Goal: Task Accomplishment & Management: Complete application form

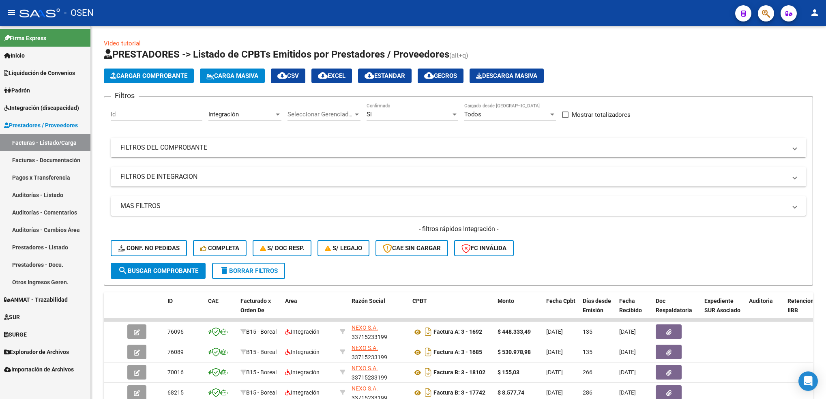
click at [46, 144] on link "Facturas - Listado/Carga" at bounding box center [45, 142] width 90 height 17
click at [170, 265] on button "search Buscar Comprobante" at bounding box center [158, 271] width 95 height 16
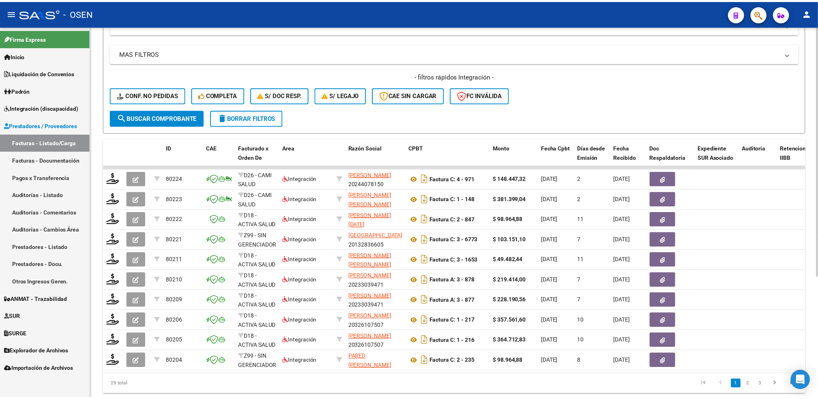
scroll to position [181, 0]
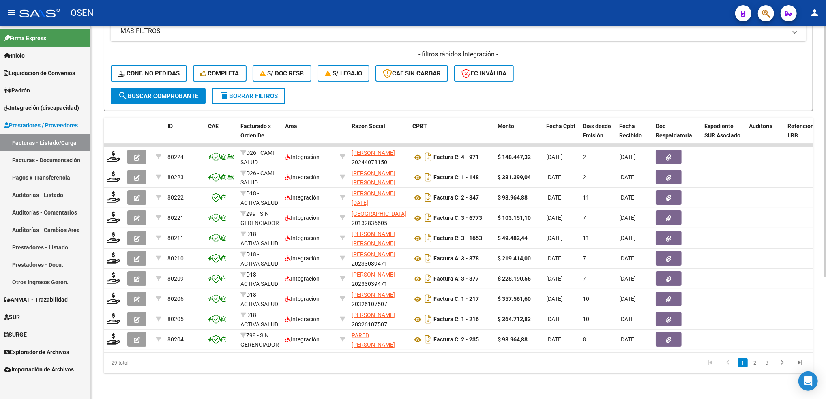
click at [826, 317] on html "menu - OSEN person Firma Express Inicio Calendario SSS Instructivos Contacto OS…" at bounding box center [413, 199] width 826 height 399
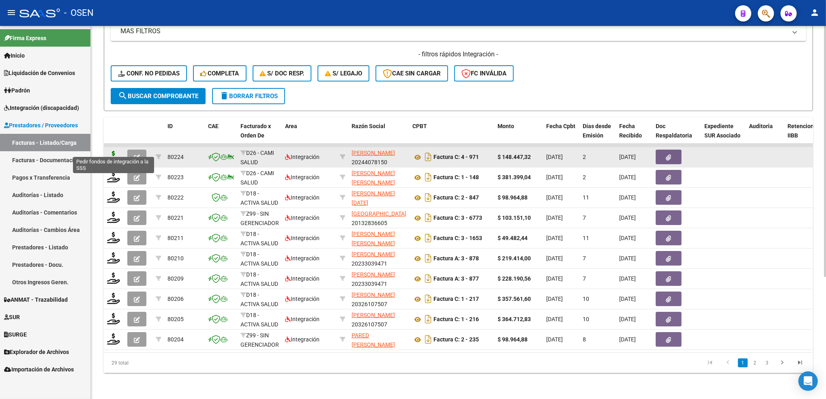
click at [112, 151] on icon at bounding box center [113, 156] width 13 height 11
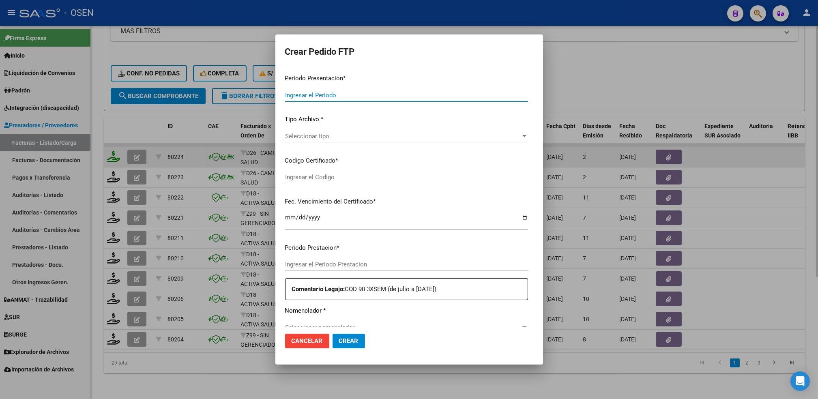
type input "202508"
type input "$ 148.447,32"
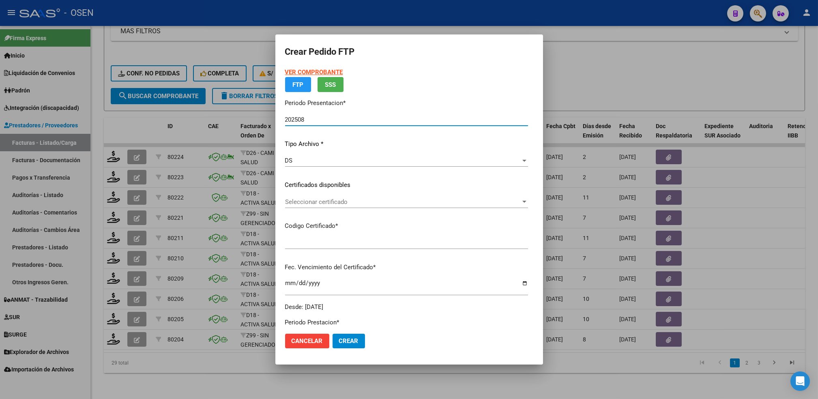
type input "ARG01000502400732022053020280530COR476"
type input "[DATE]"
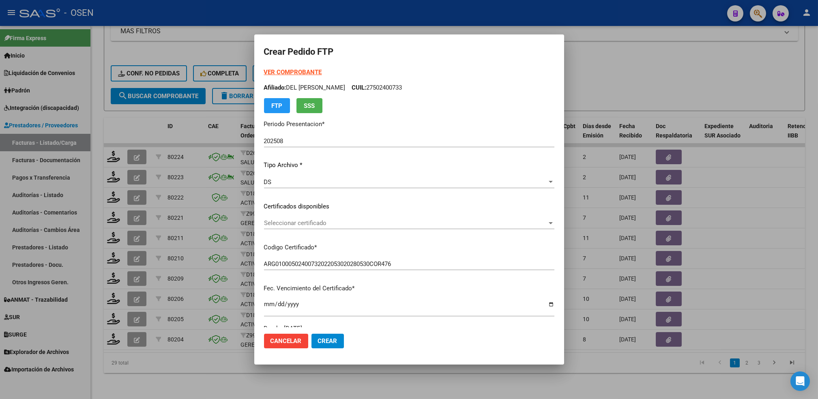
click at [302, 74] on strong "VER COMPROBANTE" at bounding box center [293, 72] width 58 height 7
click at [319, 217] on div "Seleccionar certificado Seleccionar certificado" at bounding box center [409, 223] width 290 height 12
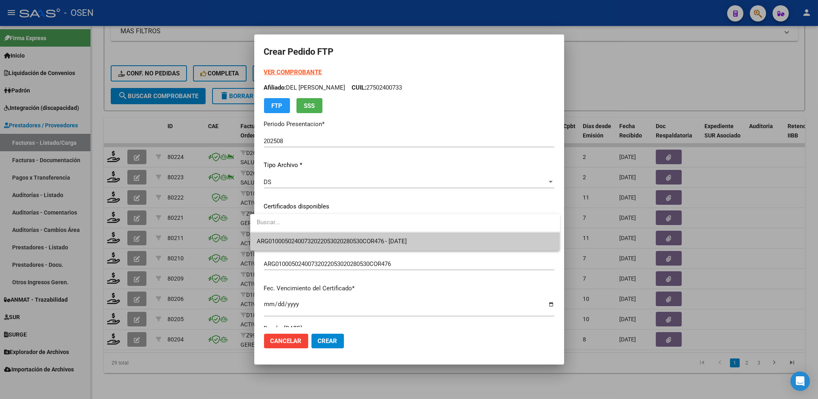
click at [321, 238] on span "ARG01000502400732022053020280530COR476 - [DATE]" at bounding box center [332, 241] width 150 height 7
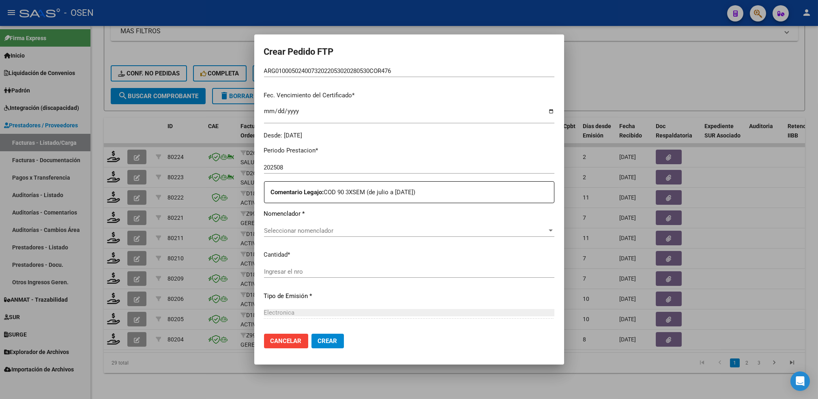
scroll to position [196, 0]
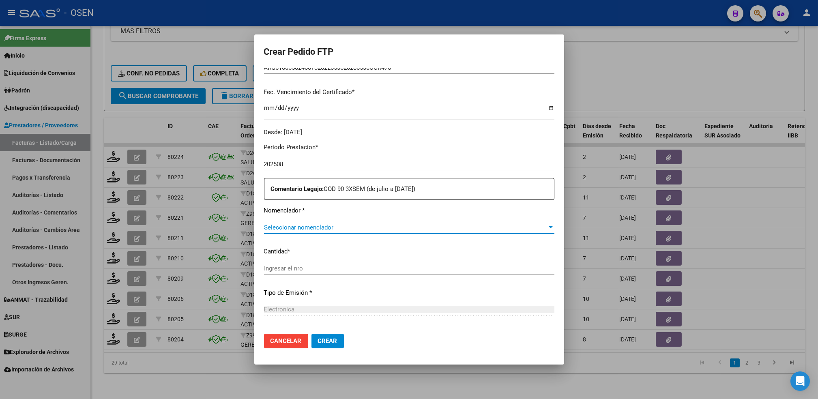
click at [331, 231] on span "Seleccionar nomenclador" at bounding box center [405, 227] width 283 height 7
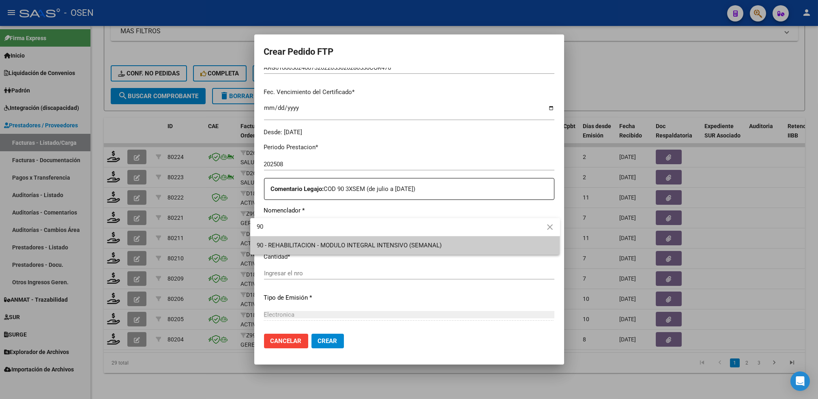
type input "90"
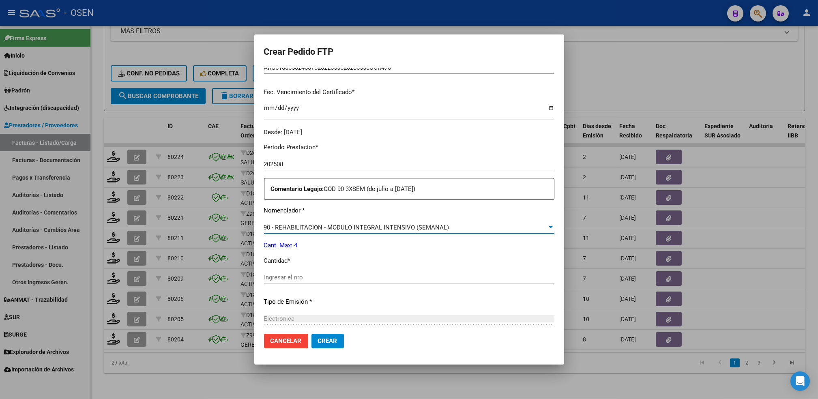
click at [328, 274] on input "Ingresar el nro" at bounding box center [409, 277] width 290 height 7
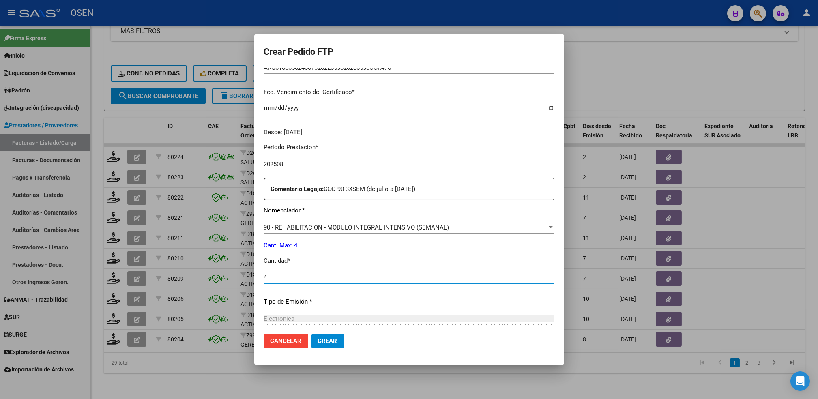
type input "4"
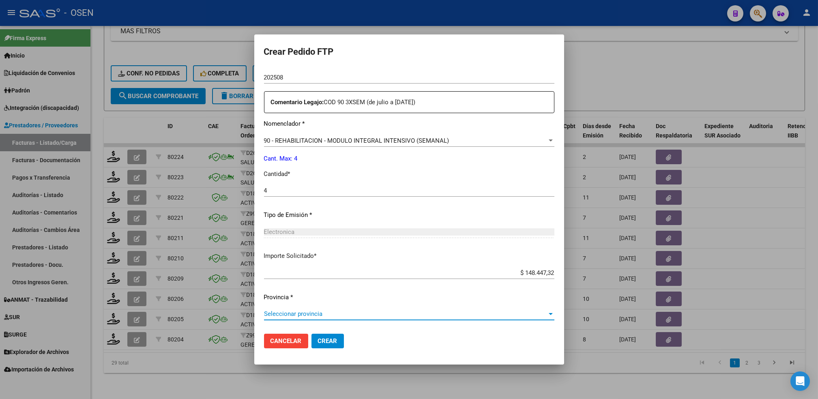
click at [450, 313] on span "Seleccionar provincia" at bounding box center [405, 313] width 283 height 7
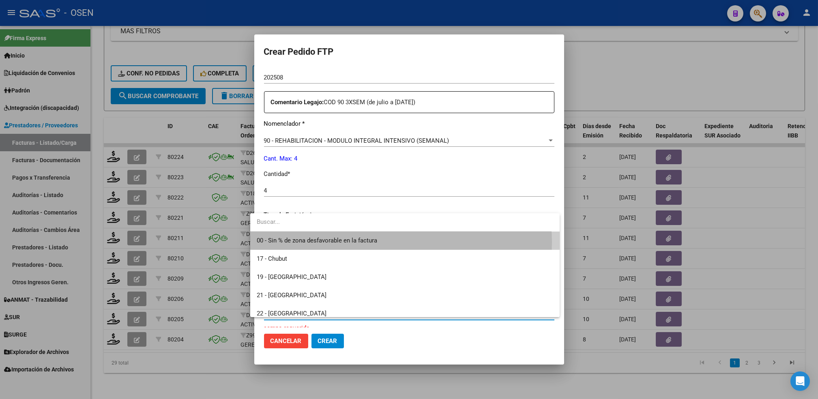
click at [387, 242] on span "00 - Sin % de zona desfavorable en la factura" at bounding box center [405, 241] width 297 height 18
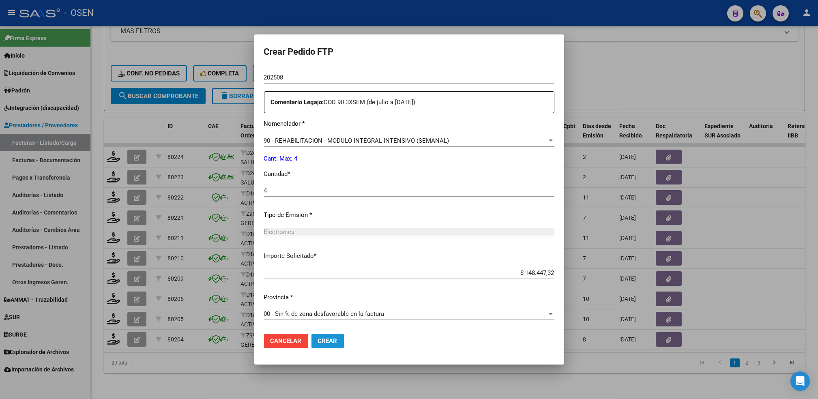
click at [326, 343] on span "Crear" at bounding box center [327, 340] width 19 height 7
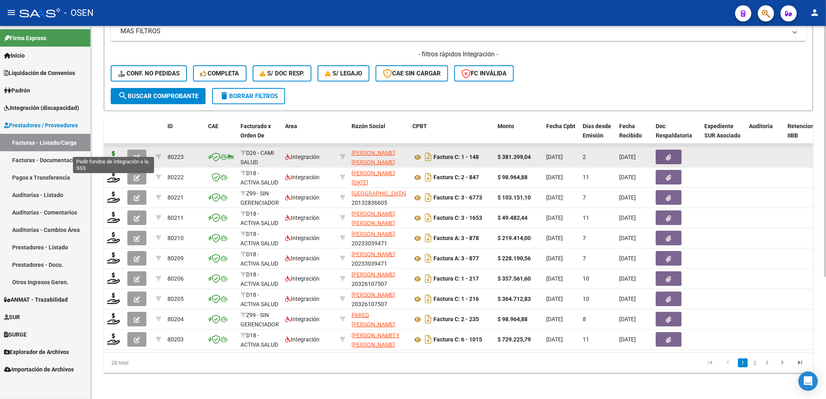
click at [116, 152] on icon at bounding box center [113, 156] width 13 height 11
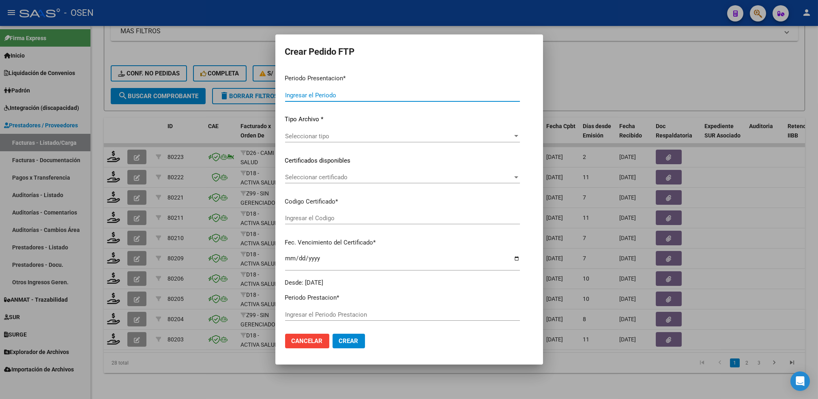
type input "202508"
type input "$ 381.399,04"
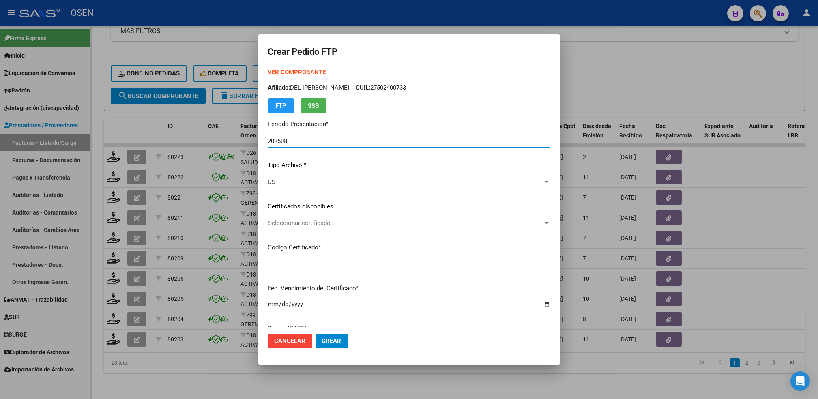
type input "ARG01000502400732022053020280530COR476"
type input "[DATE]"
click at [326, 220] on span "Seleccionar certificado" at bounding box center [405, 222] width 275 height 7
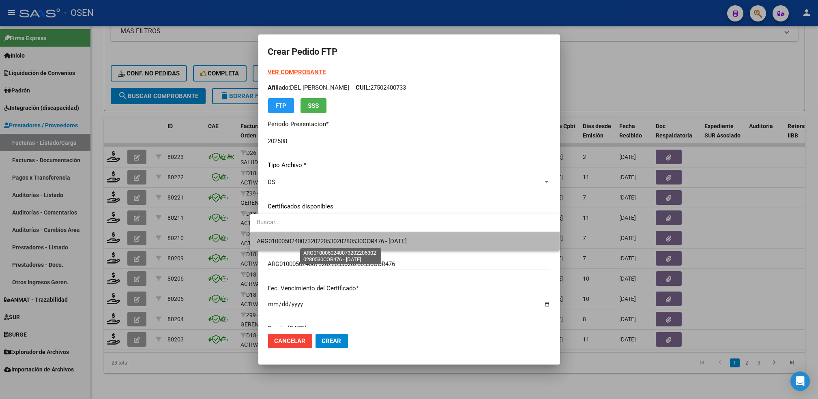
click at [328, 241] on span "ARG01000502400732022053020280530COR476 - [DATE]" at bounding box center [332, 241] width 150 height 7
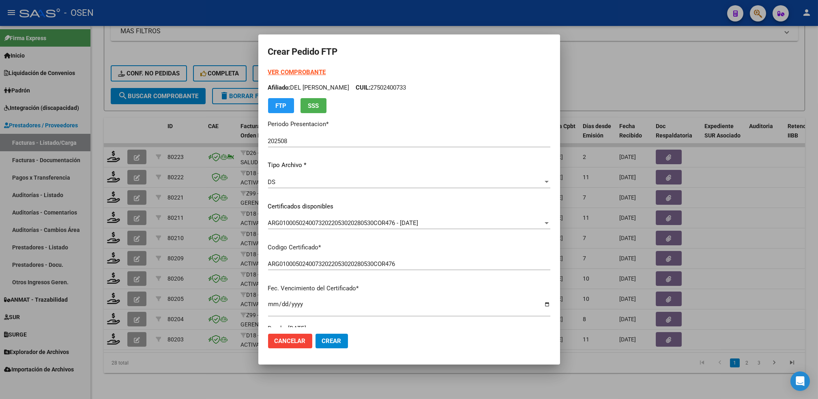
click at [274, 66] on form "Crear Pedido FTP VER COMPROBANTE ARCA Padrón Afiliado: DEL [PERSON_NAME] CUIL: …" at bounding box center [409, 199] width 282 height 311
click at [276, 75] on strong "VER COMPROBANTE" at bounding box center [297, 72] width 58 height 7
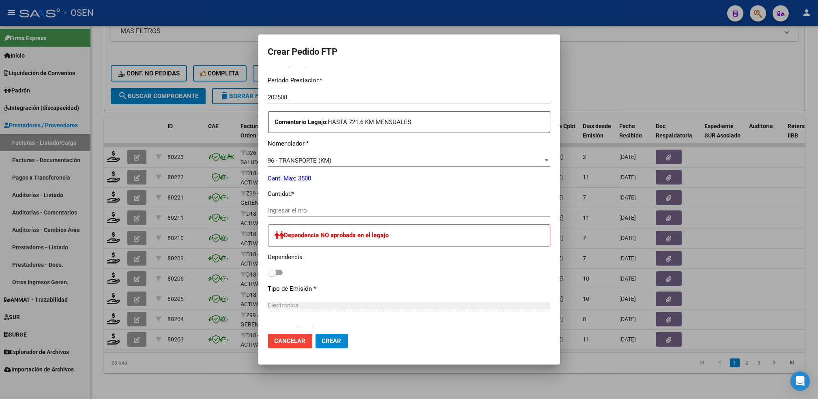
scroll to position [262, 0]
click at [333, 211] on input "Ingresar el nro" at bounding box center [409, 211] width 282 height 7
type input "704"
click at [322, 345] on button "Crear" at bounding box center [331, 341] width 32 height 15
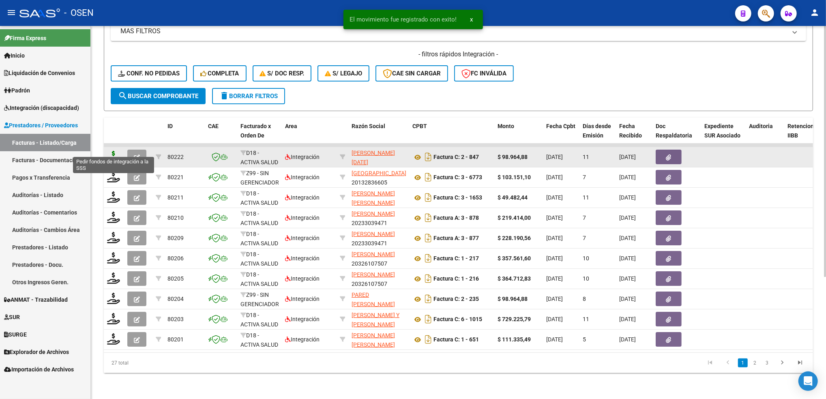
click at [111, 151] on icon at bounding box center [113, 156] width 13 height 11
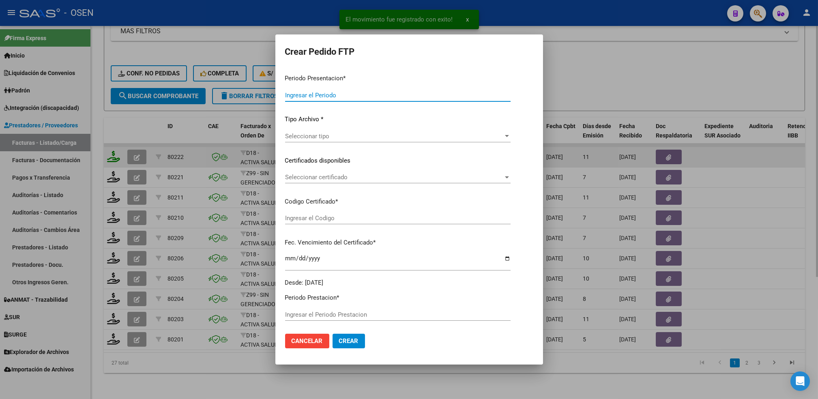
type input "202508"
type input "$ 98.964,88"
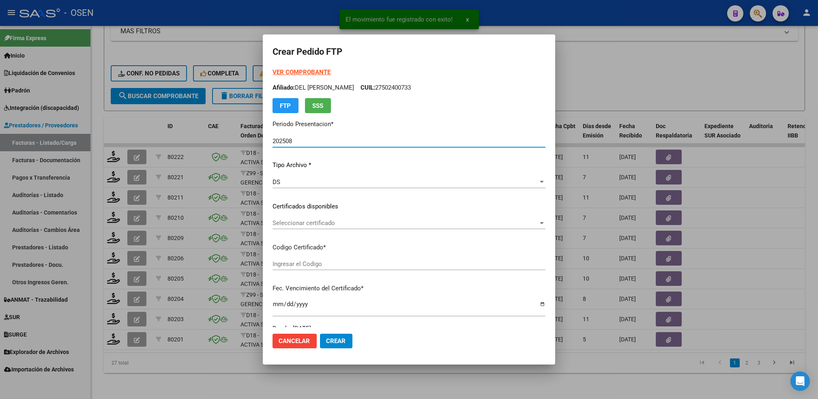
type input "ARG01000529577542023042020280420CBA536"
type input "[DATE]"
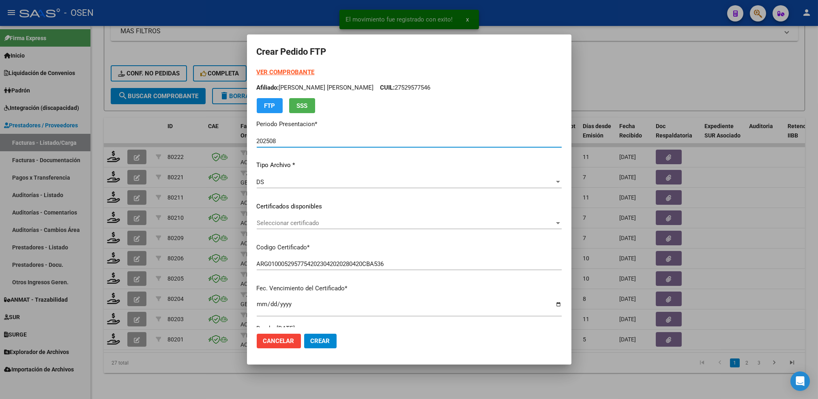
click at [328, 221] on span "Seleccionar certificado" at bounding box center [406, 222] width 298 height 7
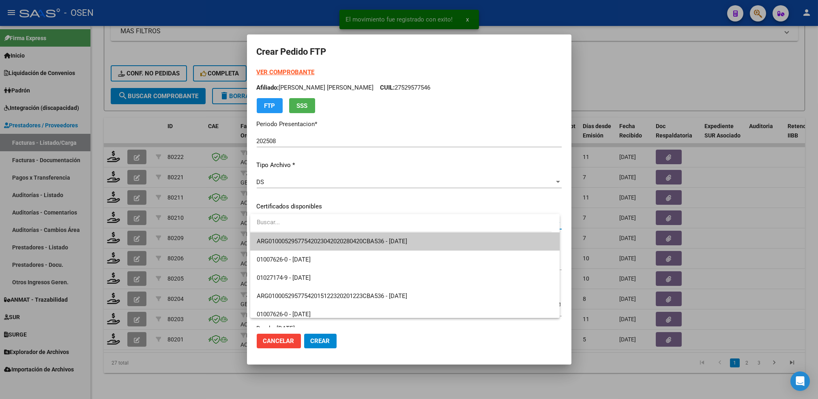
click at [331, 234] on span "ARG01000529577542023042020280420CBA536 - [DATE]" at bounding box center [405, 241] width 297 height 18
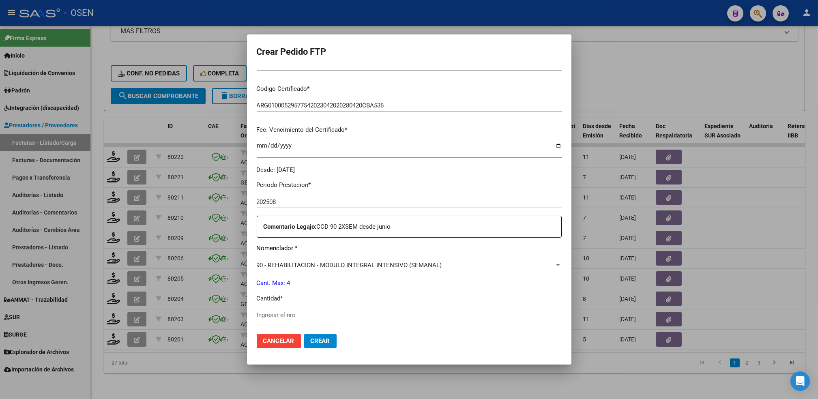
scroll to position [159, 0]
click at [342, 319] on div "Ingresar el nro" at bounding box center [409, 314] width 305 height 12
type input "4"
click at [328, 341] on span "Crear" at bounding box center [320, 340] width 19 height 7
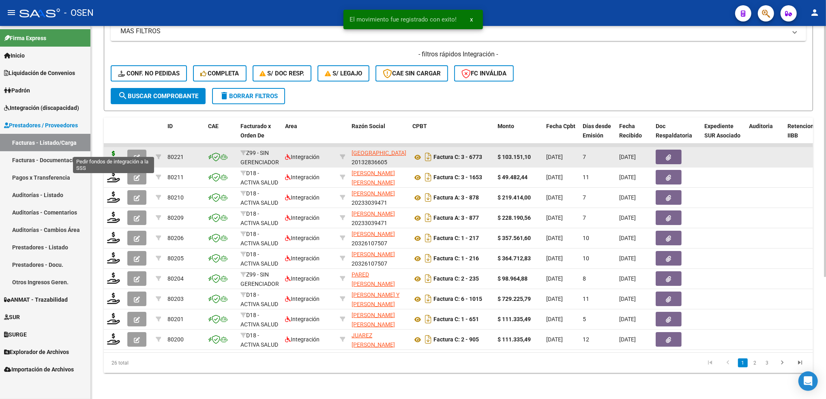
click at [112, 153] on icon at bounding box center [113, 156] width 13 height 11
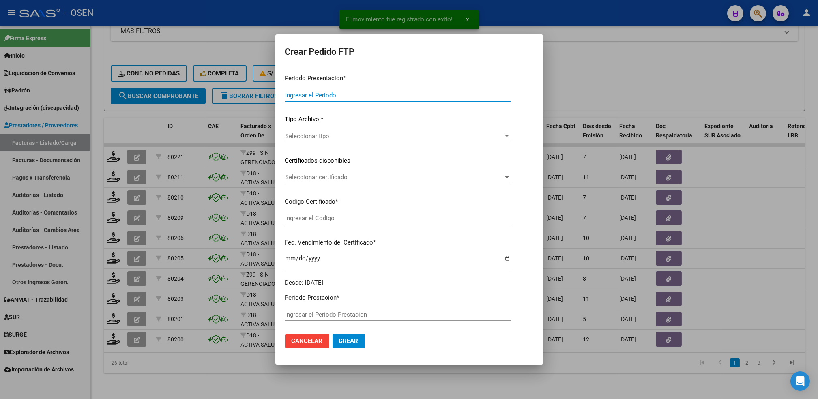
type input "202508"
type input "$ 103.151,10"
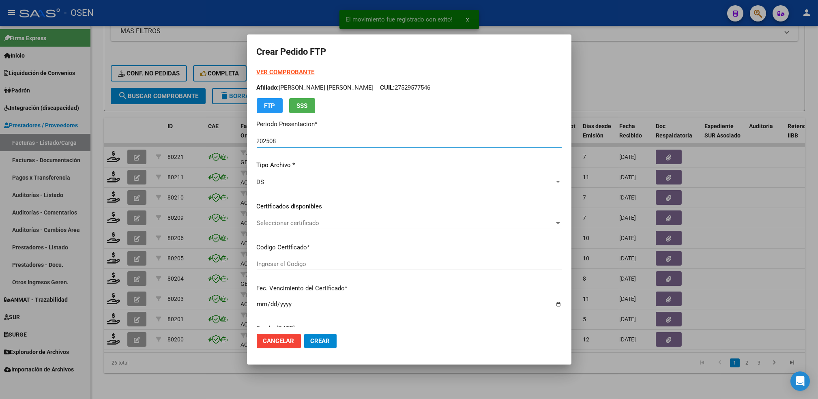
type input "ARG02000547333882025011020300110BUE317"
type input "[DATE]"
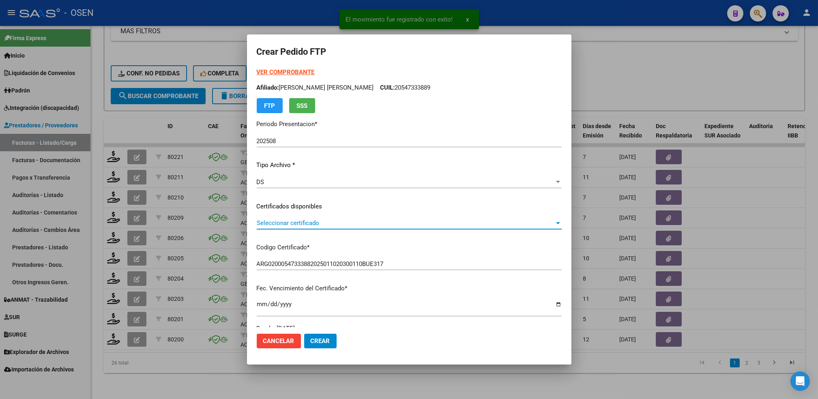
click at [334, 221] on span "Seleccionar certificado" at bounding box center [406, 222] width 298 height 7
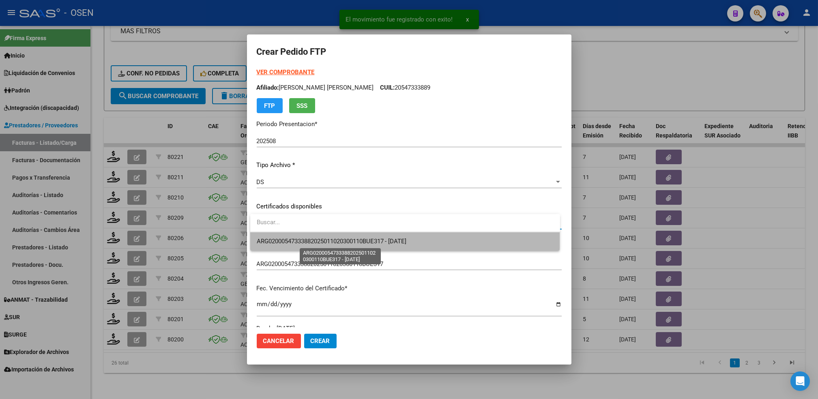
click at [334, 238] on span "ARG02000547333882025011020300110BUE317 - [DATE]" at bounding box center [332, 241] width 150 height 7
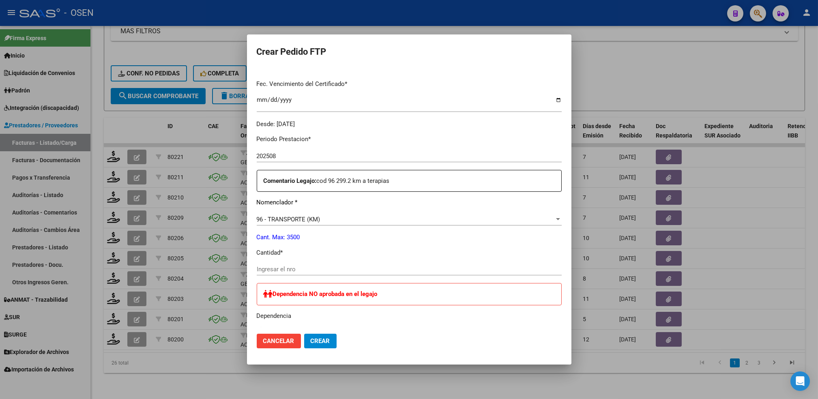
scroll to position [0, 0]
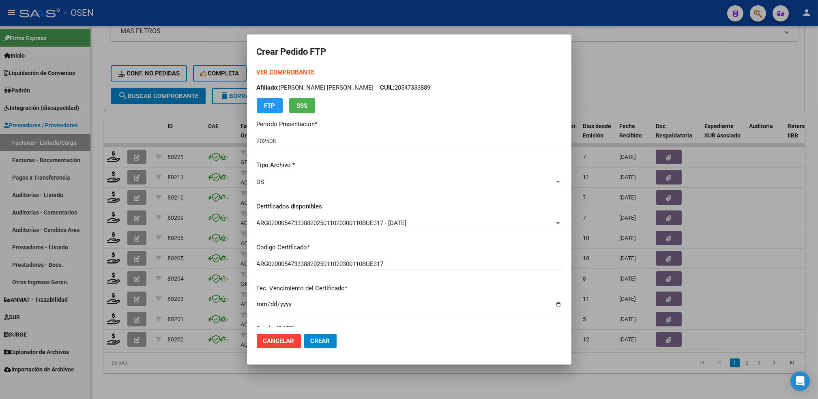
click at [310, 72] on strong "VER COMPROBANTE" at bounding box center [286, 72] width 58 height 7
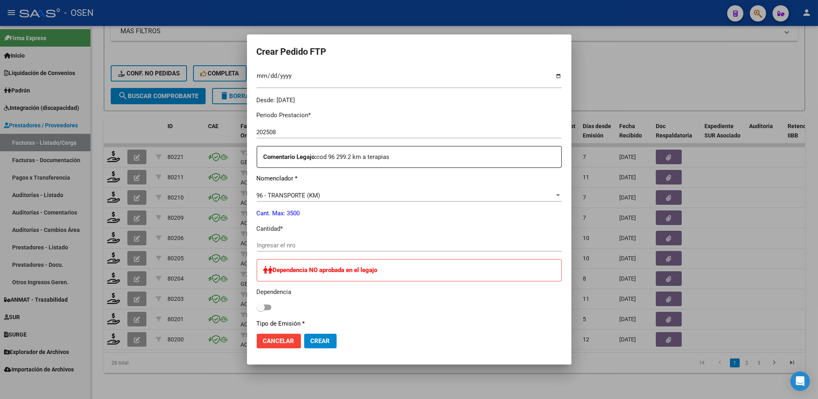
scroll to position [227, 0]
click at [315, 245] on input "Ingresar el nro" at bounding box center [409, 246] width 305 height 7
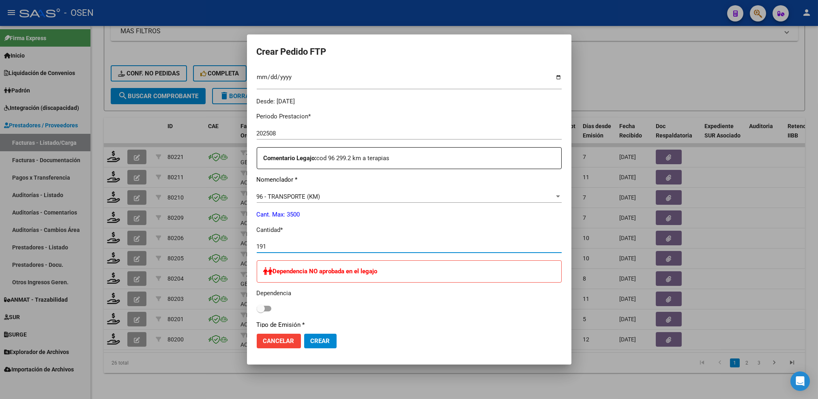
type input "191"
click at [319, 346] on button "Crear" at bounding box center [320, 341] width 32 height 15
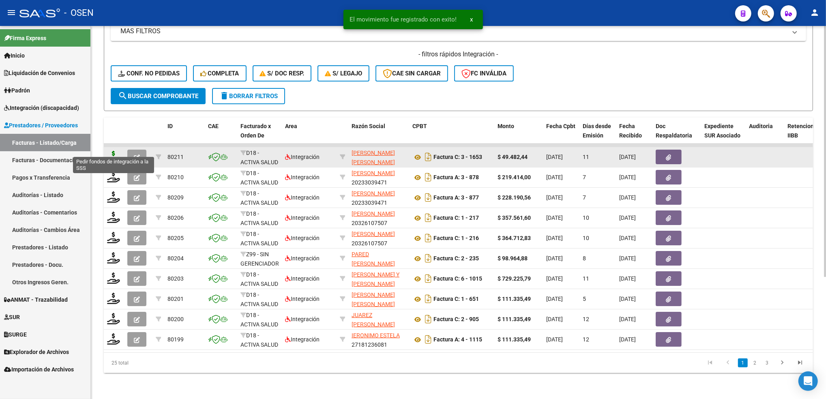
click at [117, 153] on icon at bounding box center [113, 156] width 13 height 11
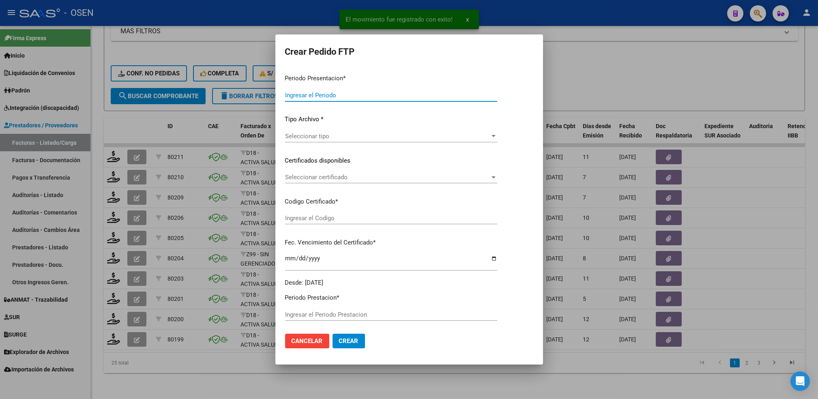
type input "202508"
type input "$ 49.482,44"
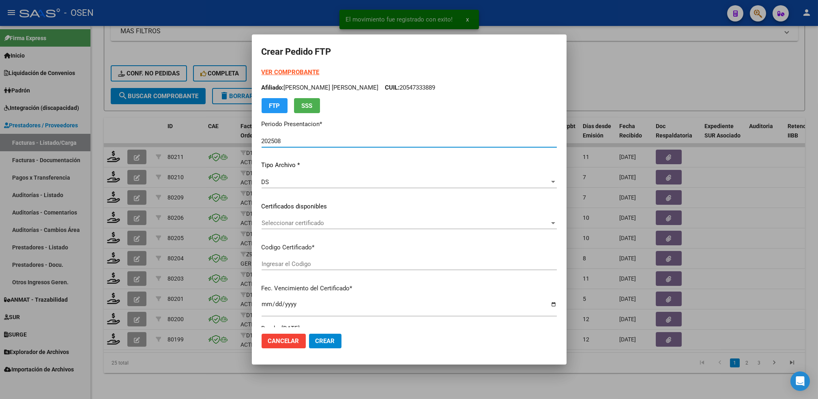
type input "01795888-1"
type input "[DATE]"
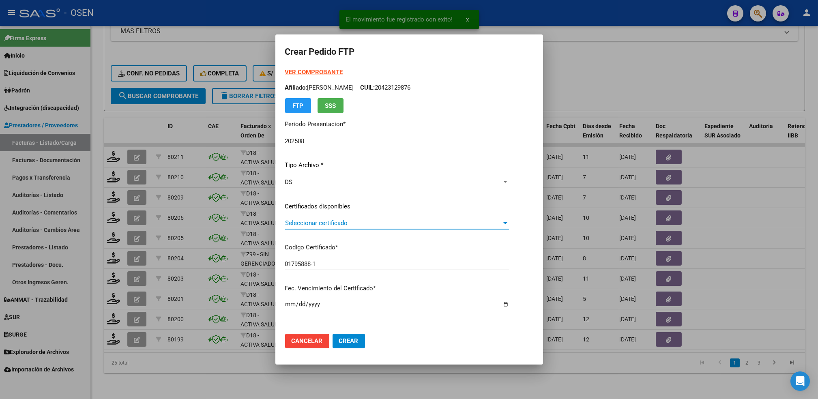
click at [303, 221] on span "Seleccionar certificado" at bounding box center [393, 222] width 217 height 7
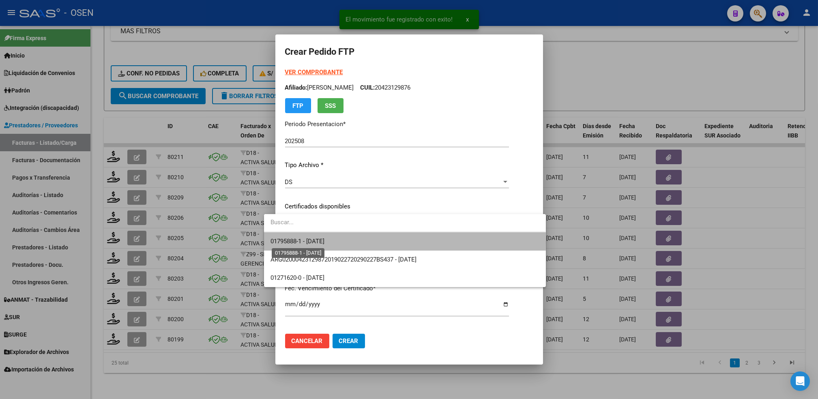
click at [312, 242] on span "01795888-1 - [DATE]" at bounding box center [297, 241] width 54 height 7
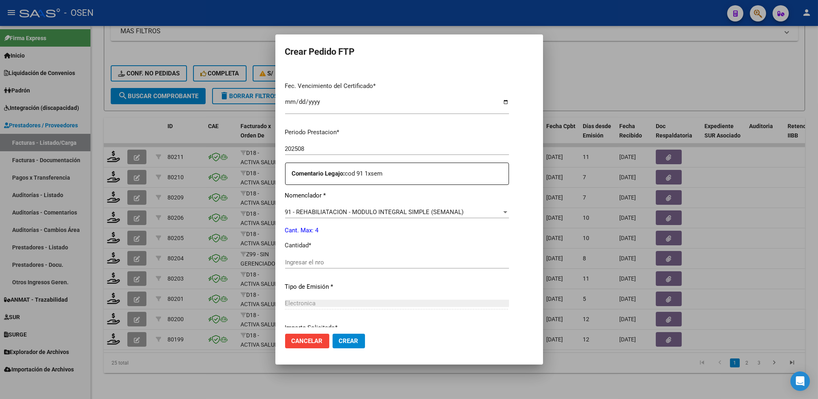
scroll to position [203, 0]
click at [359, 260] on input "Ingresar el nro" at bounding box center [397, 261] width 224 height 7
type input "4"
click at [339, 343] on span "Crear" at bounding box center [348, 340] width 19 height 7
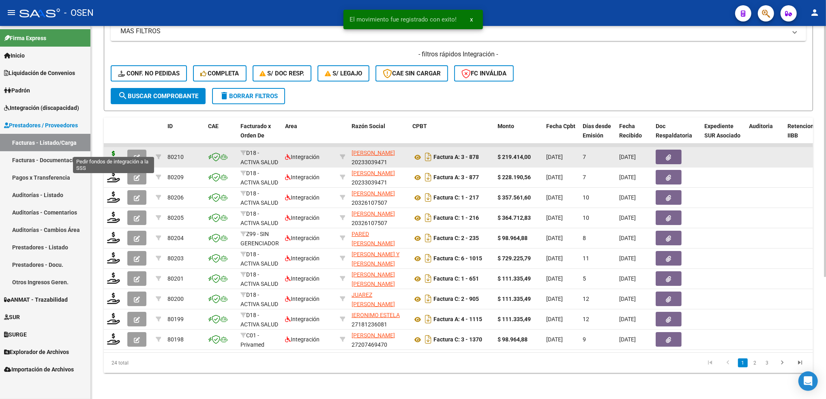
click at [115, 151] on icon at bounding box center [113, 156] width 13 height 11
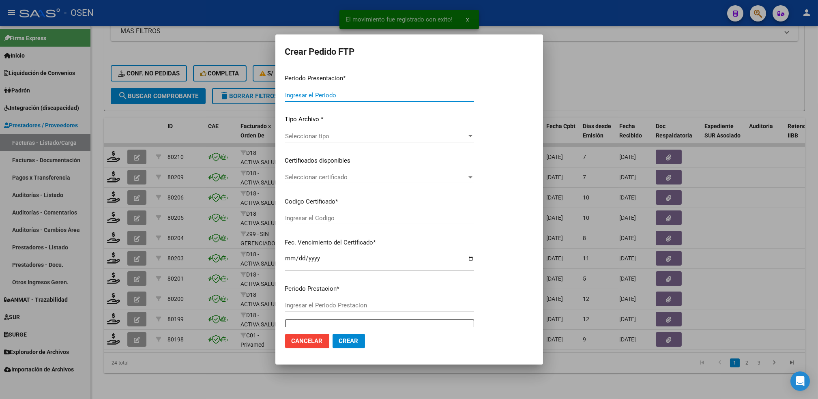
type input "202508"
type input "202507"
type input "$ 219.414,00"
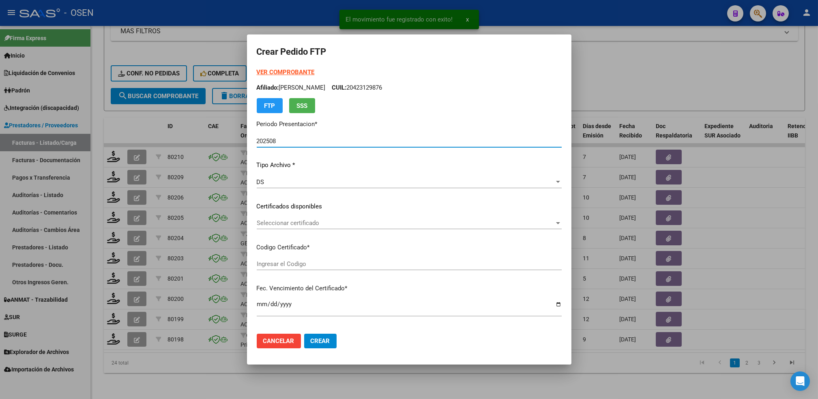
type input "ARG02000540660362023021320280213BS423"
type input "[DATE]"
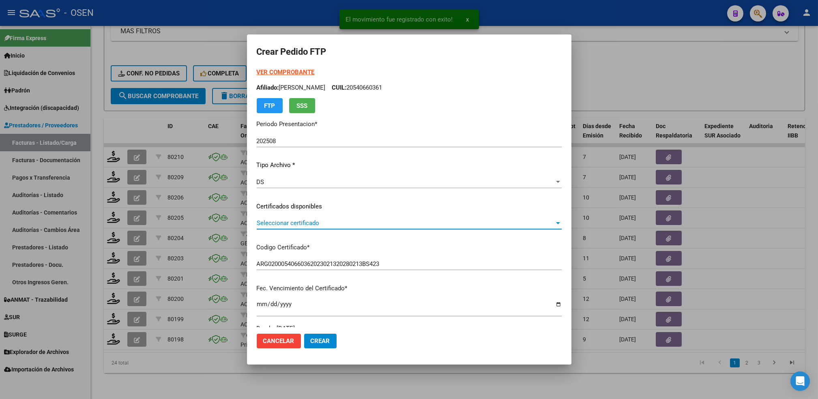
click at [329, 223] on span "Seleccionar certificado" at bounding box center [406, 222] width 298 height 7
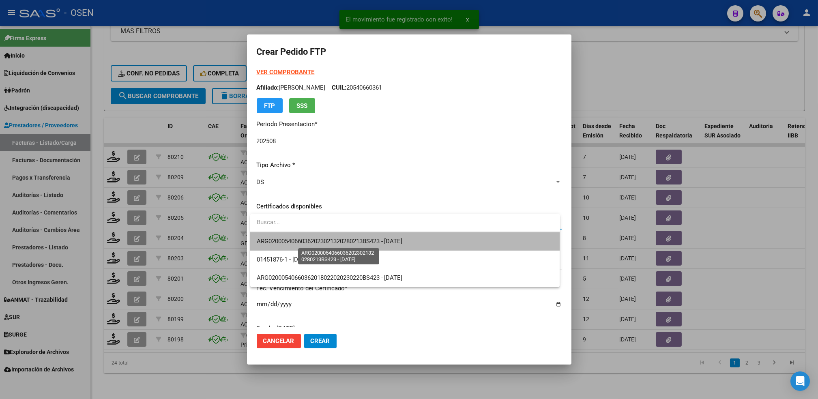
click at [330, 238] on span "ARG02000540660362023021320280213BS423 - [DATE]" at bounding box center [330, 241] width 146 height 7
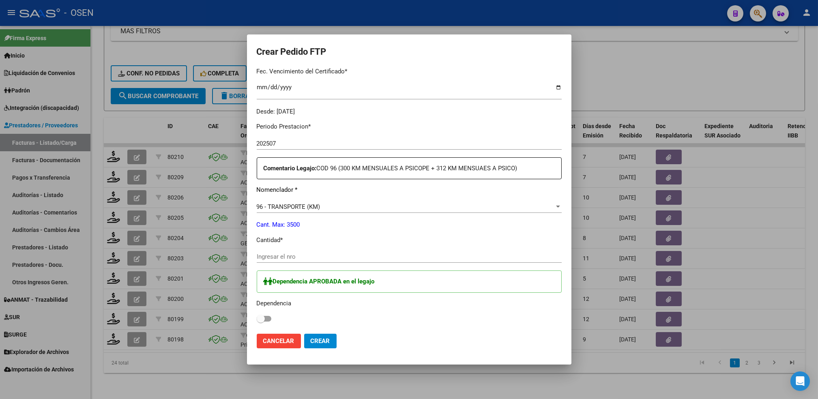
scroll to position [0, 0]
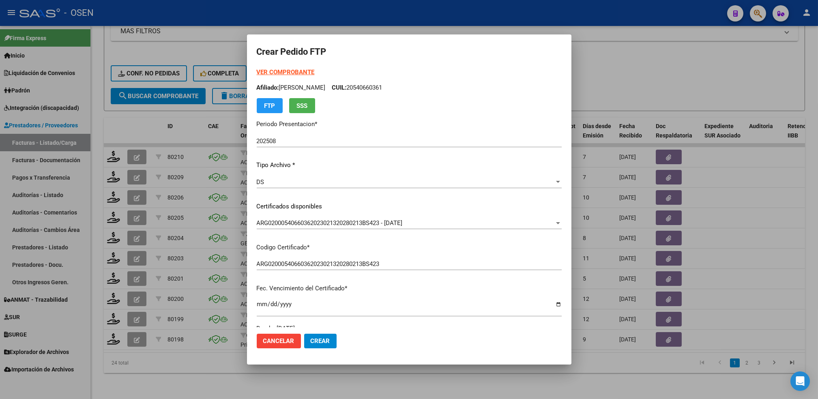
click at [279, 73] on strong "VER COMPROBANTE" at bounding box center [286, 72] width 58 height 7
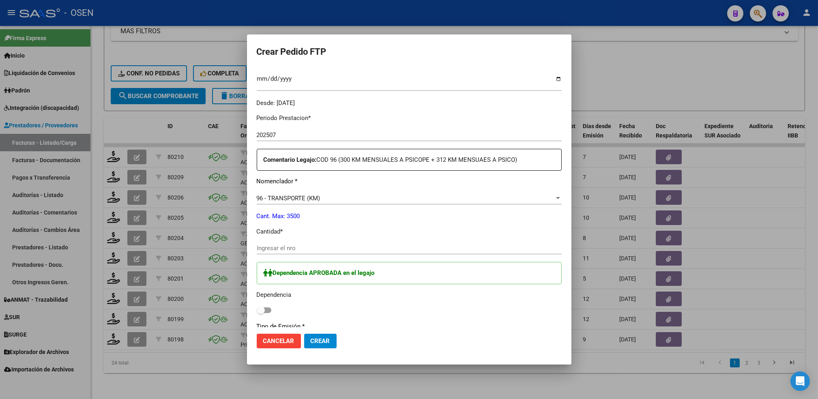
scroll to position [228, 0]
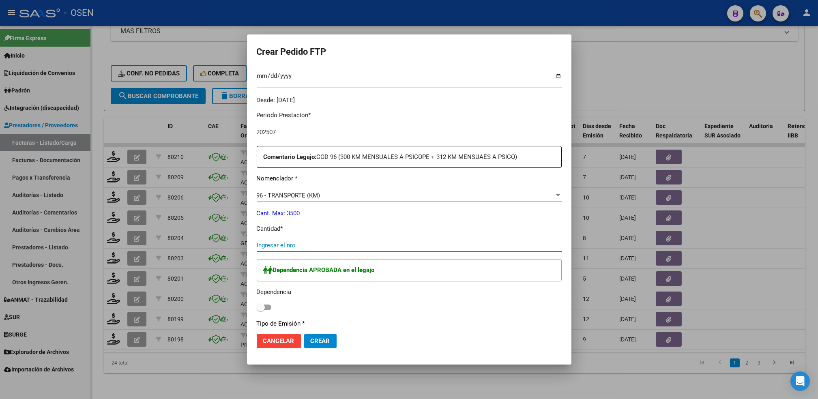
click at [427, 248] on input "Ingresar el nro" at bounding box center [409, 245] width 305 height 7
type input "300"
click at [267, 307] on span at bounding box center [264, 308] width 15 height 6
click at [261, 310] on input "checkbox" at bounding box center [260, 310] width 0 height 0
checkbox input "true"
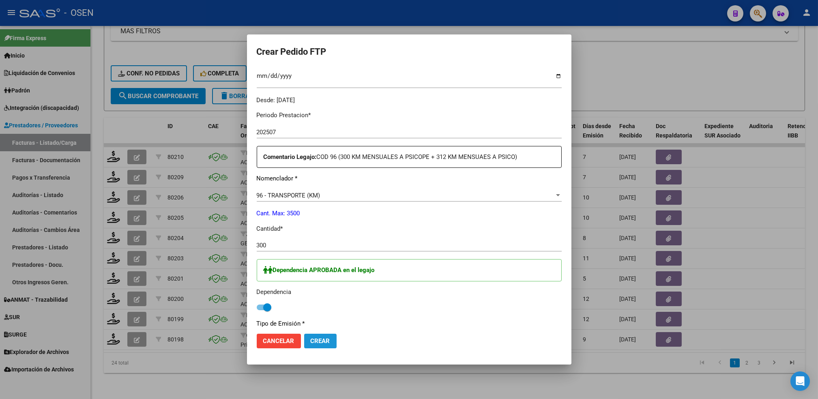
click at [315, 342] on span "Crear" at bounding box center [320, 340] width 19 height 7
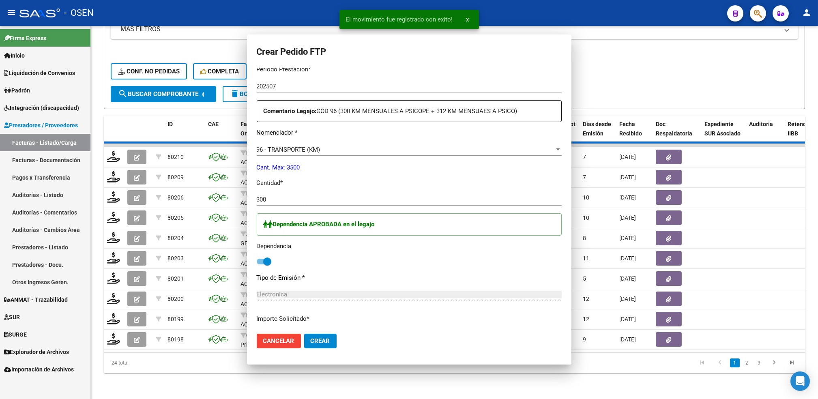
scroll to position [0, 0]
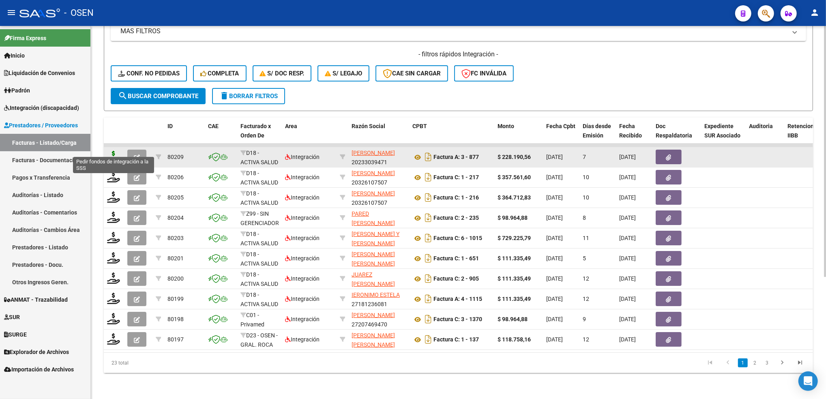
click at [114, 151] on icon at bounding box center [113, 156] width 13 height 11
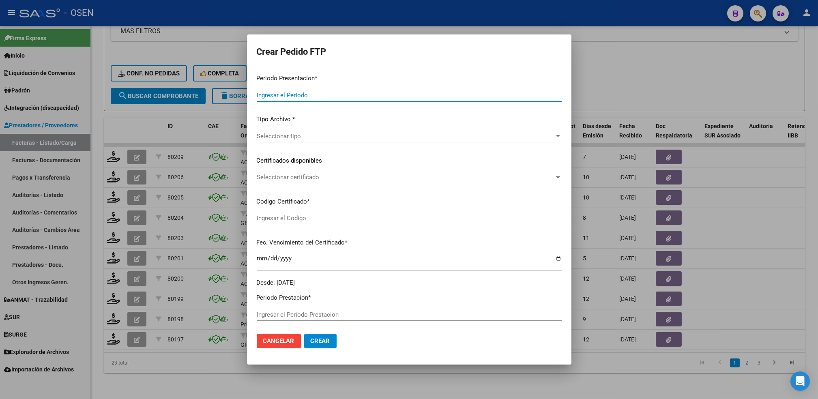
type input "202508"
type input "$ 228.190,56"
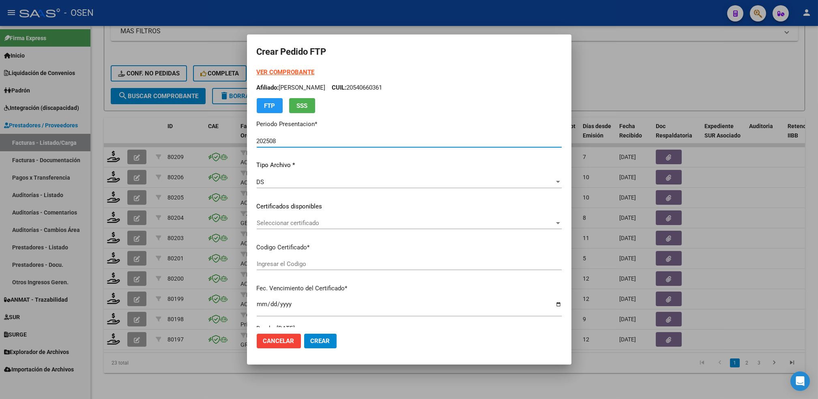
type input "ARG02000540660362023021320280213BS423"
type input "[DATE]"
click at [320, 225] on span "Seleccionar certificado" at bounding box center [406, 222] width 298 height 7
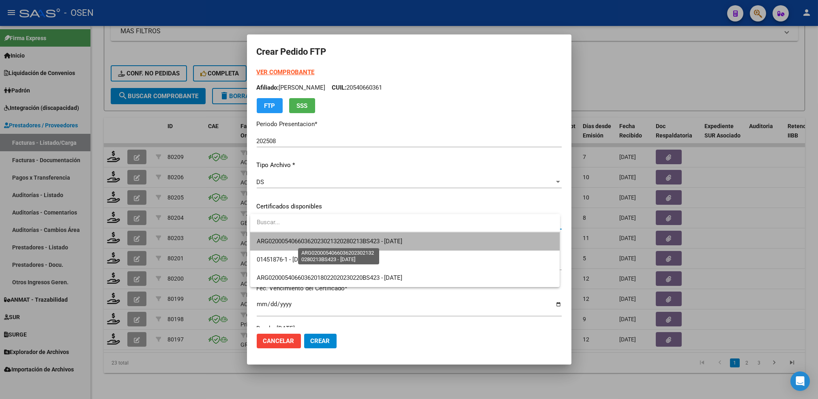
click at [322, 238] on span "ARG02000540660362023021320280213BS423 - [DATE]" at bounding box center [330, 241] width 146 height 7
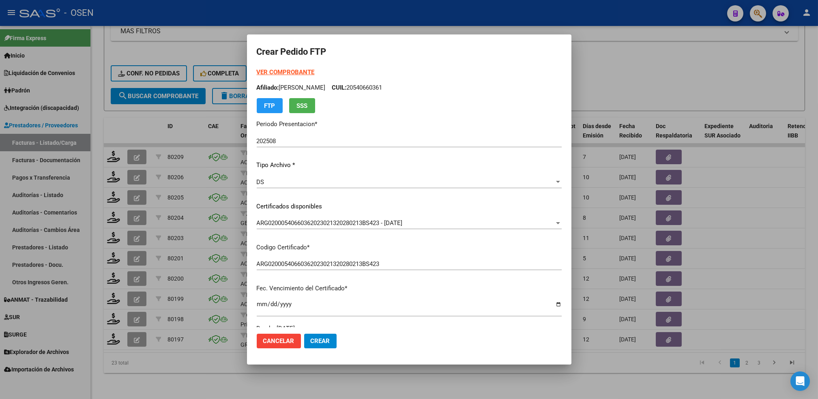
click at [276, 75] on strong "VER COMPROBANTE" at bounding box center [286, 72] width 58 height 7
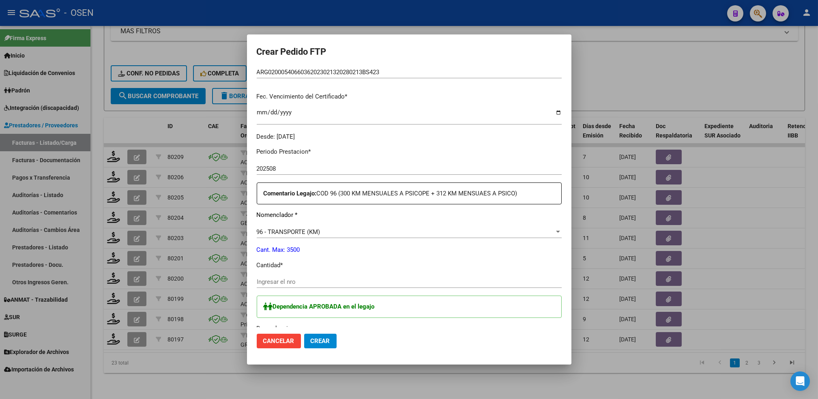
scroll to position [198, 0]
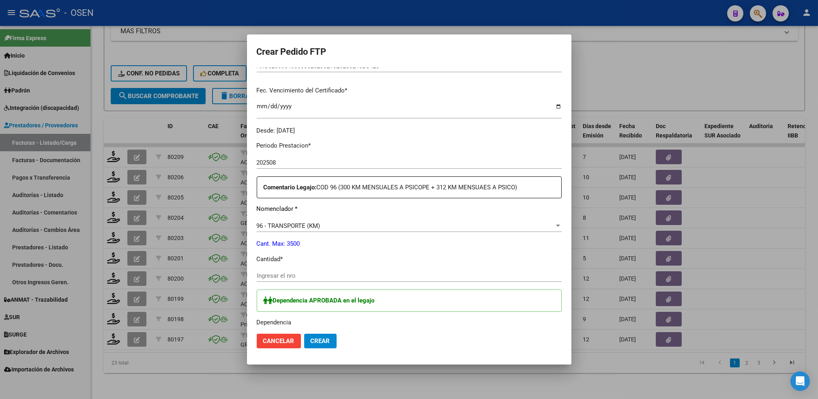
click at [298, 276] on input "Ingresar el nro" at bounding box center [409, 275] width 305 height 7
type input "312"
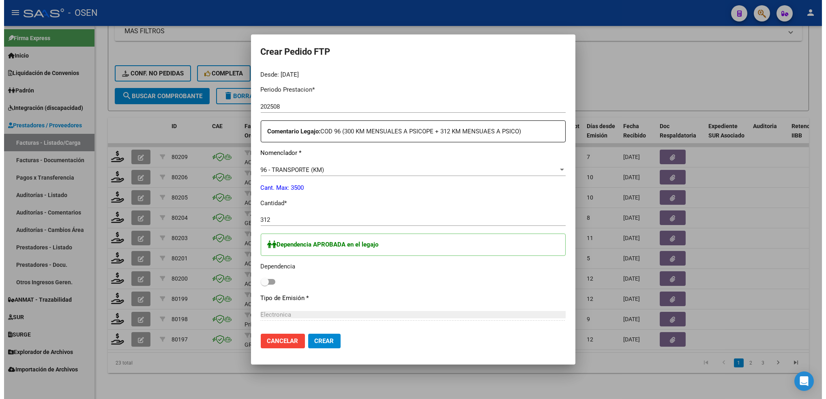
scroll to position [257, 0]
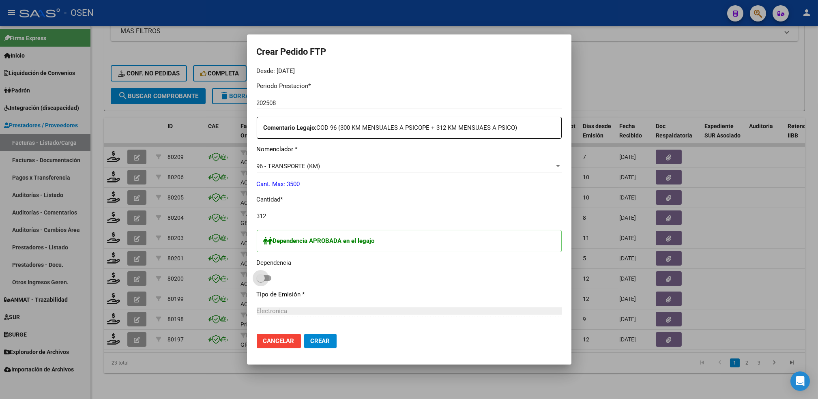
click at [269, 278] on span at bounding box center [264, 278] width 15 height 6
click at [261, 281] on input "checkbox" at bounding box center [260, 281] width 0 height 0
checkbox input "true"
click at [318, 344] on span "Crear" at bounding box center [320, 340] width 19 height 7
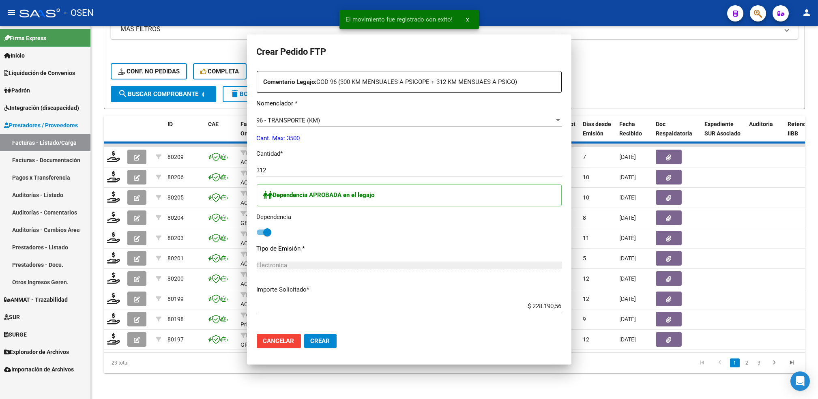
scroll to position [0, 0]
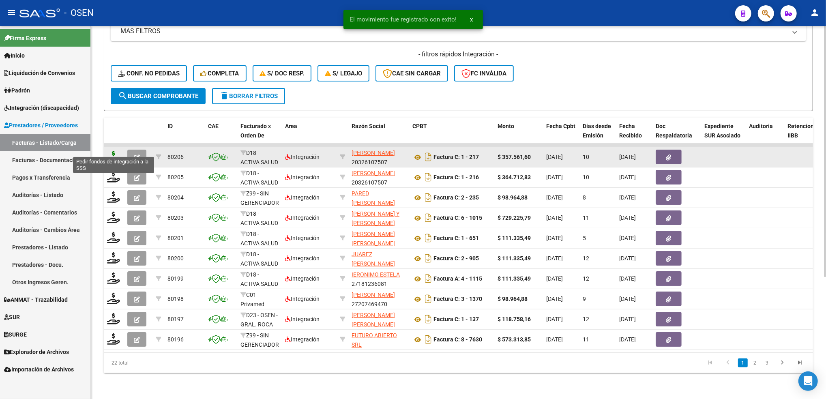
click at [112, 151] on icon at bounding box center [113, 156] width 13 height 11
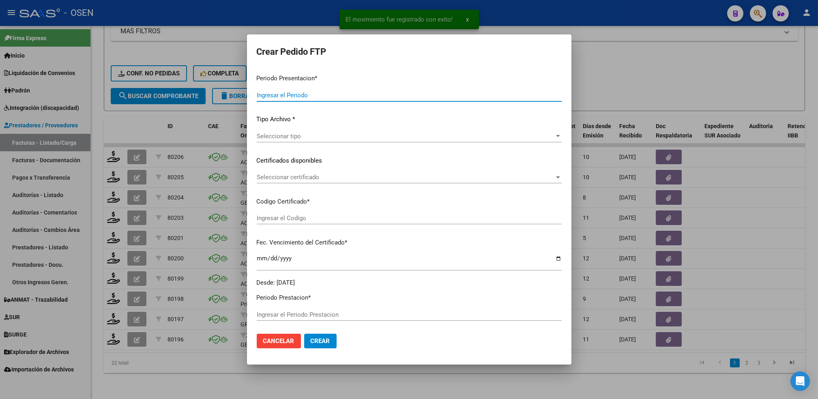
type input "202508"
type input "$ 357.561,60"
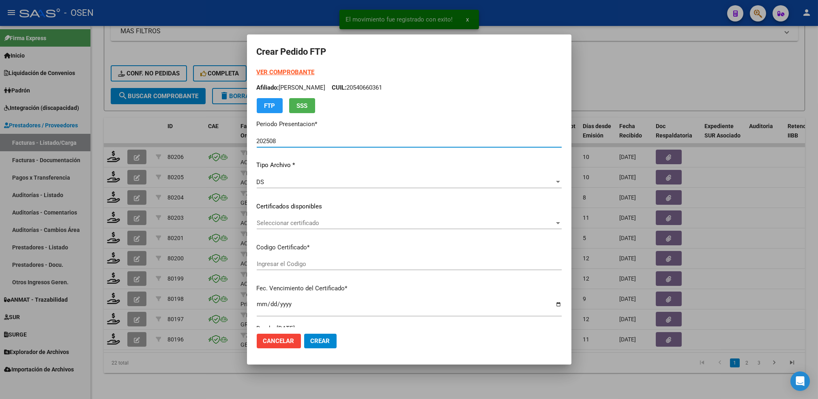
type input "01637662-6"
type input "[DATE]"
click at [307, 220] on span "Seleccionar certificado" at bounding box center [406, 222] width 298 height 7
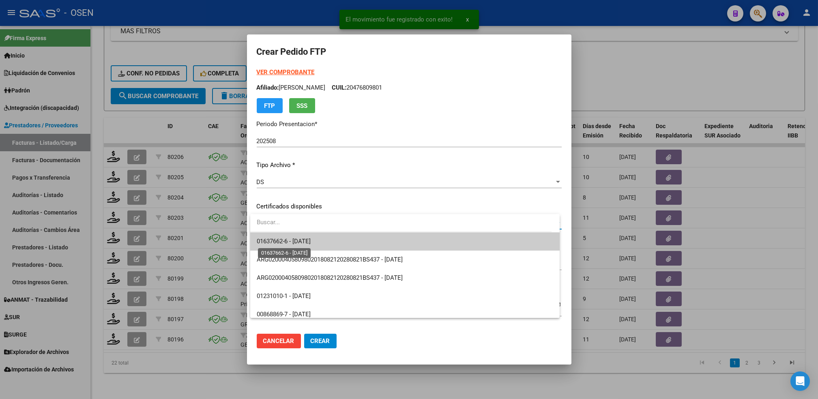
click at [311, 239] on span "01637662-6 - [DATE]" at bounding box center [284, 241] width 54 height 7
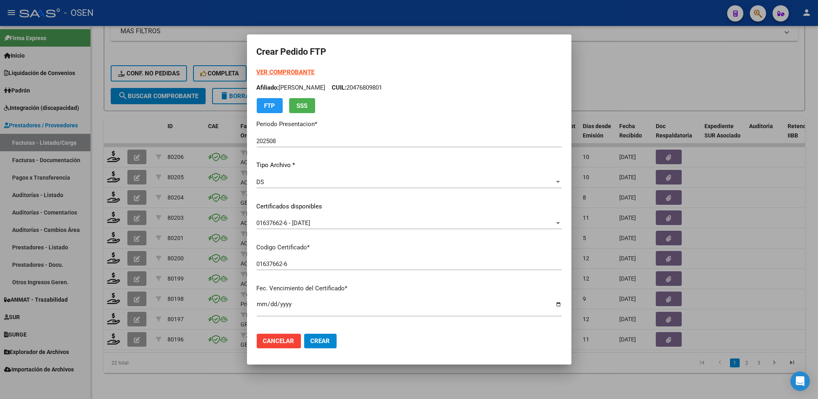
click at [308, 72] on strong "VER COMPROBANTE" at bounding box center [286, 72] width 58 height 7
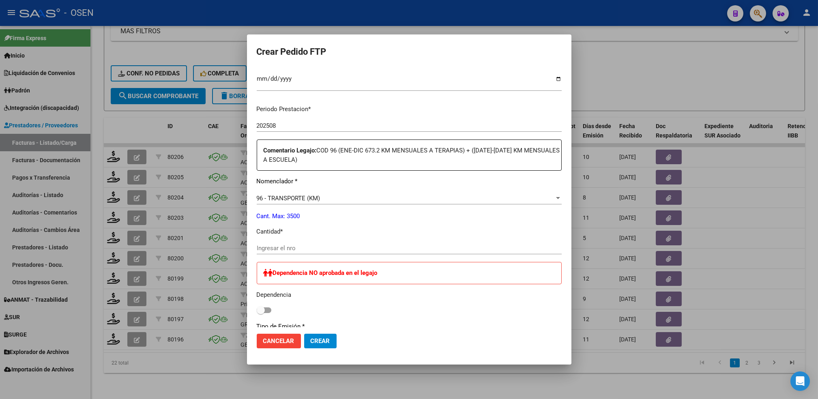
scroll to position [228, 0]
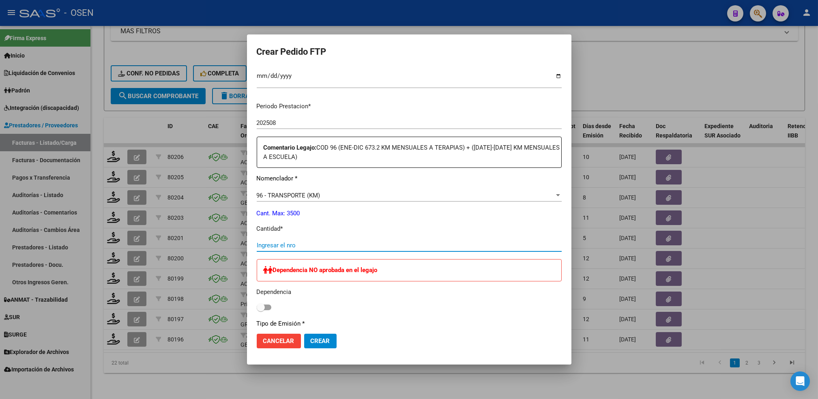
click at [450, 244] on input "Ingresar el nro" at bounding box center [409, 245] width 305 height 7
type input "660"
click at [326, 338] on span "Crear" at bounding box center [320, 340] width 19 height 7
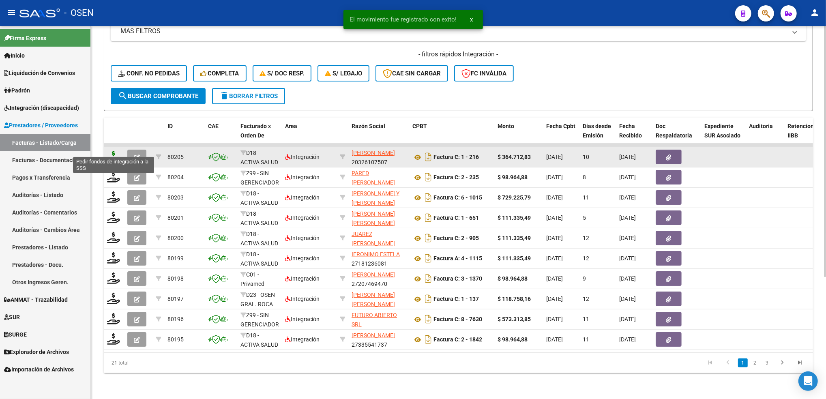
click at [114, 151] on icon at bounding box center [113, 156] width 13 height 11
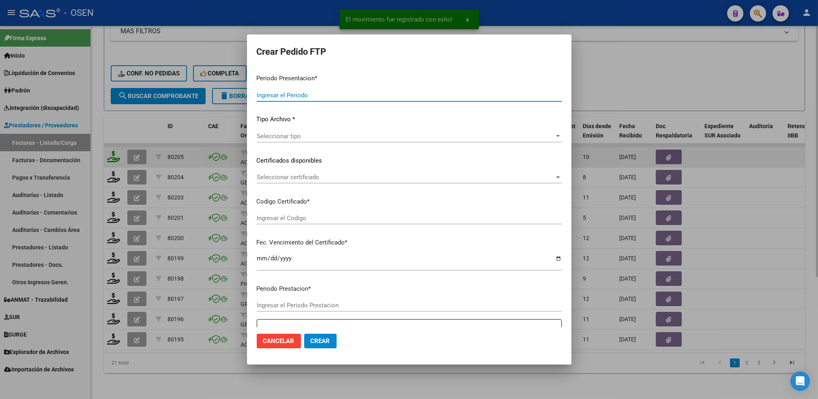
type input "202508"
type input "$ 364.712,83"
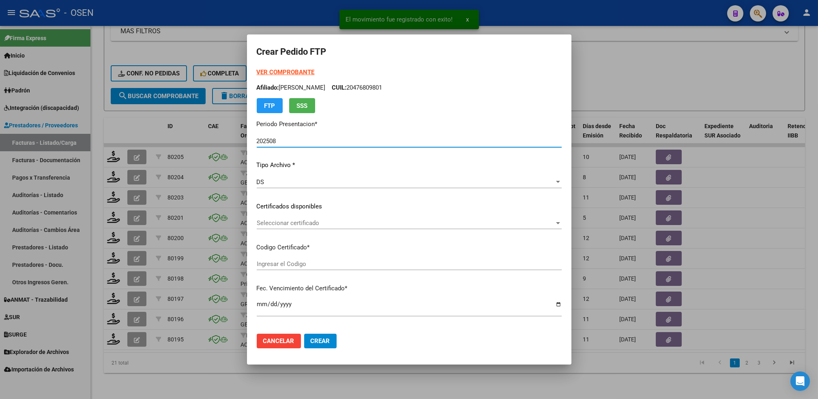
type input "01637662-6"
type input "[DATE]"
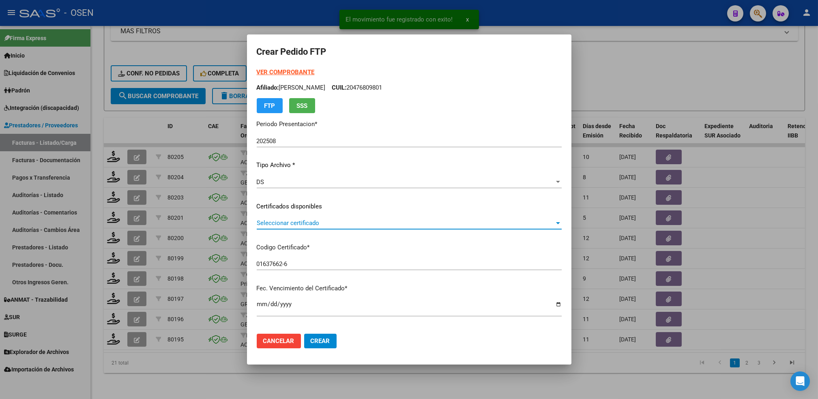
click at [348, 224] on span "Seleccionar certificado" at bounding box center [406, 222] width 298 height 7
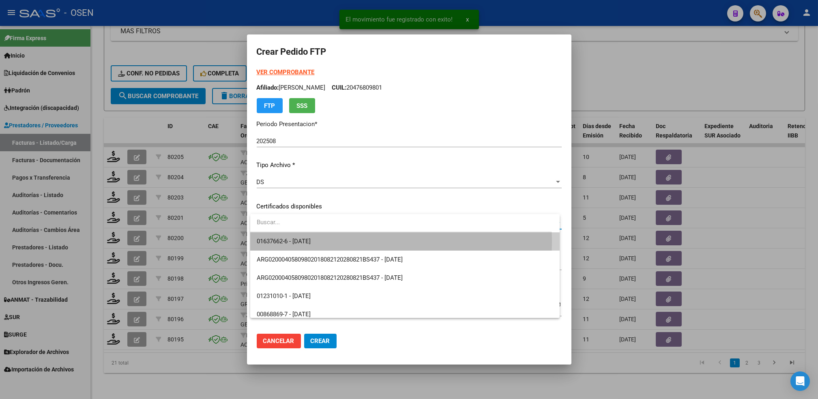
click at [348, 241] on span "01637662-6 - [DATE]" at bounding box center [405, 241] width 297 height 18
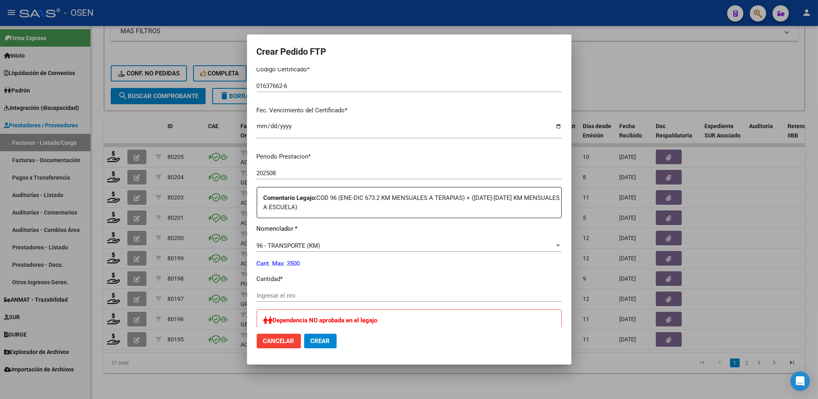
scroll to position [0, 0]
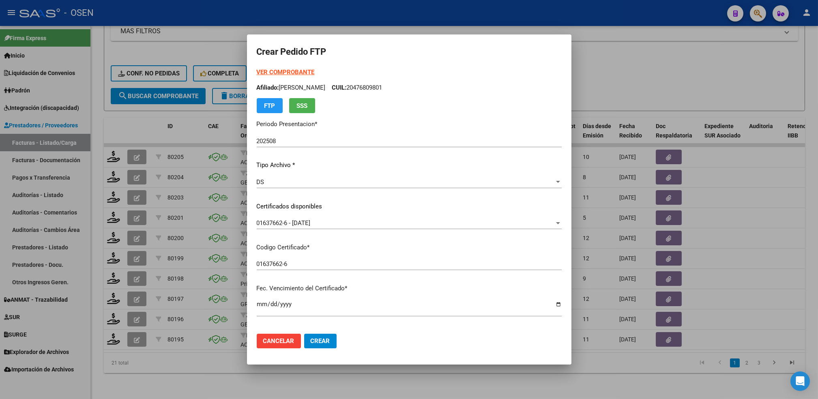
click at [306, 71] on strong "VER COMPROBANTE" at bounding box center [286, 72] width 58 height 7
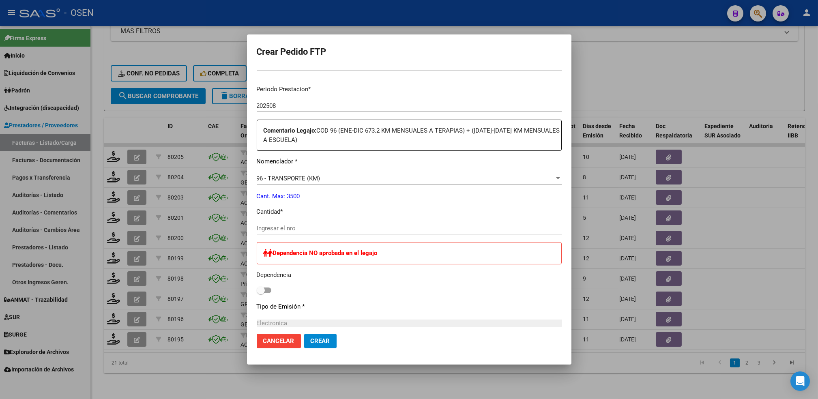
scroll to position [248, 0]
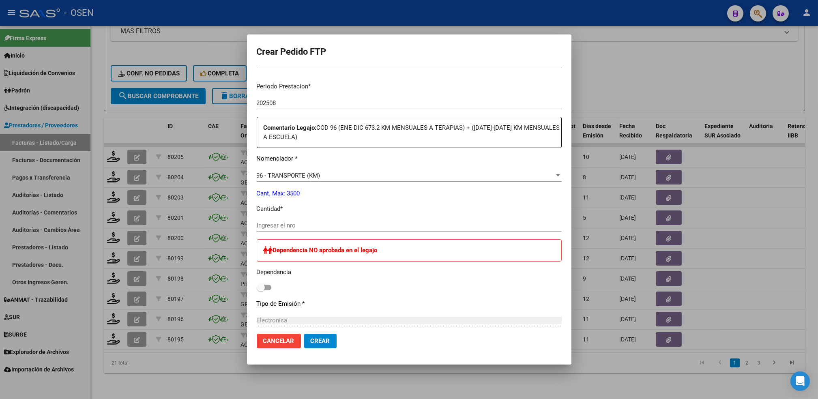
click at [364, 226] on input "Ingresar el nro" at bounding box center [409, 225] width 305 height 7
type input "542"
click at [325, 343] on span "Crear" at bounding box center [320, 340] width 19 height 7
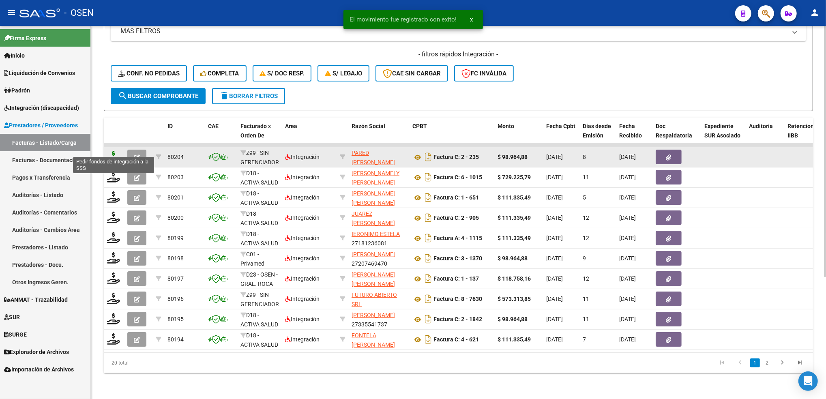
click at [112, 151] on icon at bounding box center [113, 156] width 13 height 11
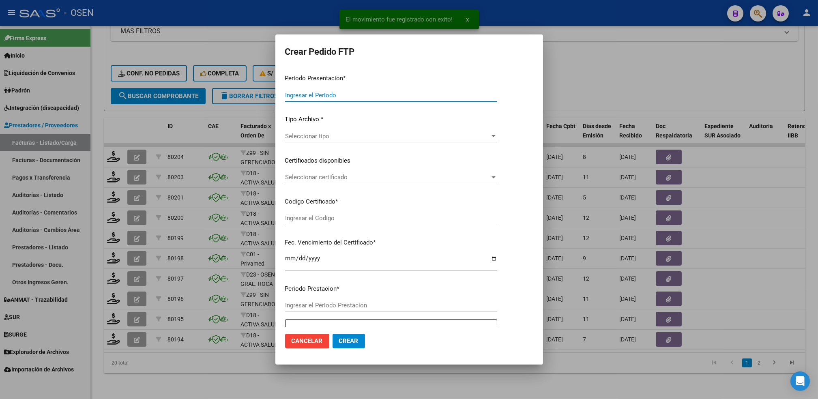
type input "202508"
type input "$ 98.964,88"
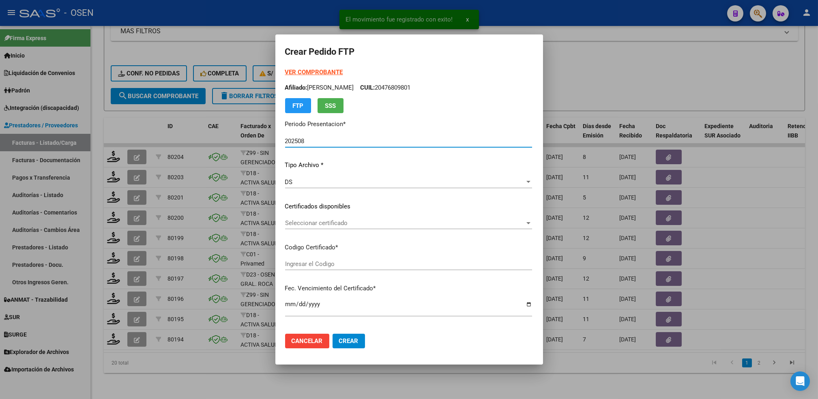
type input "ARG01000565055902023032820280328BS423"
type input "[DATE]"
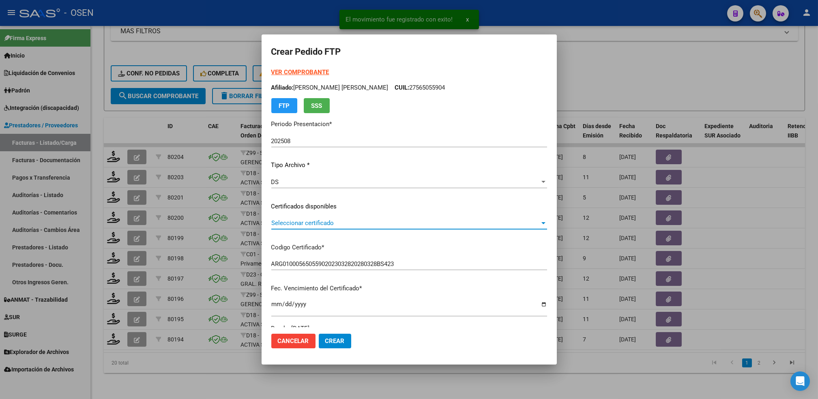
click at [379, 221] on span "Seleccionar certificado" at bounding box center [405, 222] width 268 height 7
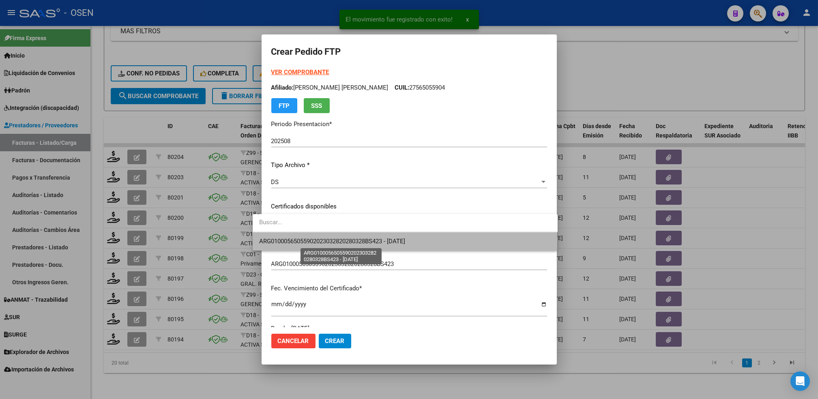
click at [371, 238] on span "ARG01000565055902023032820280328BS423 - [DATE]" at bounding box center [332, 241] width 146 height 7
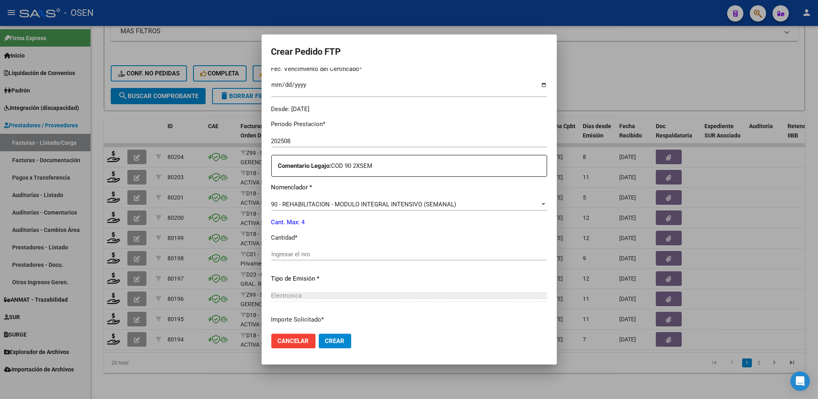
scroll to position [222, 0]
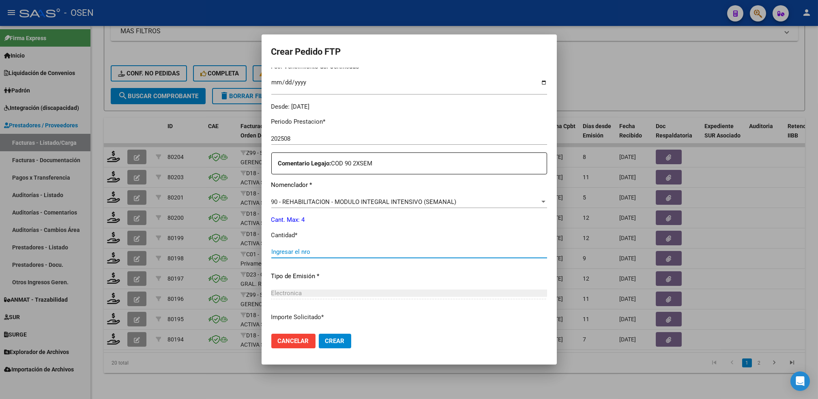
click at [328, 251] on input "Ingresar el nro" at bounding box center [409, 251] width 276 height 7
type input "4"
click at [329, 339] on span "Crear" at bounding box center [334, 340] width 19 height 7
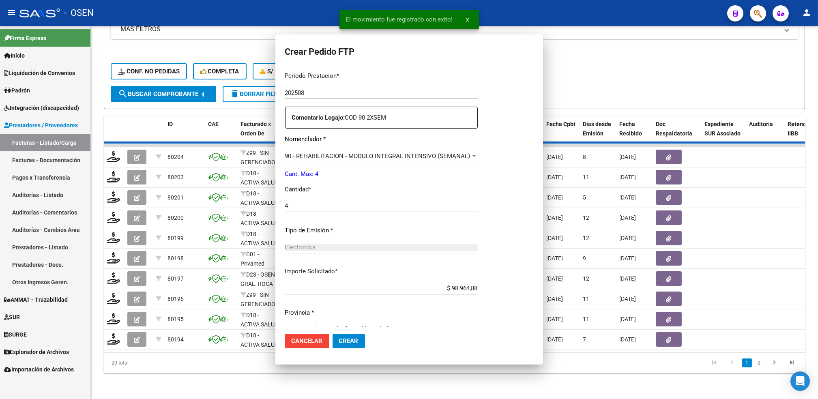
scroll to position [0, 0]
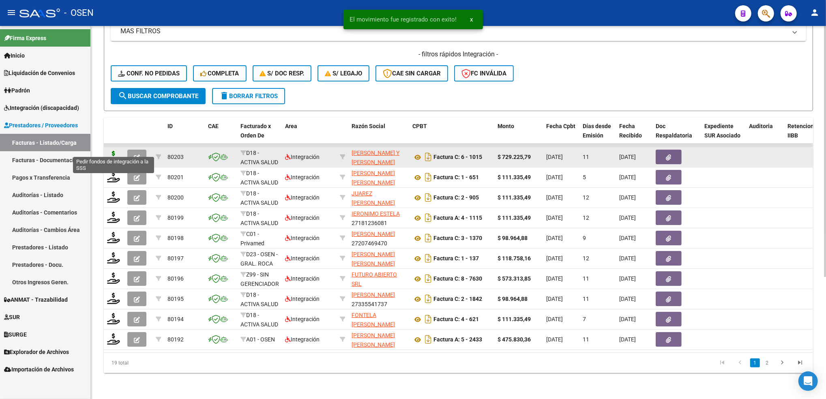
click at [115, 151] on icon at bounding box center [113, 156] width 13 height 11
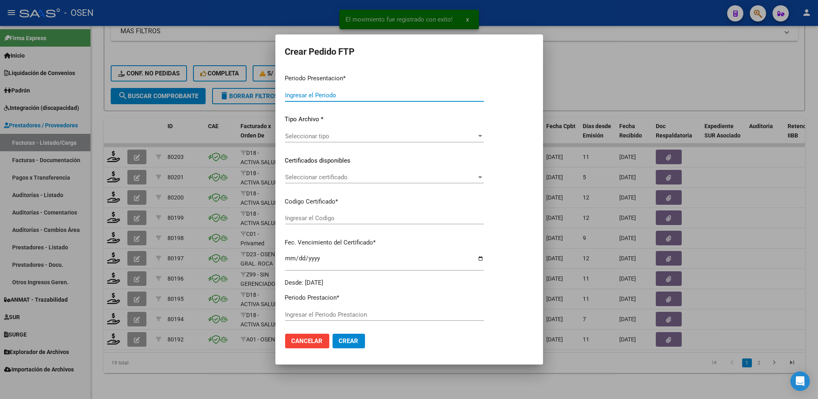
type input "202508"
type input "$ 729.225,79"
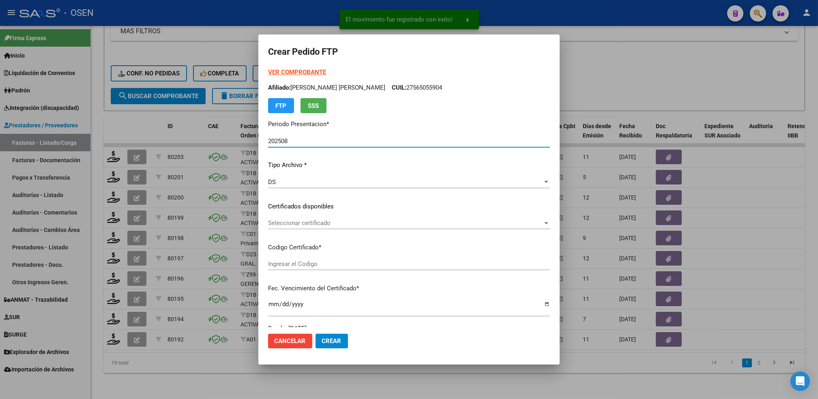
type input "01637662-6"
type input "[DATE]"
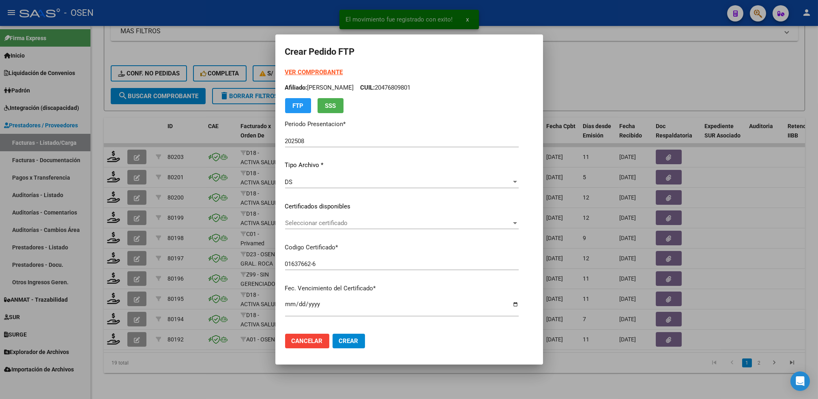
click at [307, 218] on div "Seleccionar certificado Seleccionar certificado" at bounding box center [402, 223] width 234 height 12
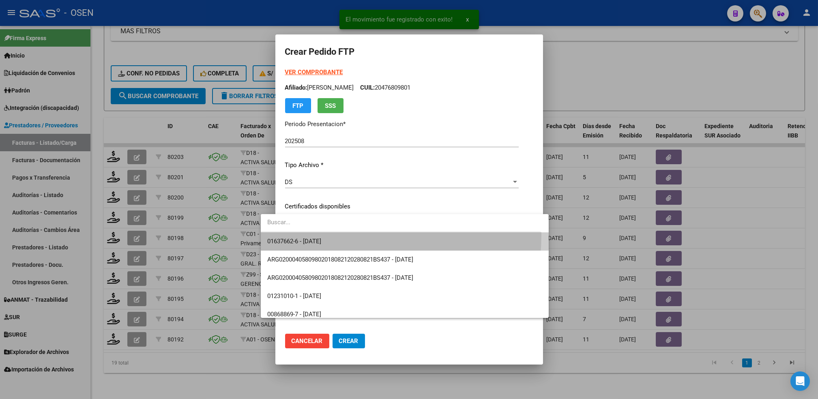
click at [310, 234] on span "01637662-6 - [DATE]" at bounding box center [404, 241] width 275 height 18
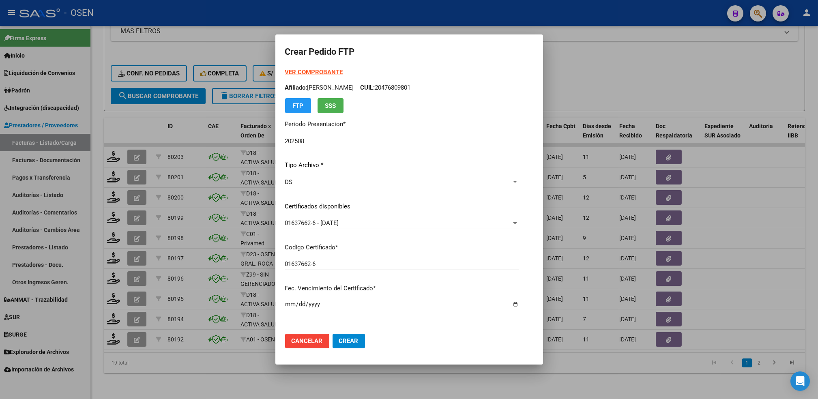
click at [321, 71] on strong "VER COMPROBANTE" at bounding box center [314, 72] width 58 height 7
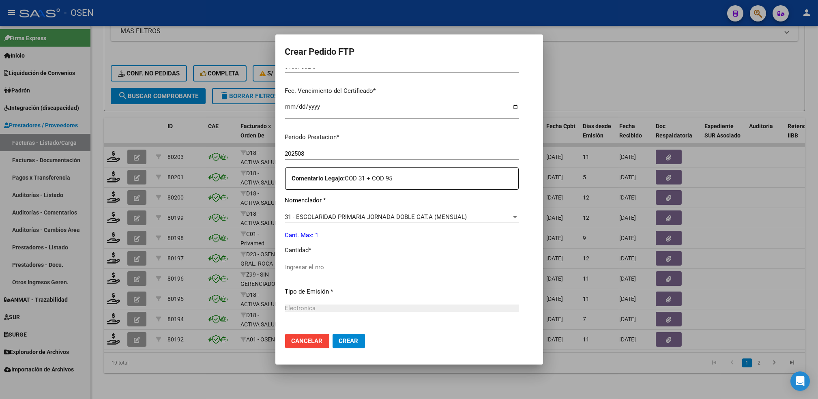
scroll to position [215, 0]
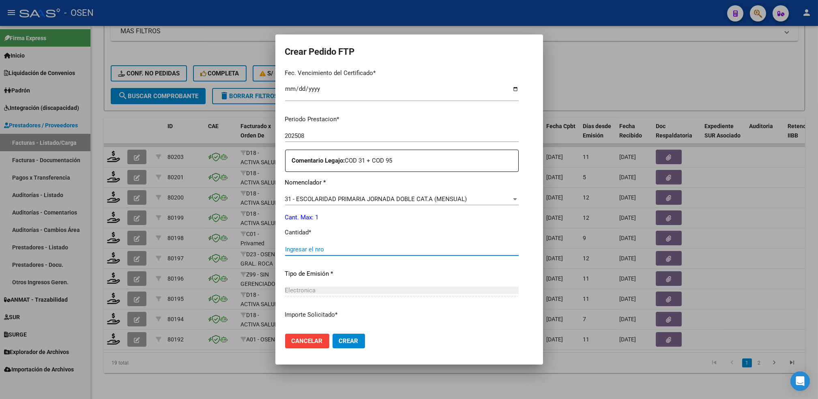
click at [359, 247] on input "Ingresar el nro" at bounding box center [402, 249] width 234 height 7
type input "1"
click at [329, 350] on mat-dialog-actions "Cancelar Crear" at bounding box center [409, 341] width 248 height 28
click at [333, 345] on button "Crear" at bounding box center [349, 341] width 32 height 15
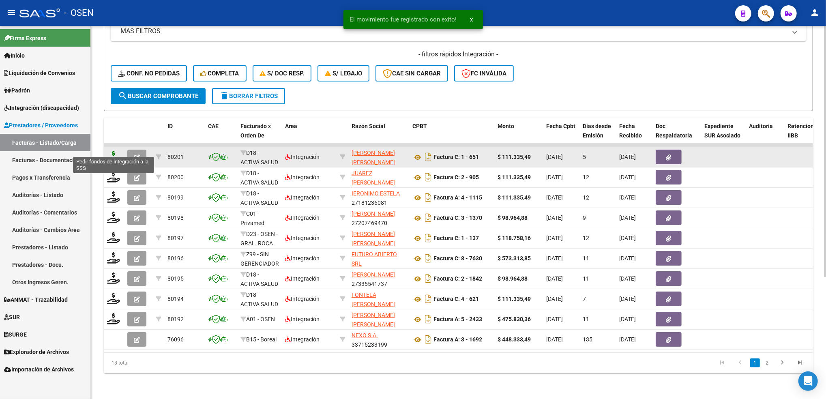
click at [116, 151] on icon at bounding box center [113, 156] width 13 height 11
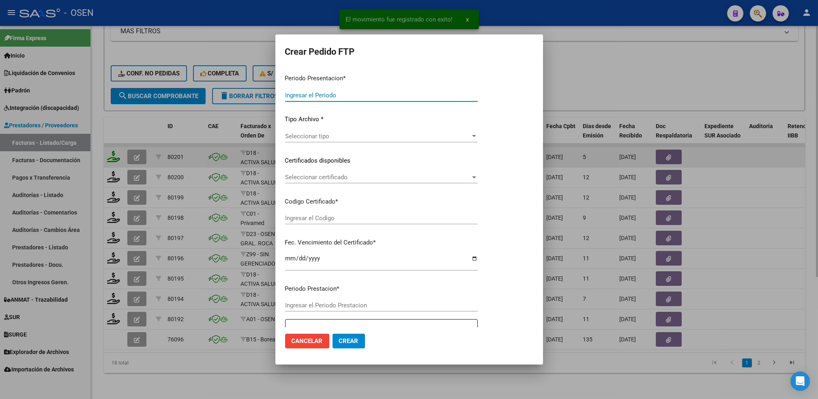
type input "202508"
type input "$ 111.335,49"
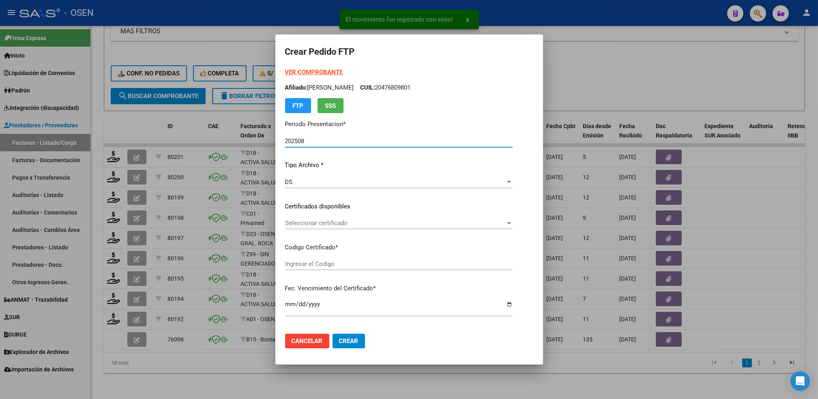
type input "ARG02000508850052022062120270621BS440"
type input "[DATE]"
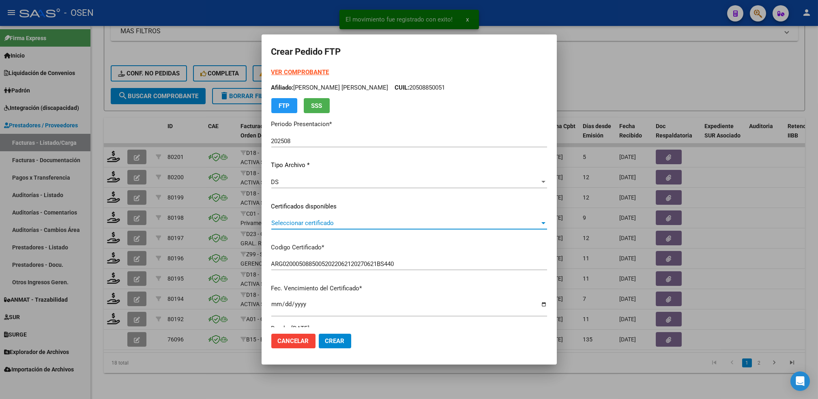
click at [329, 224] on span "Seleccionar certificado" at bounding box center [405, 222] width 268 height 7
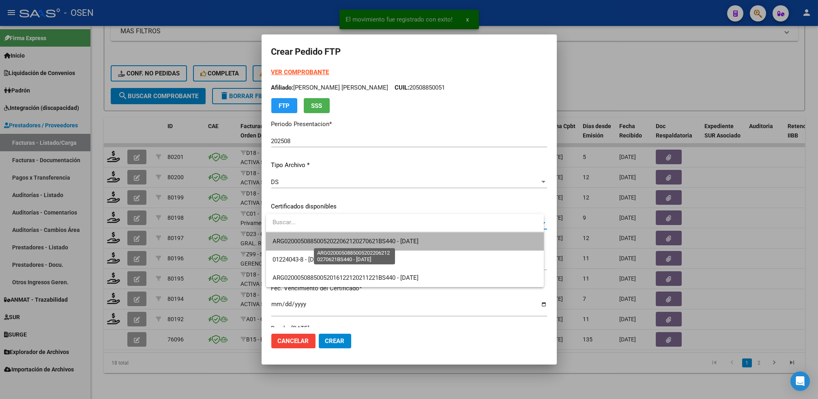
click at [333, 238] on span "ARG02000508850052022062120270621BS440 - [DATE]" at bounding box center [345, 241] width 146 height 7
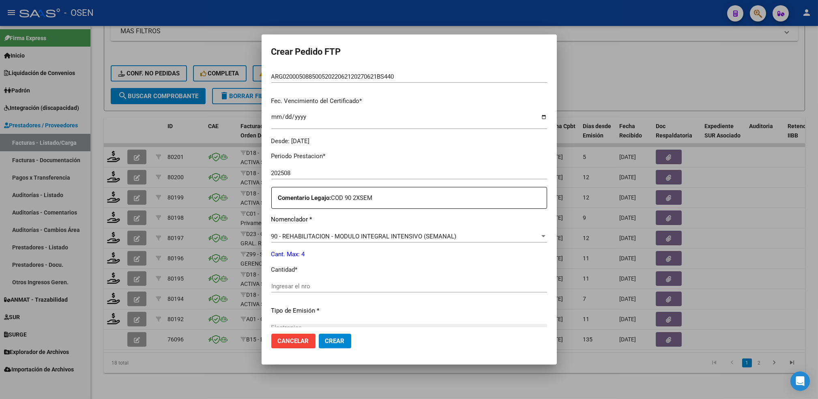
scroll to position [187, 0]
click at [360, 281] on div "Ingresar el nro" at bounding box center [409, 287] width 276 height 12
type input "4"
click at [319, 334] on button "Crear" at bounding box center [335, 341] width 32 height 15
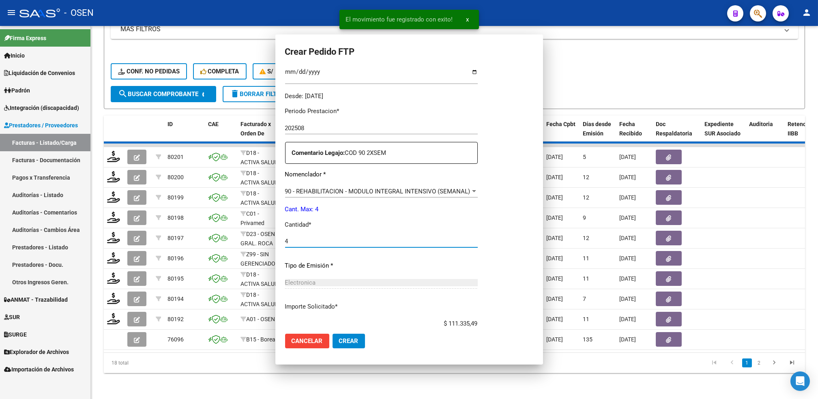
scroll to position [141, 0]
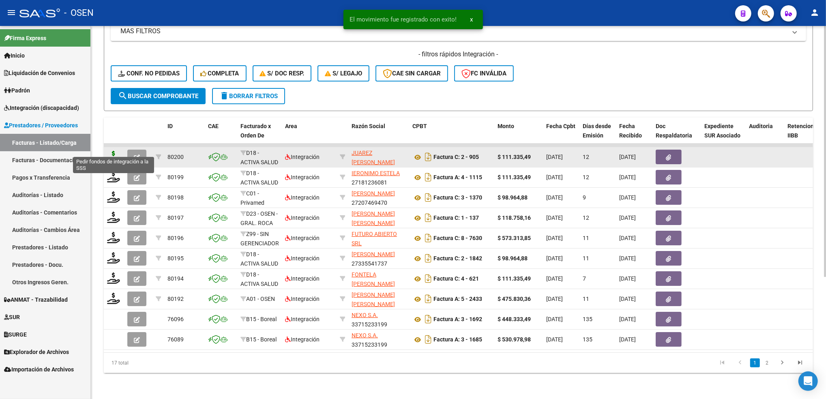
click at [114, 151] on icon at bounding box center [113, 156] width 13 height 11
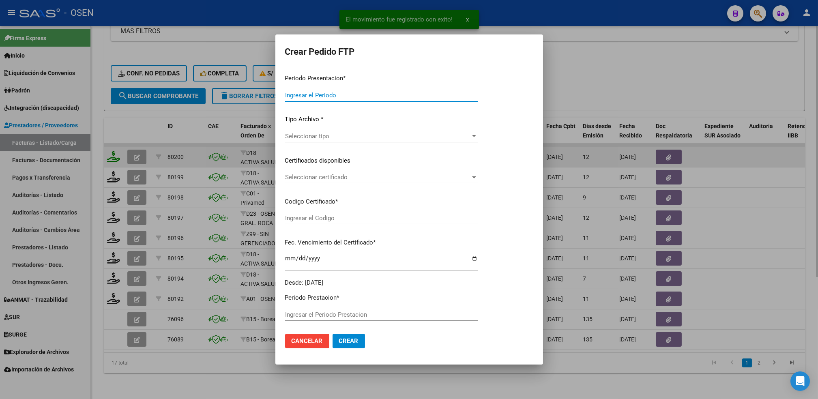
type input "202508"
type input "$ 111.335,49"
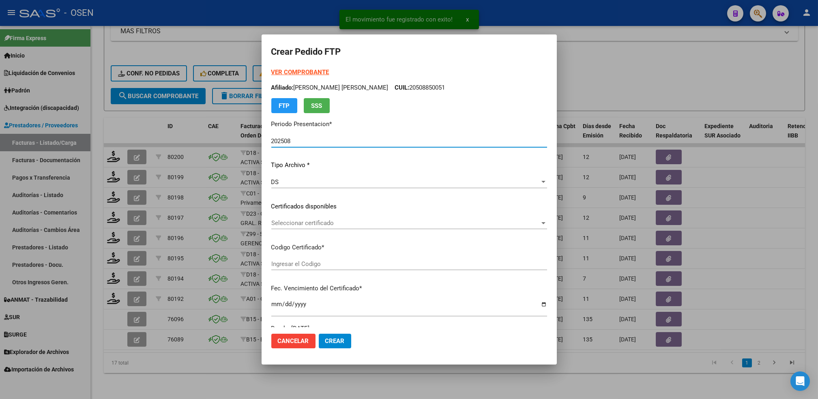
type input "ARG01000558738712025012120300121BUE430"
type input "[DATE]"
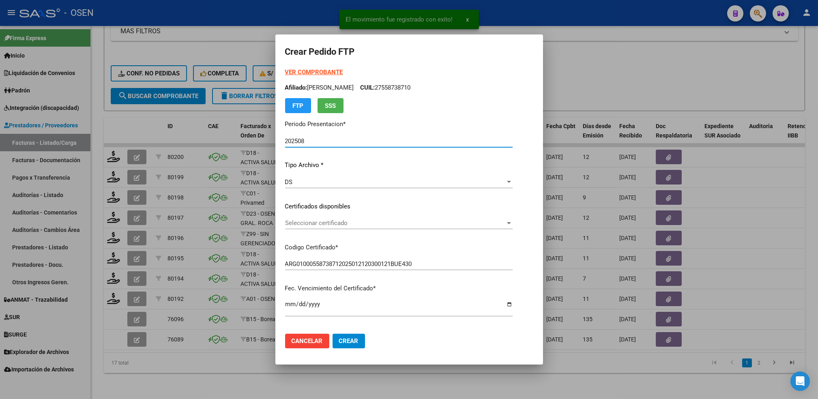
click at [339, 220] on span "Seleccionar certificado" at bounding box center [395, 222] width 220 height 7
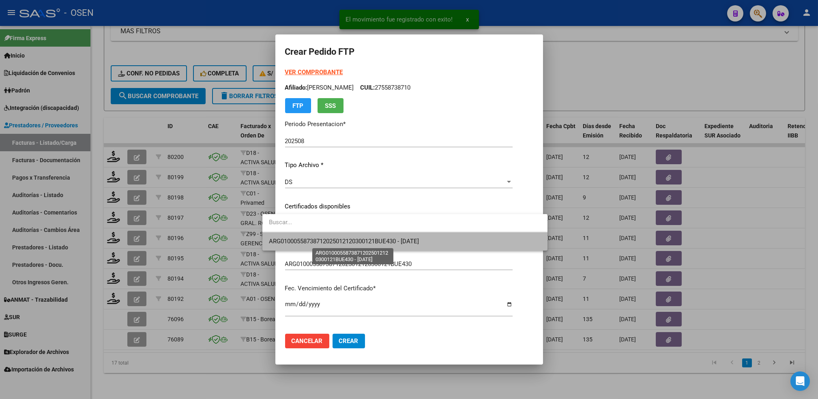
click at [341, 240] on span "ARG01000558738712025012120300121BUE430 - [DATE]" at bounding box center [344, 241] width 150 height 7
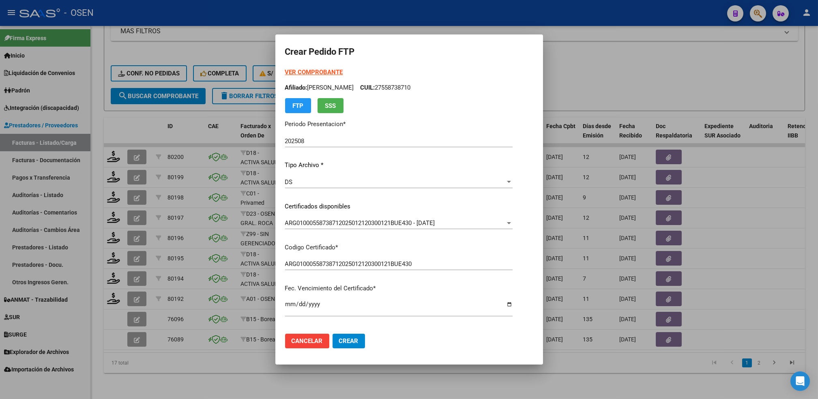
click at [560, 170] on div at bounding box center [409, 199] width 818 height 399
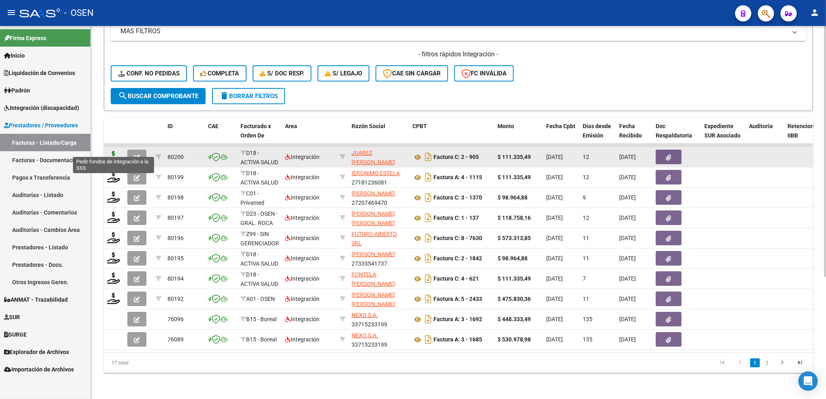
click at [111, 151] on icon at bounding box center [113, 156] width 13 height 11
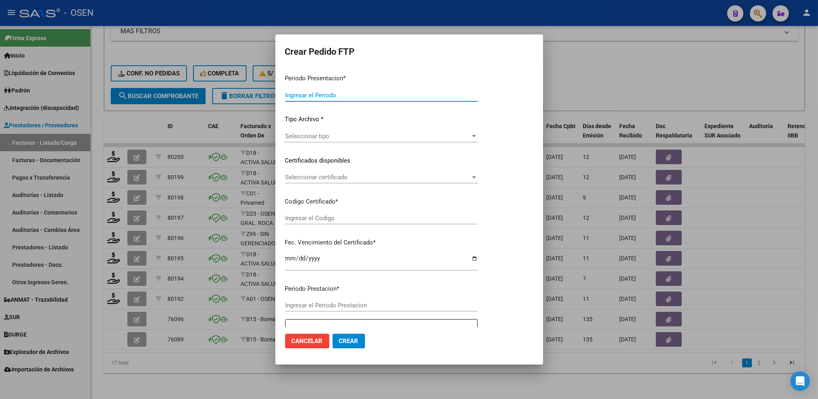
type input "202508"
type input "$ 111.335,49"
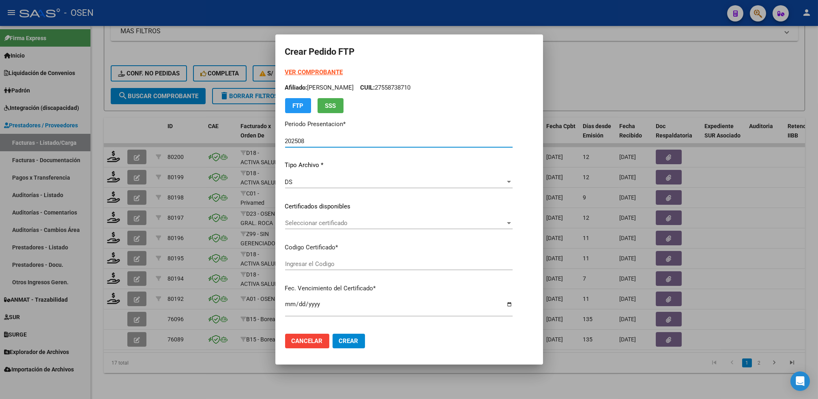
type input "ARG01000558738712025012120300121BUE430"
type input "[DATE]"
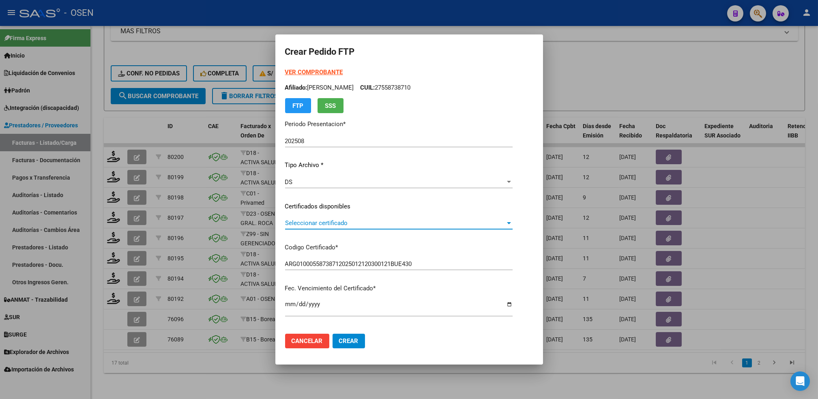
click at [328, 220] on span "Seleccionar certificado" at bounding box center [395, 222] width 220 height 7
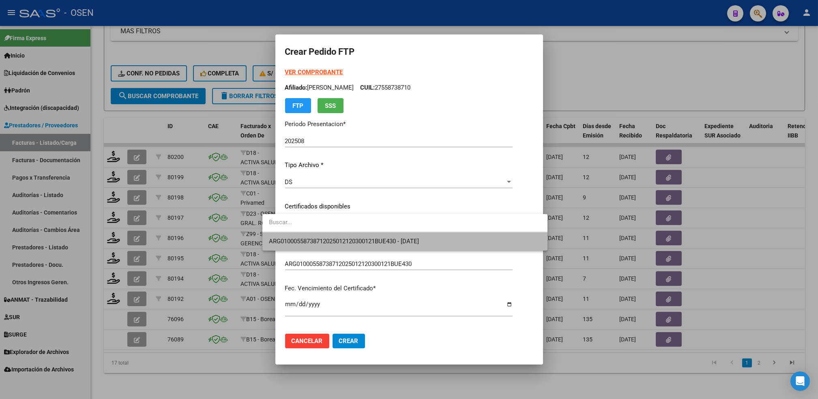
click at [328, 235] on span "ARG01000558738712025012120300121BUE430 - [DATE]" at bounding box center [405, 241] width 272 height 18
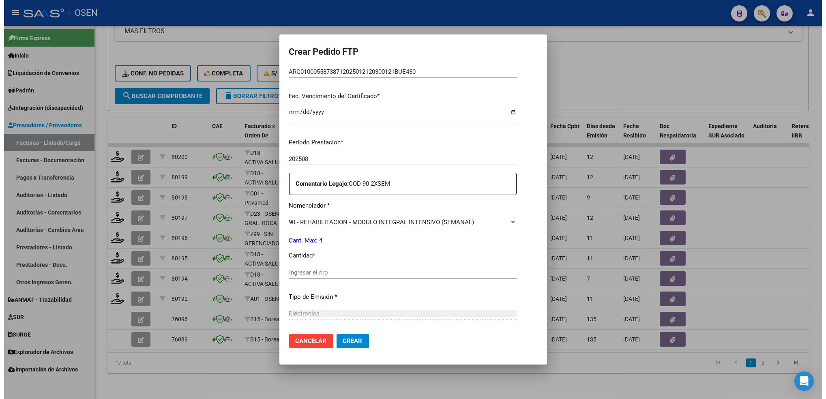
scroll to position [211, 0]
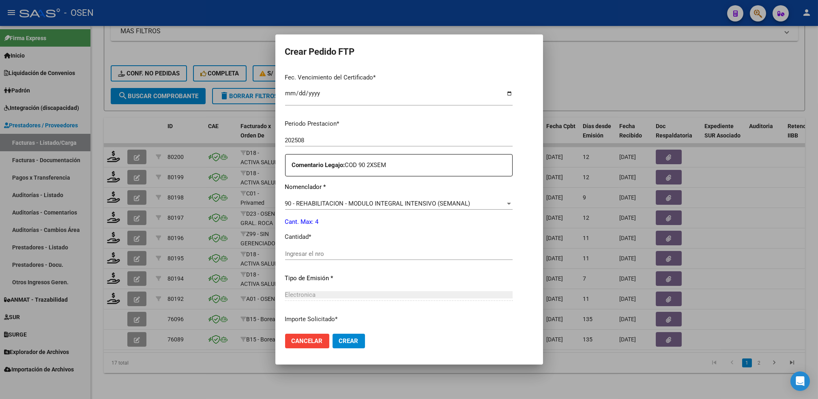
click at [390, 249] on div "Ingresar el nro" at bounding box center [398, 254] width 227 height 12
type input "4"
click at [344, 345] on button "Crear" at bounding box center [349, 341] width 32 height 15
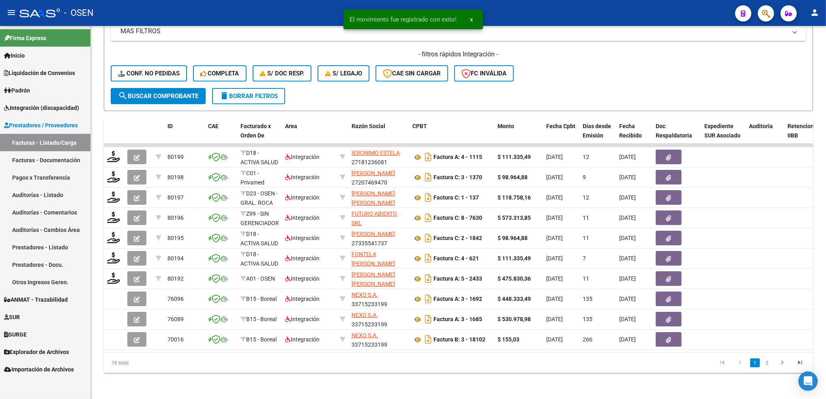
click at [55, 107] on span "Integración (discapacidad)" at bounding box center [41, 107] width 75 height 9
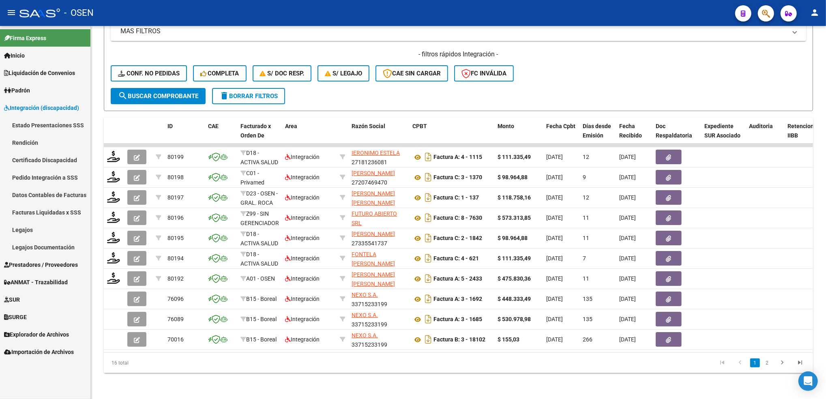
click at [46, 177] on link "Pedido Integración a SSS" at bounding box center [45, 177] width 90 height 17
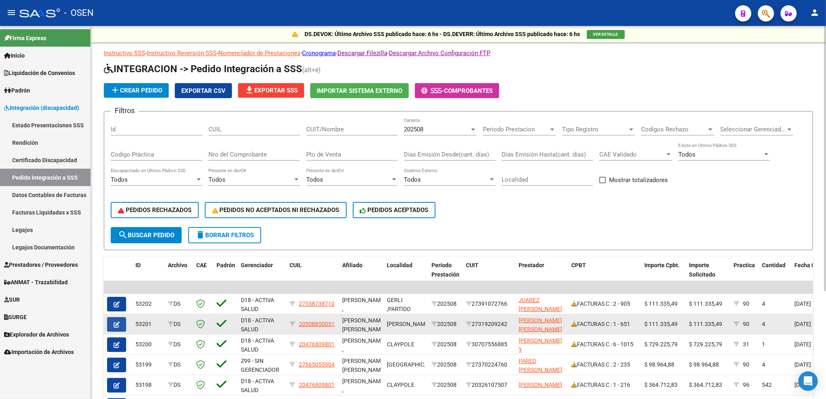
click at [119, 322] on icon "button" at bounding box center [117, 325] width 6 height 6
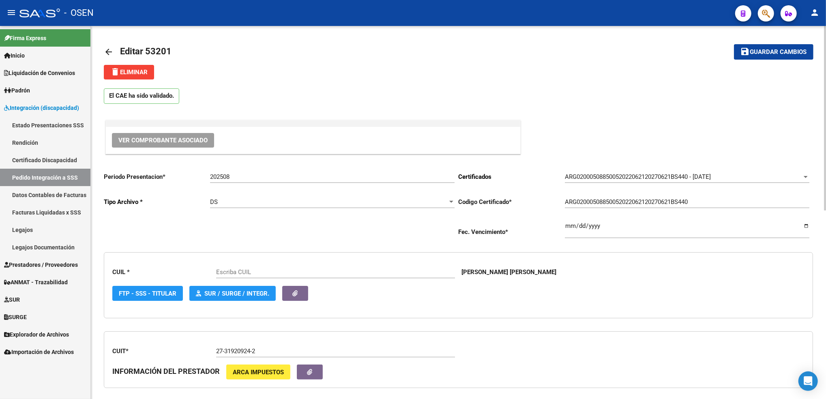
type input "20508850051"
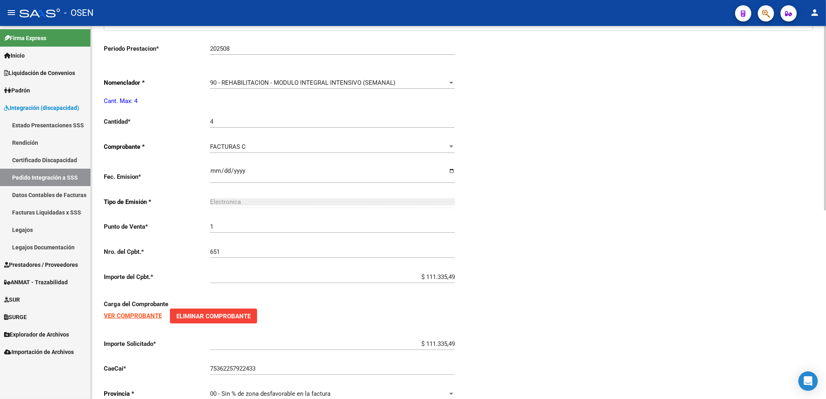
scroll to position [383, 0]
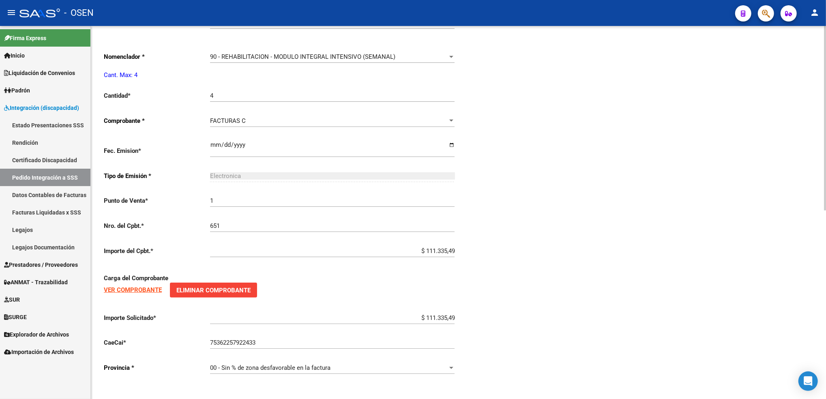
click at [826, 355] on html "menu - OSEN person Firma Express Inicio Calendario SSS Instructivos Contacto OS…" at bounding box center [413, 199] width 826 height 399
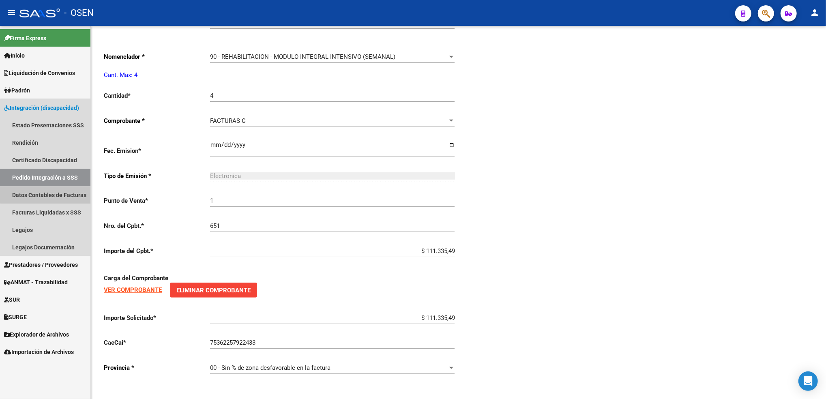
click at [71, 186] on link "Datos Contables de Facturas" at bounding box center [45, 194] width 90 height 17
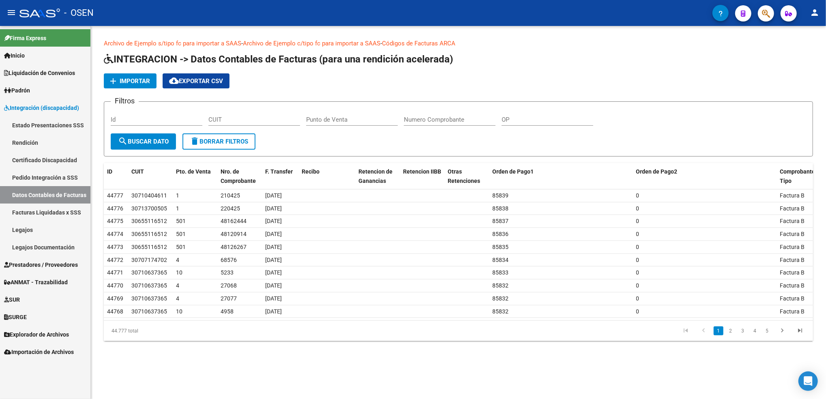
click at [49, 264] on span "Prestadores / Proveedores" at bounding box center [41, 264] width 74 height 9
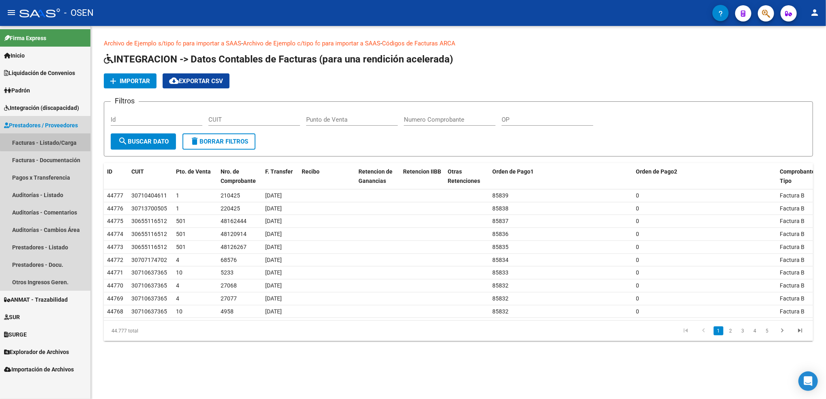
click at [53, 142] on link "Facturas - Listado/Carga" at bounding box center [45, 142] width 90 height 17
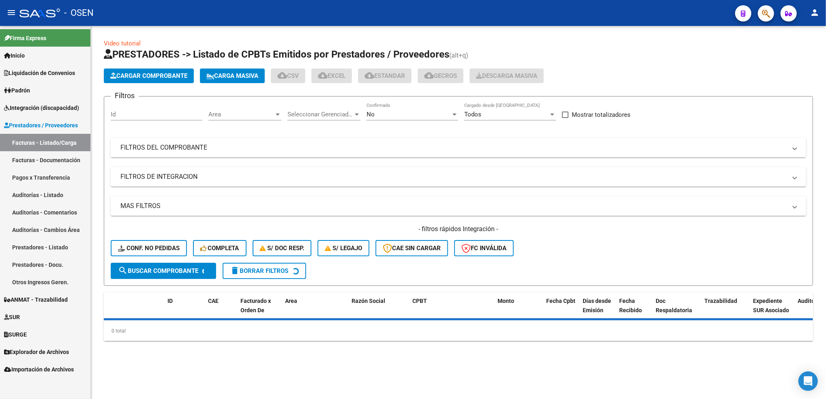
click at [396, 111] on div "No" at bounding box center [409, 114] width 84 height 7
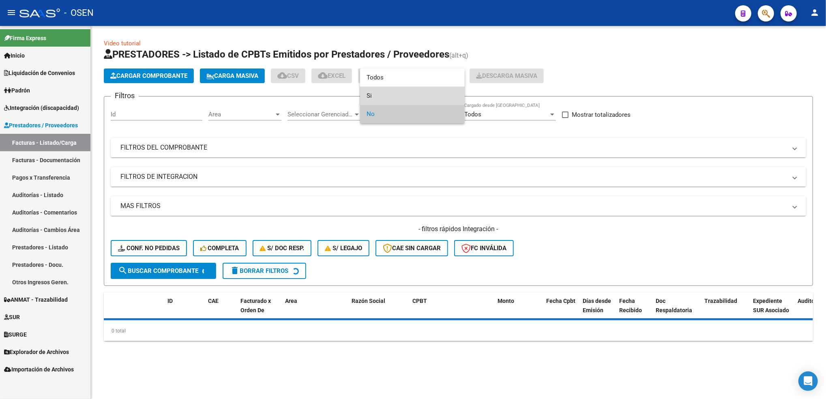
click at [380, 101] on span "Si" at bounding box center [413, 96] width 92 height 18
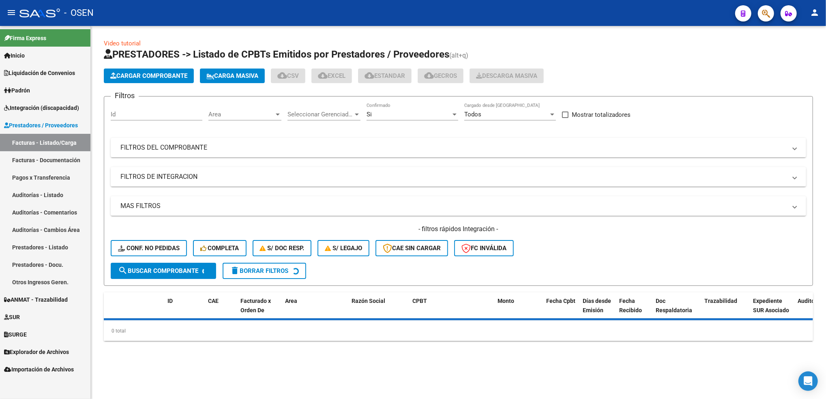
click at [261, 108] on div "Area Area" at bounding box center [244, 111] width 73 height 17
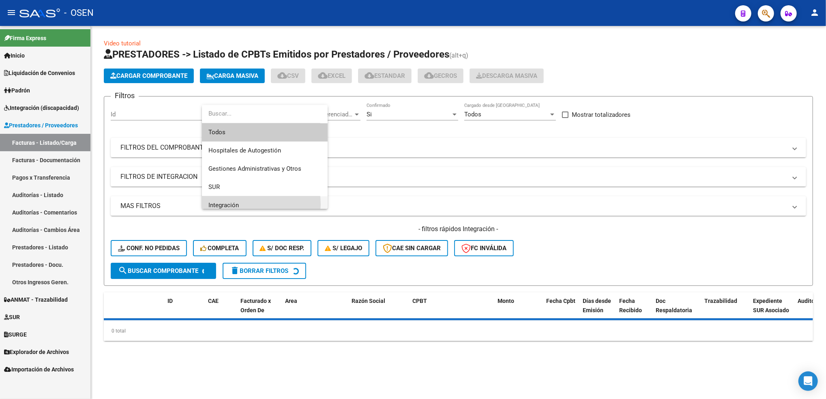
click at [245, 204] on span "Integración" at bounding box center [264, 205] width 113 height 18
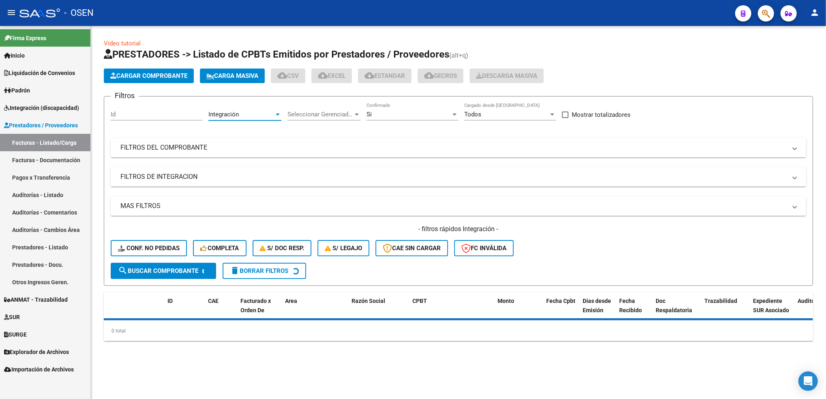
click at [200, 180] on mat-panel-title "FILTROS DE INTEGRACION" at bounding box center [453, 176] width 666 height 9
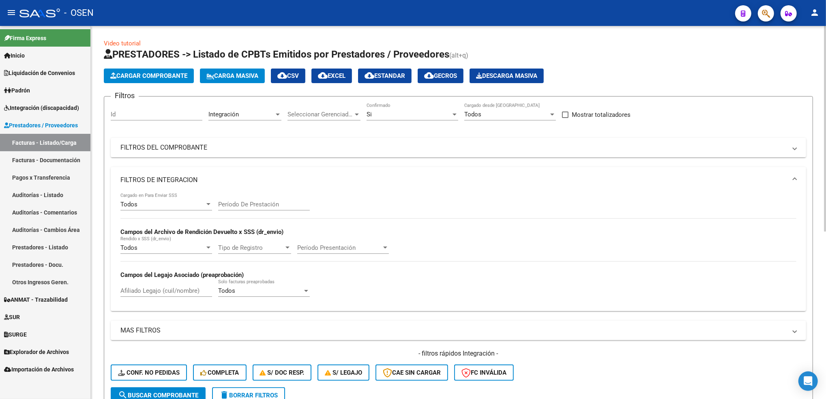
click at [154, 205] on div "Todos" at bounding box center [162, 204] width 84 height 7
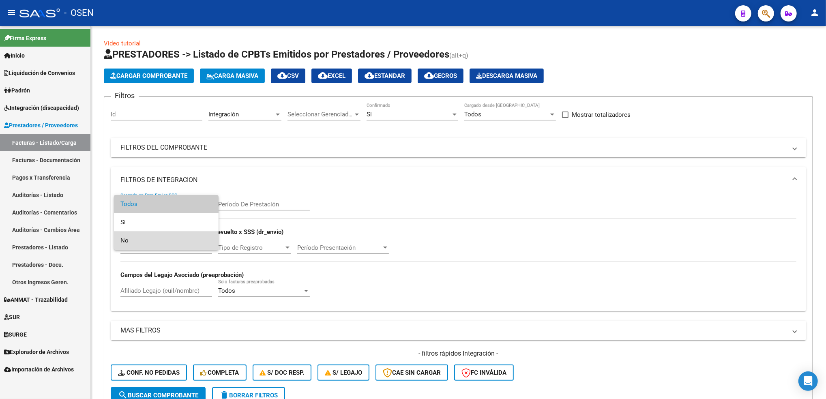
click at [144, 238] on span "No" at bounding box center [166, 241] width 92 height 18
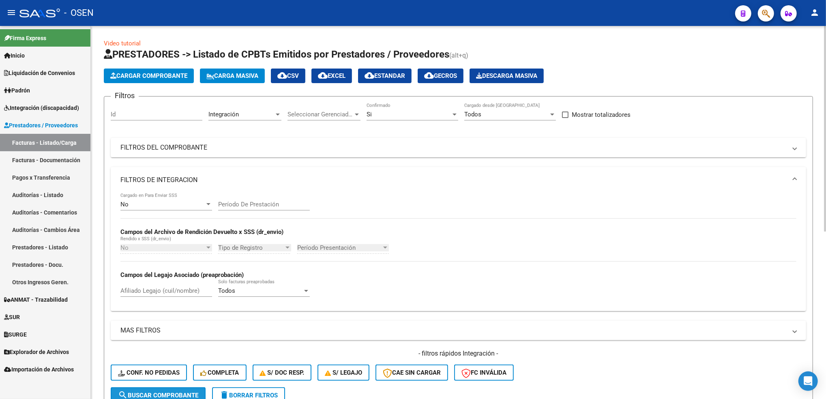
click at [178, 392] on span "search Buscar Comprobante" at bounding box center [158, 395] width 80 height 7
click at [208, 181] on mat-panel-title "FILTROS DE INTEGRACION" at bounding box center [453, 180] width 666 height 9
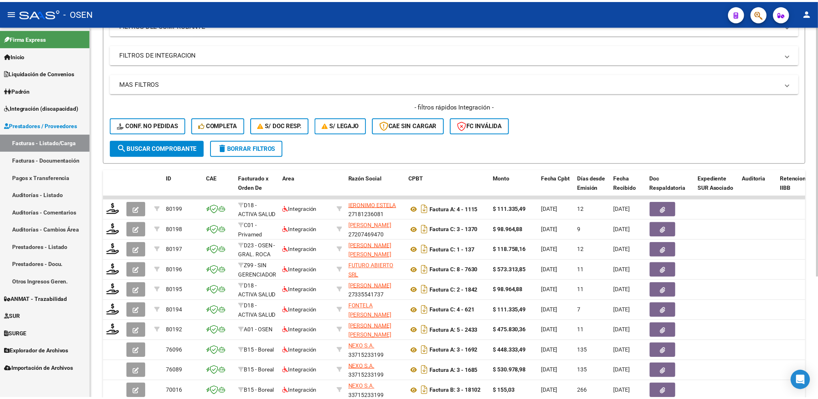
scroll to position [125, 0]
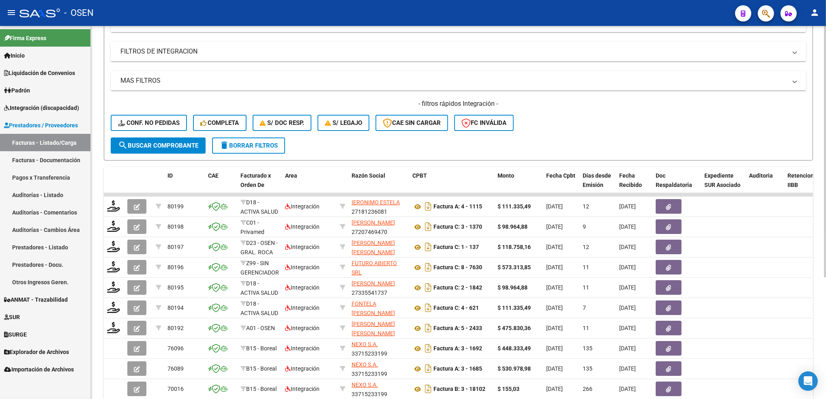
click at [822, 131] on div "Video tutorial PRESTADORES -> Listado de CPBTs Emitidos por Prestadores / Prove…" at bounding box center [459, 175] width 737 height 548
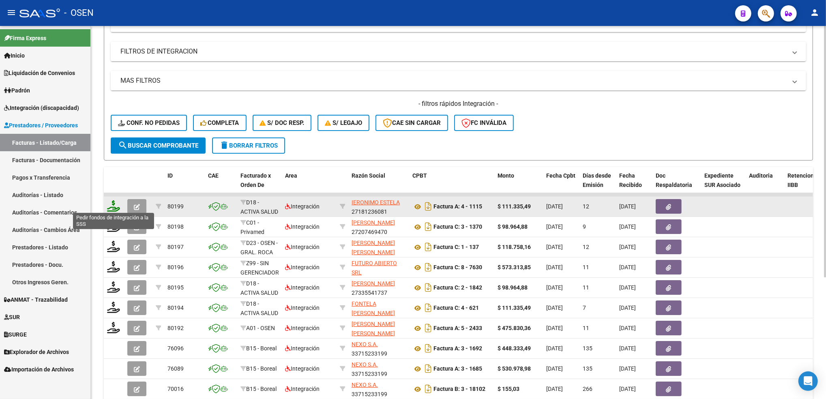
click at [111, 205] on icon at bounding box center [113, 205] width 13 height 11
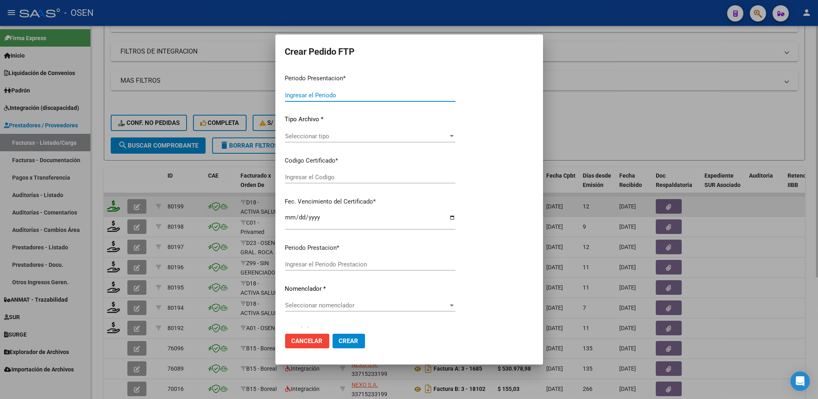
type input "202508"
type input "$ 111.335,49"
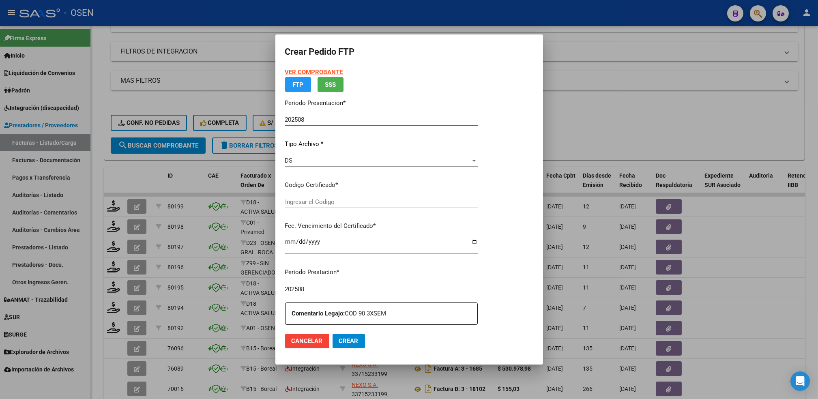
type input "ARG01000558738712025012120300121BUE430"
type input "[DATE]"
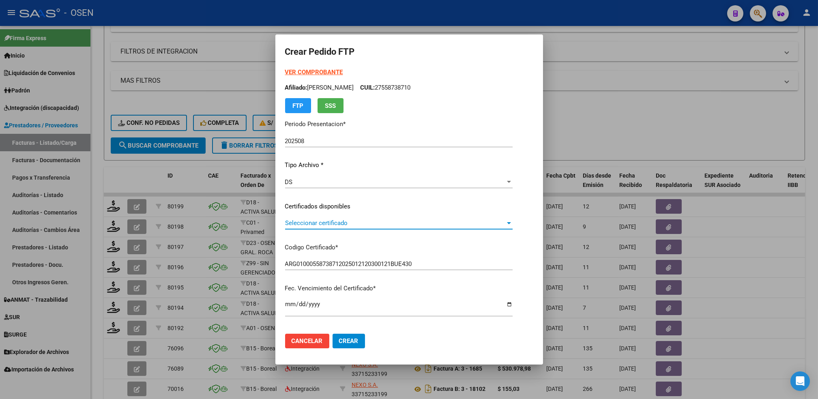
click at [327, 219] on span "Seleccionar certificado" at bounding box center [395, 222] width 220 height 7
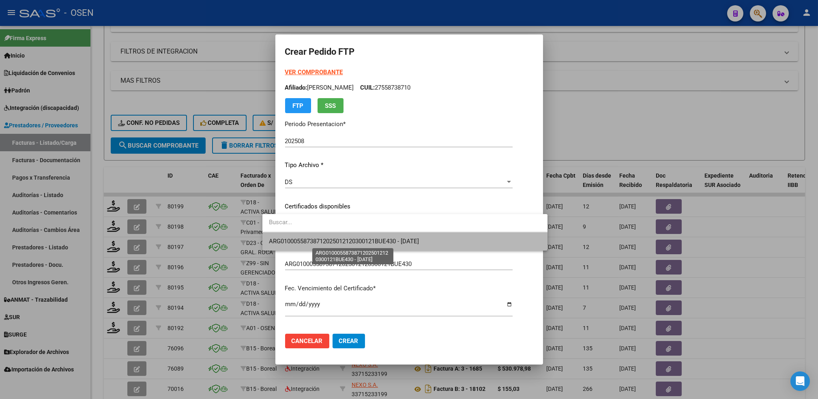
click at [328, 239] on span "ARG01000558738712025012120300121BUE430 - [DATE]" at bounding box center [344, 241] width 150 height 7
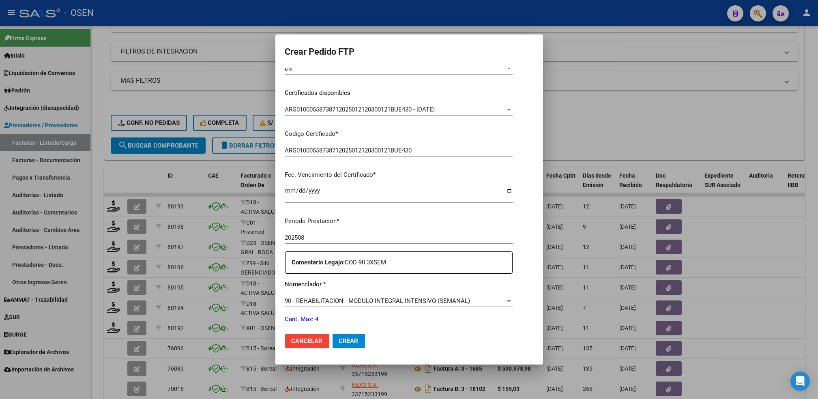
scroll to position [146, 0]
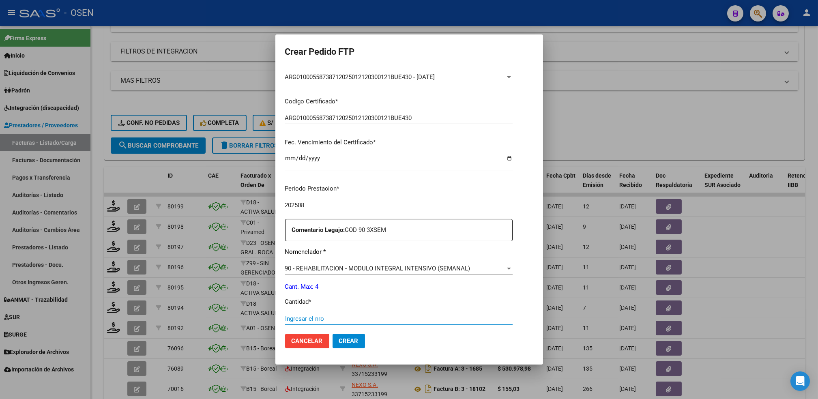
click at [320, 318] on input "Ingresar el nro" at bounding box center [398, 318] width 227 height 7
type input "4"
click at [339, 339] on span "Crear" at bounding box center [348, 340] width 19 height 7
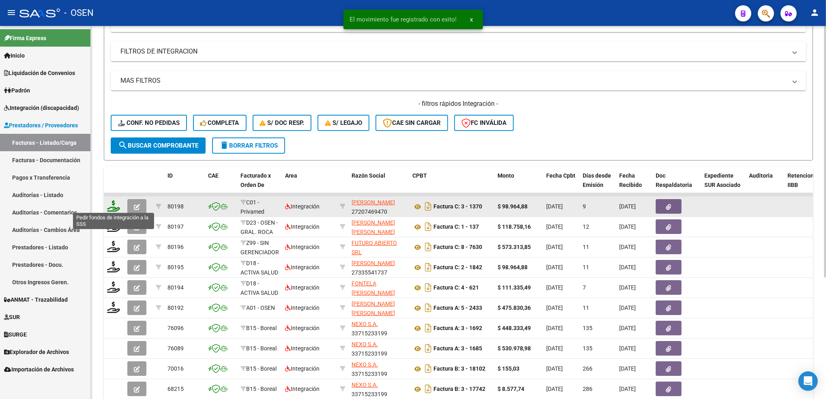
click at [112, 208] on icon at bounding box center [113, 205] width 13 height 11
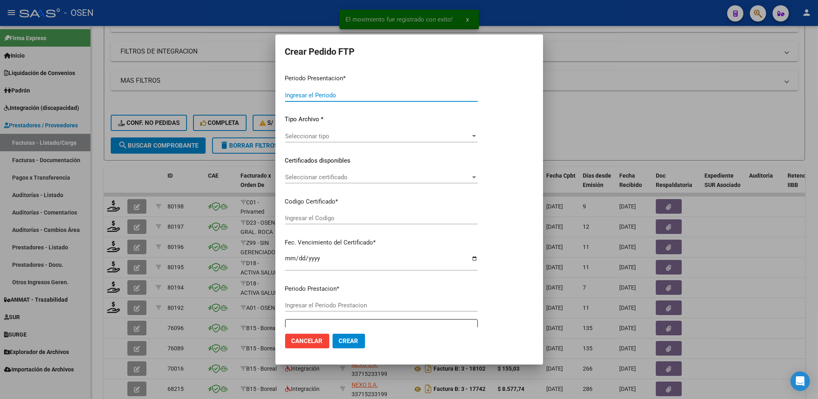
type input "202508"
type input "$ 98.964,88"
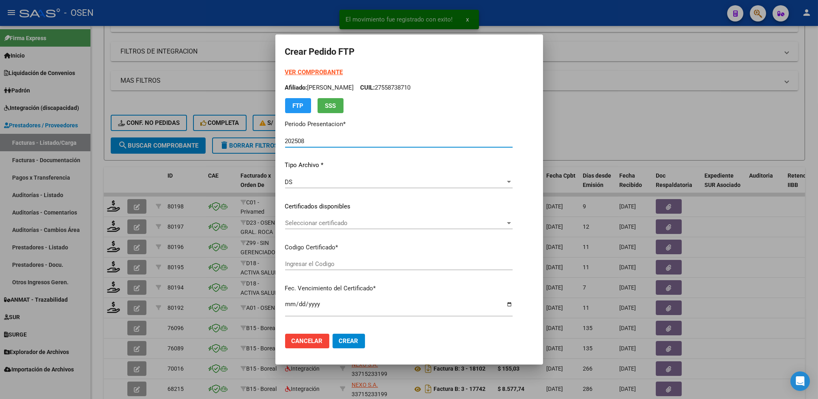
type input "ARG01000503953862016033120190331BS430"
type input "[DATE]"
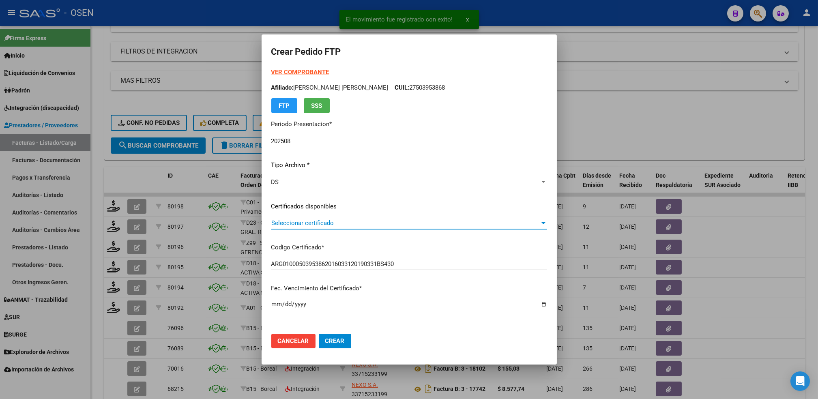
click at [327, 221] on span "Seleccionar certificado" at bounding box center [405, 222] width 268 height 7
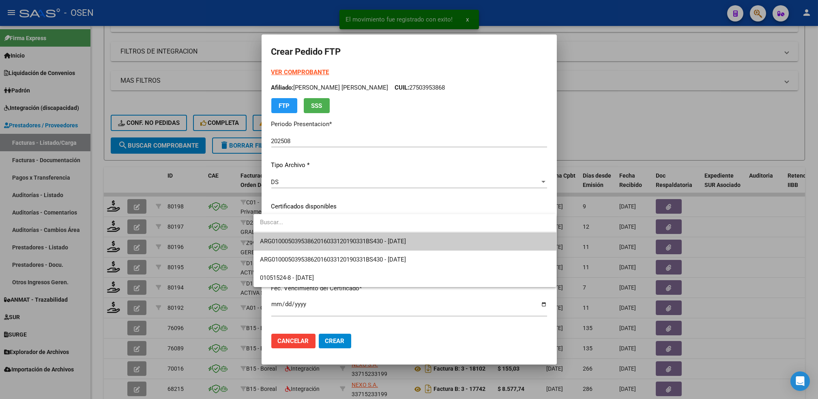
click at [327, 221] on input "dropdown search" at bounding box center [404, 222] width 303 height 18
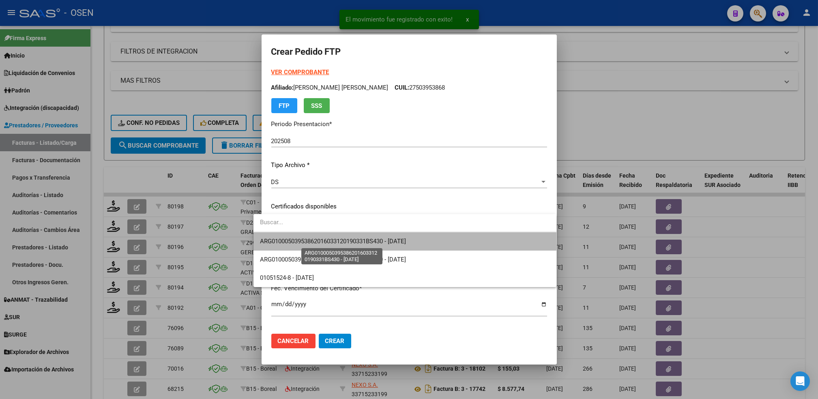
click at [329, 238] on span "ARG01000503953862016033120190331BS430 - [DATE]" at bounding box center [333, 241] width 146 height 7
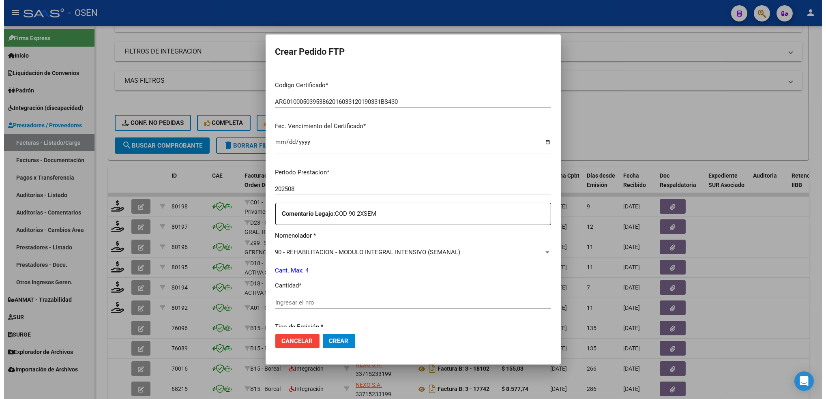
scroll to position [167, 0]
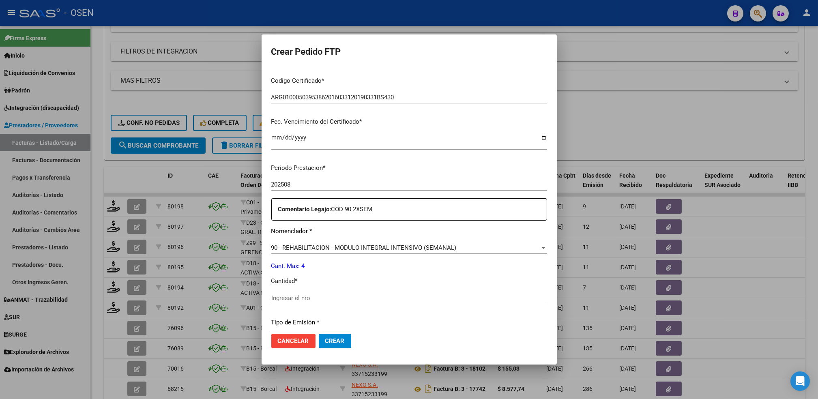
click at [328, 296] on input "Ingresar el nro" at bounding box center [409, 297] width 276 height 7
type input "4"
click at [325, 340] on span "Crear" at bounding box center [334, 340] width 19 height 7
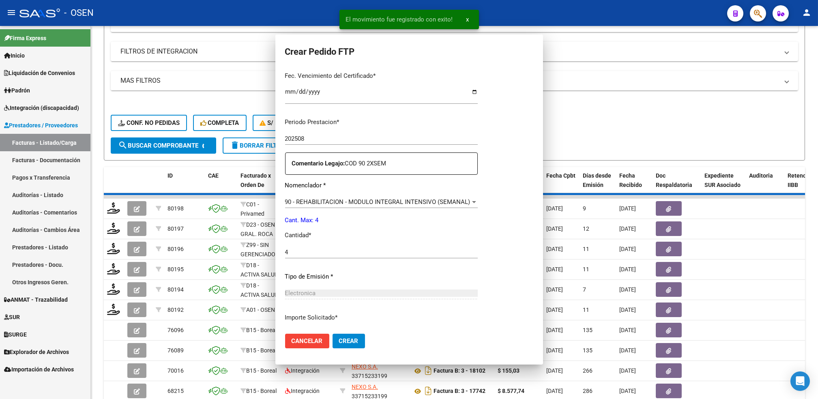
scroll to position [0, 0]
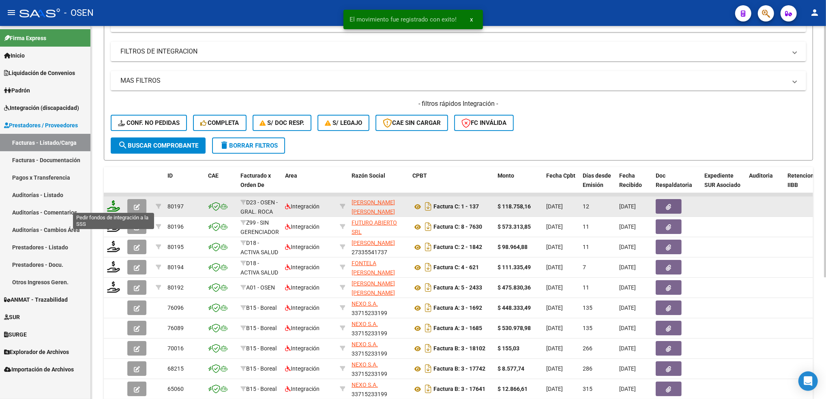
click at [113, 204] on icon at bounding box center [113, 205] width 13 height 11
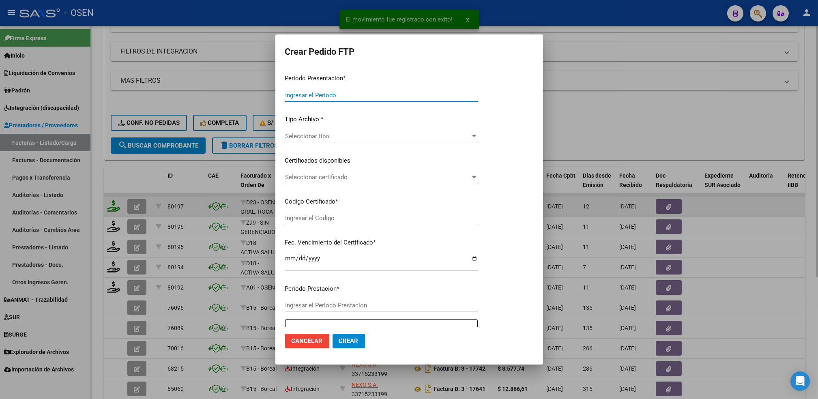
type input "202508"
type input "$ 118.758,16"
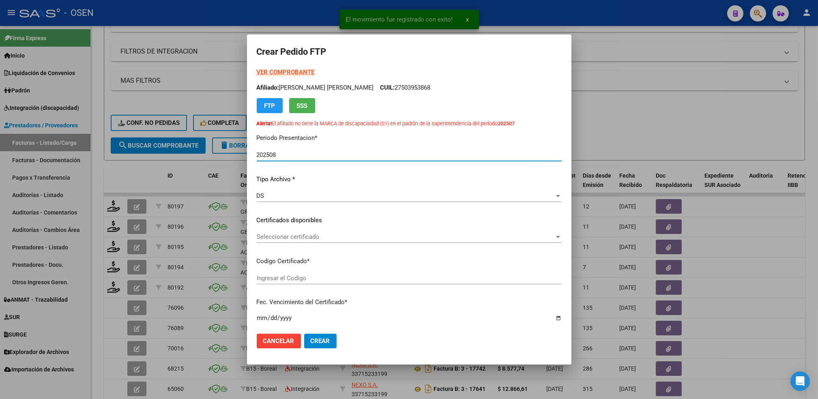
type input "ARG02000236487942025012420400124RIO142"
type input "[DATE]"
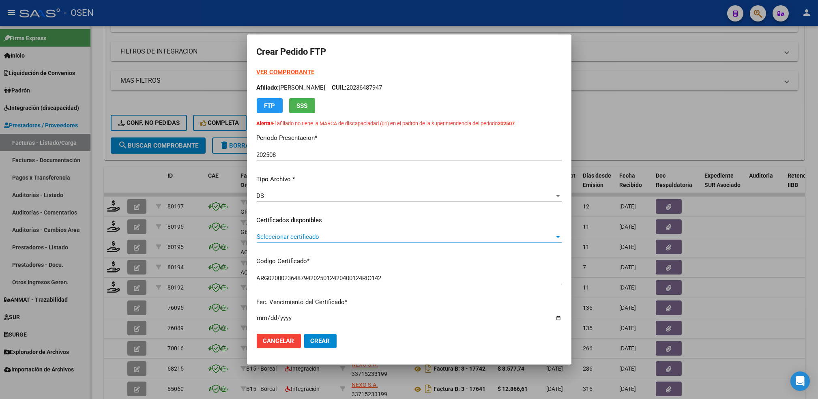
click at [323, 235] on span "Seleccionar certificado" at bounding box center [406, 236] width 298 height 7
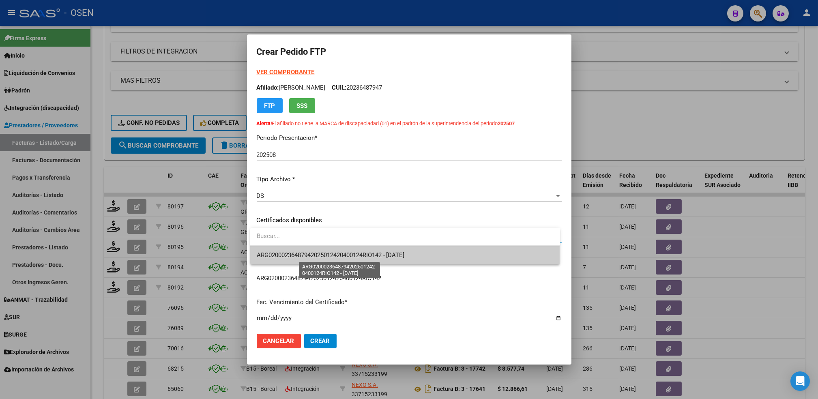
click at [316, 254] on span "ARG02000236487942025012420400124RIO142 - [DATE]" at bounding box center [331, 254] width 148 height 7
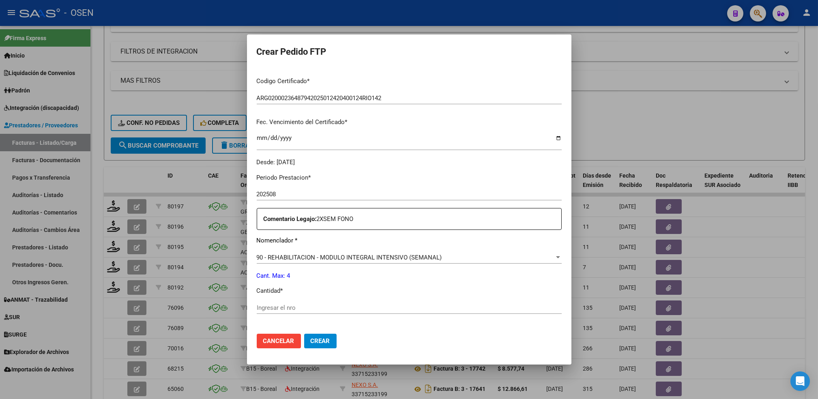
scroll to position [189, 0]
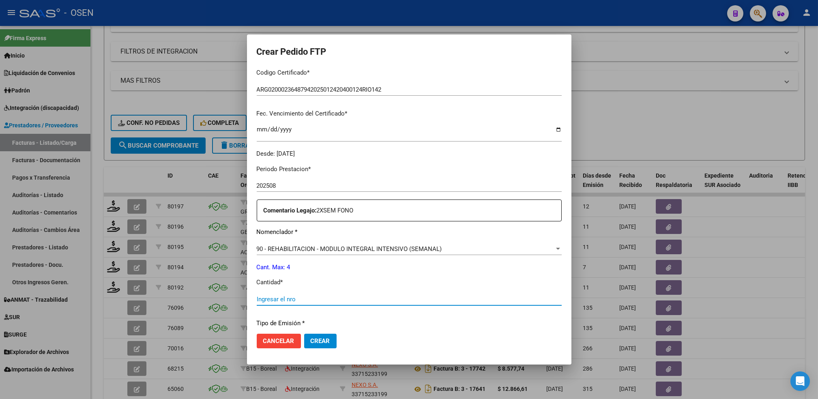
click at [340, 298] on input "Ingresar el nro" at bounding box center [409, 299] width 305 height 7
type input "4"
click at [318, 345] on button "Crear" at bounding box center [320, 341] width 32 height 15
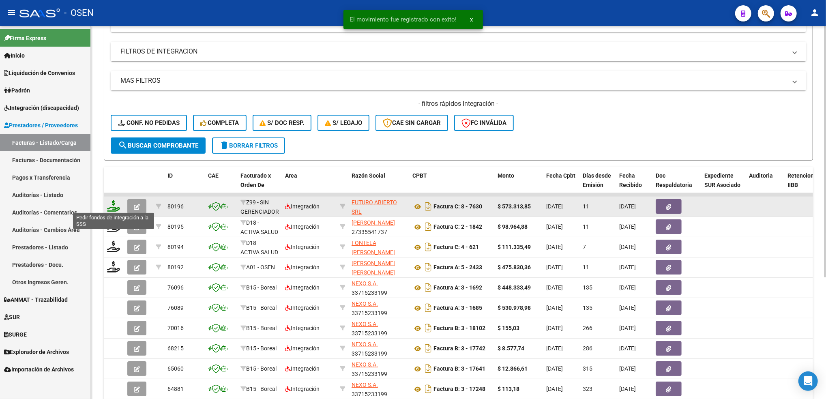
click at [110, 207] on icon at bounding box center [113, 205] width 13 height 11
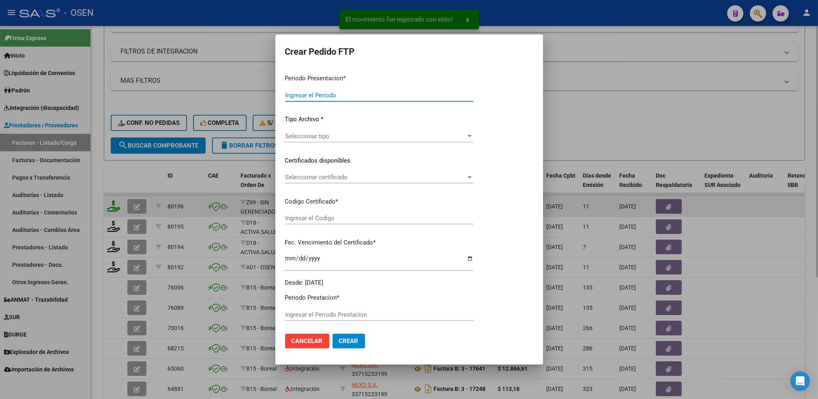
type input "202508"
type input "$ 573.313,85"
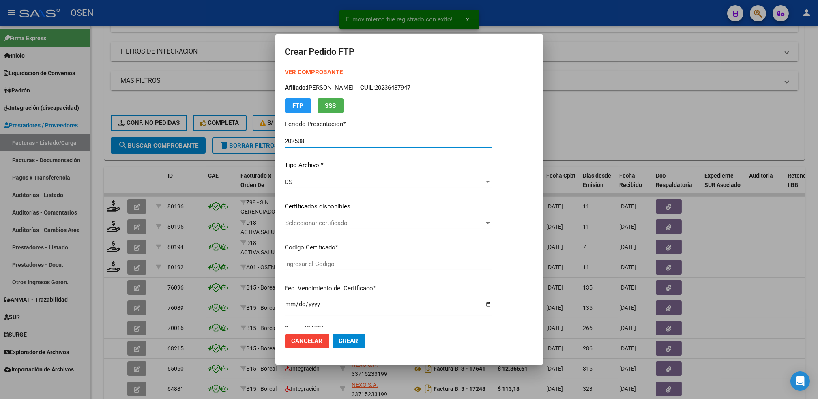
type input "ARG01000570765162025011020300110BUE317"
type input "[DATE]"
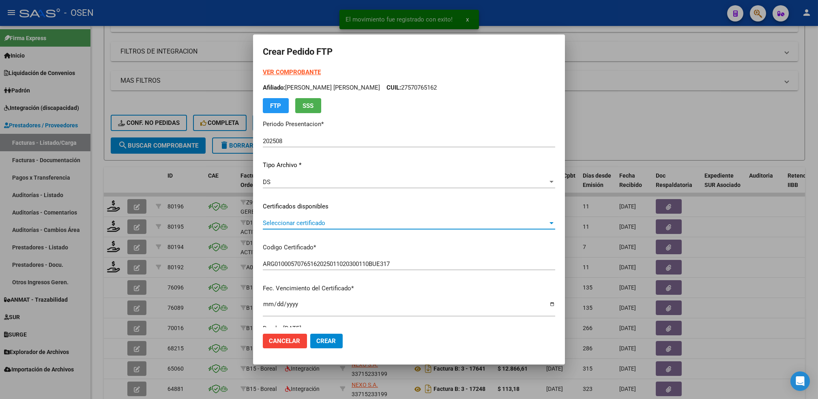
click at [348, 226] on span "Seleccionar certificado" at bounding box center [405, 222] width 285 height 7
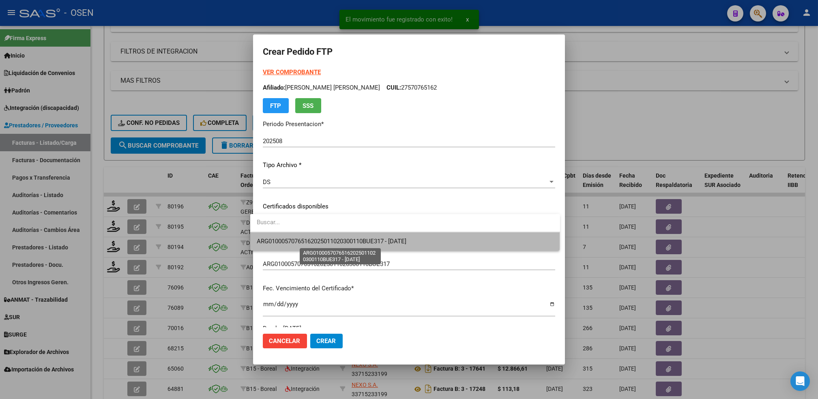
click at [347, 240] on span "ARG01000570765162025011020300110BUE317 - [DATE]" at bounding box center [332, 241] width 150 height 7
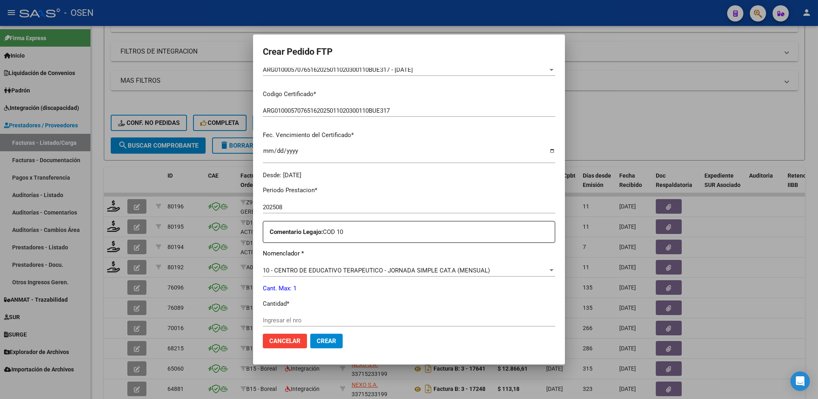
scroll to position [154, 0]
click at [334, 314] on div "Ingresar el nro" at bounding box center [409, 319] width 292 height 12
type input "1"
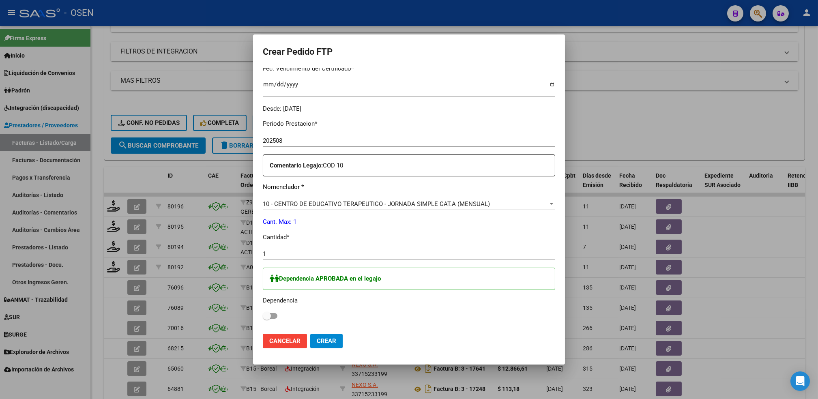
scroll to position [0, 0]
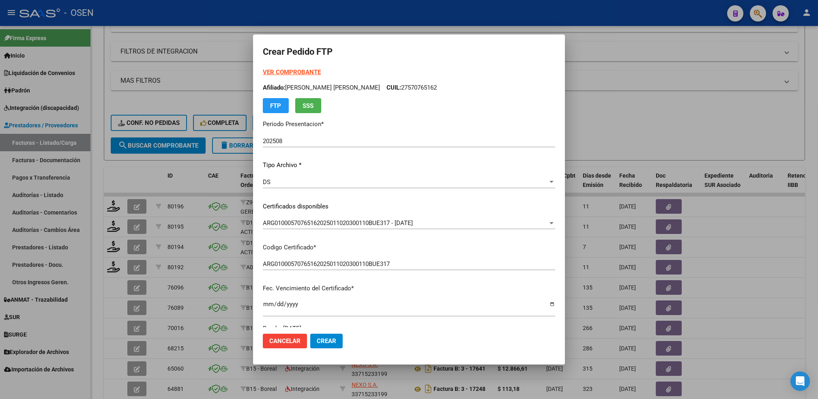
click at [309, 71] on strong "VER COMPROBANTE" at bounding box center [292, 72] width 58 height 7
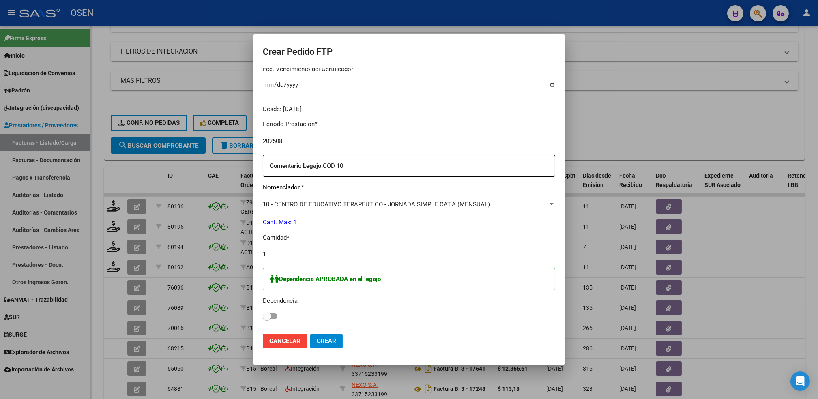
scroll to position [232, 0]
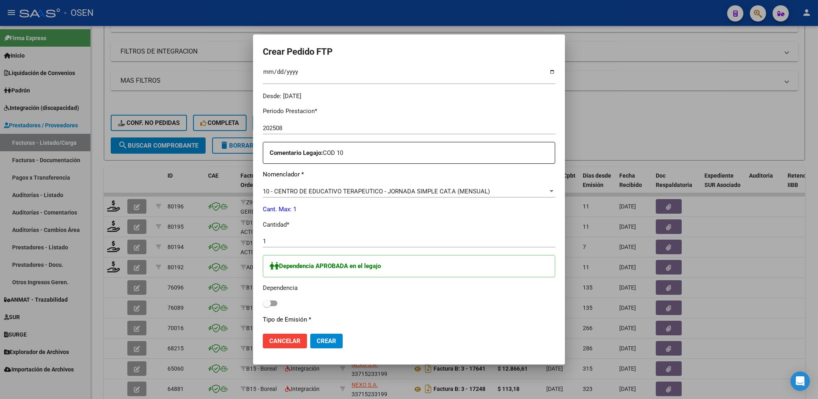
click at [267, 304] on span at bounding box center [270, 303] width 15 height 6
click at [267, 306] on input "checkbox" at bounding box center [266, 306] width 0 height 0
checkbox input "true"
click at [321, 344] on span "Crear" at bounding box center [326, 340] width 19 height 7
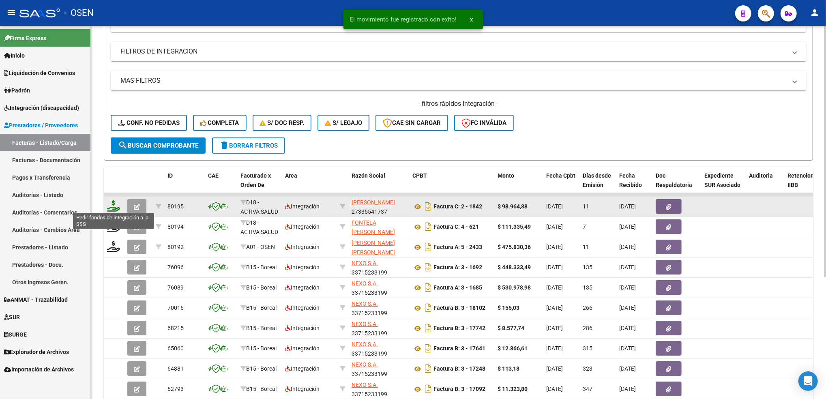
click at [115, 204] on icon at bounding box center [113, 205] width 13 height 11
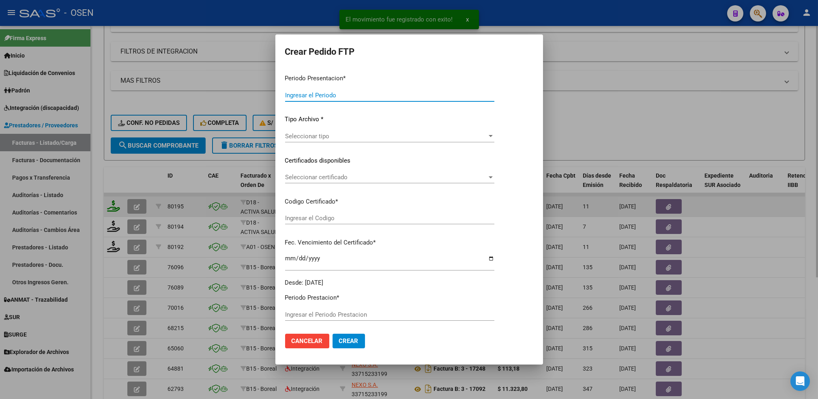
type input "202508"
type input "$ 98.964,88"
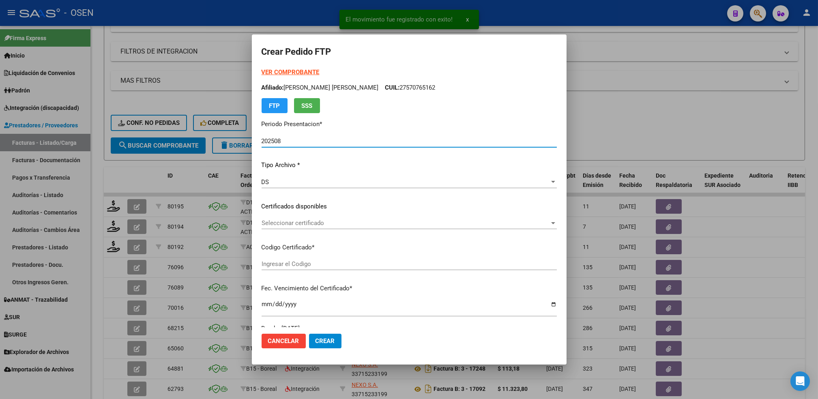
type input "ARG01000558738712025012120300121BUE430"
type input "[DATE]"
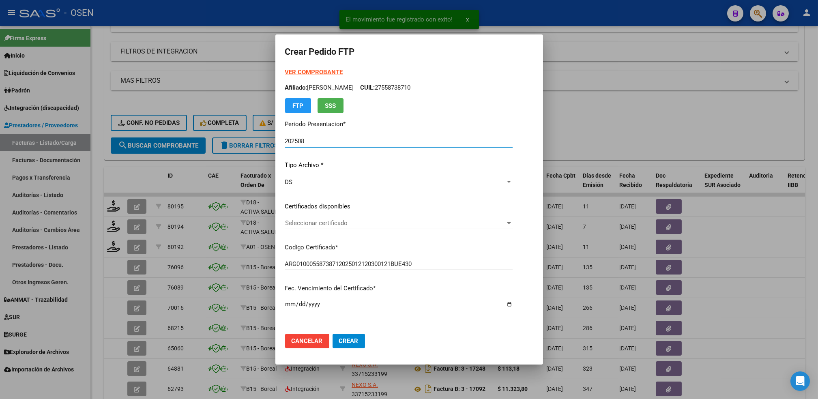
click at [369, 226] on span "Seleccionar certificado" at bounding box center [395, 222] width 220 height 7
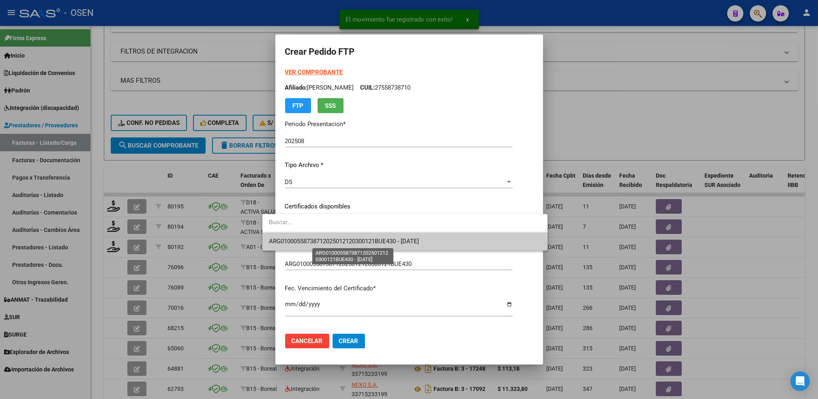
click at [360, 244] on span "ARG01000558738712025012120300121BUE430 - [DATE]" at bounding box center [344, 241] width 150 height 7
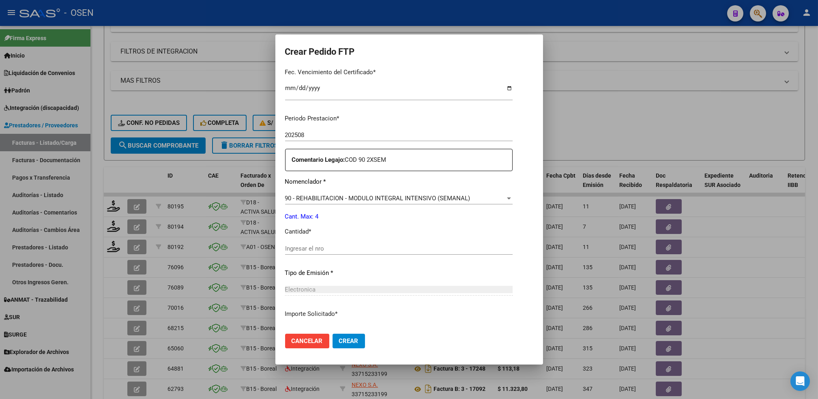
scroll to position [221, 0]
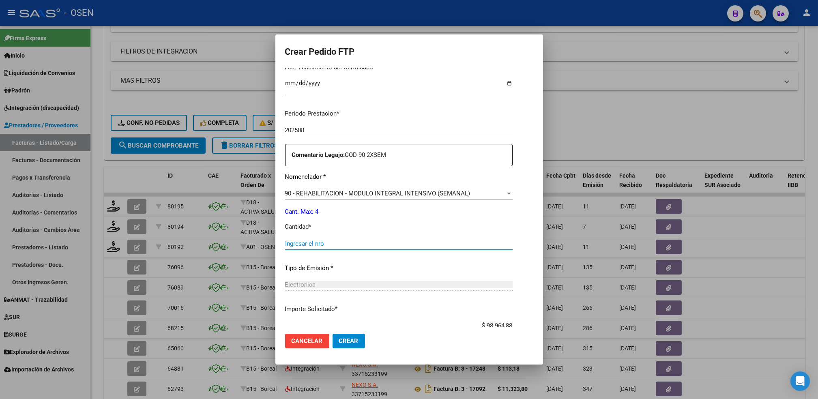
click at [365, 242] on input "Ingresar el nro" at bounding box center [398, 243] width 227 height 7
type input "4"
click at [339, 342] on span "Crear" at bounding box center [348, 340] width 19 height 7
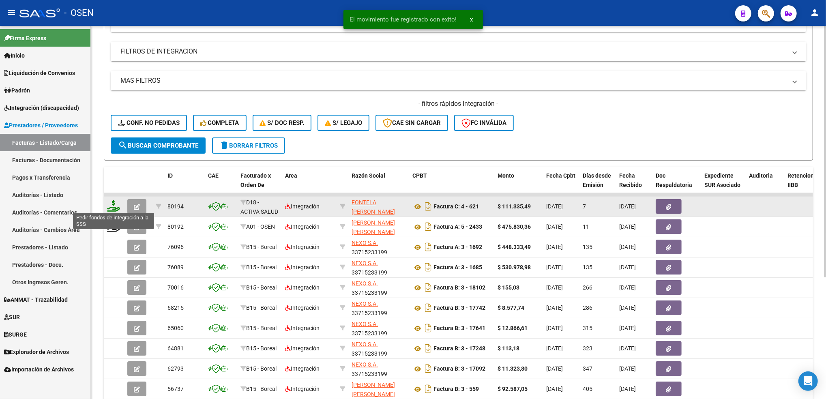
click at [112, 205] on icon at bounding box center [113, 205] width 13 height 11
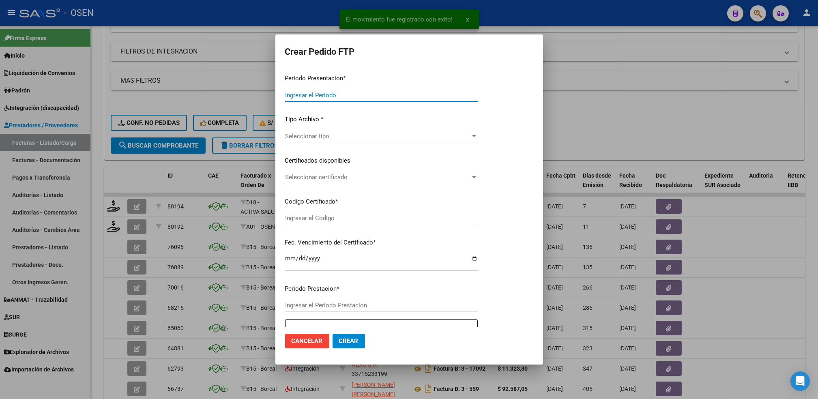
type input "202508"
type input "$ 111.335,49"
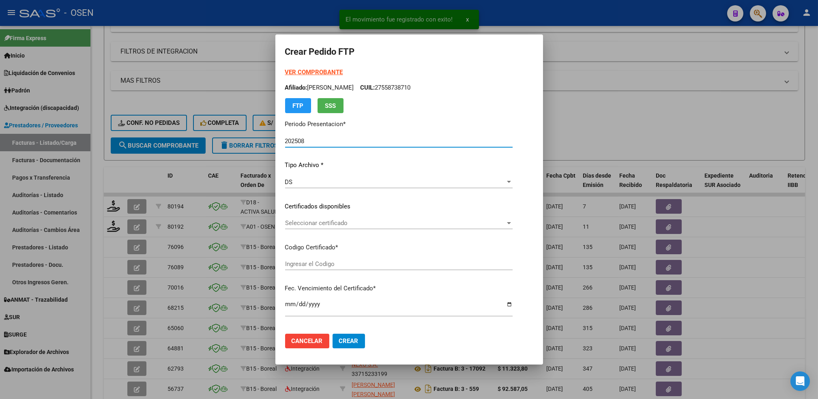
type input "ARG01000529577542023042020280420CBA536"
type input "[DATE]"
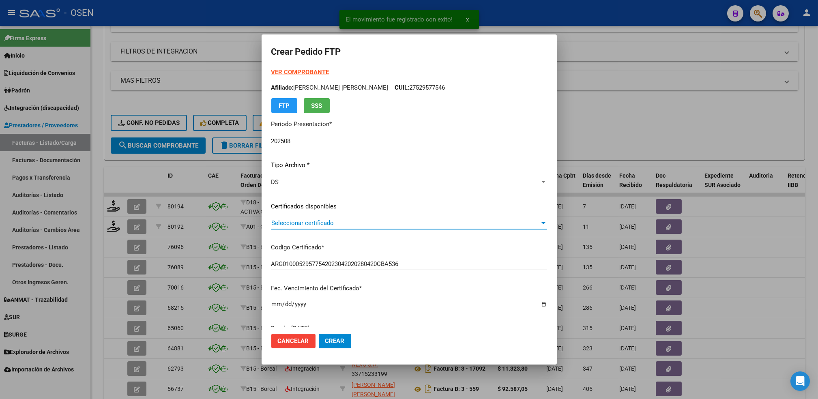
click at [317, 226] on span "Seleccionar certificado" at bounding box center [405, 222] width 268 height 7
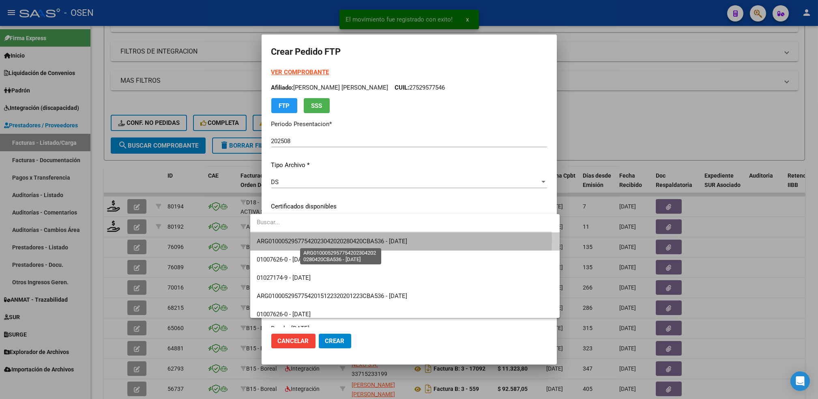
click at [322, 240] on span "ARG01000529577542023042020280420CBA536 - [DATE]" at bounding box center [332, 241] width 150 height 7
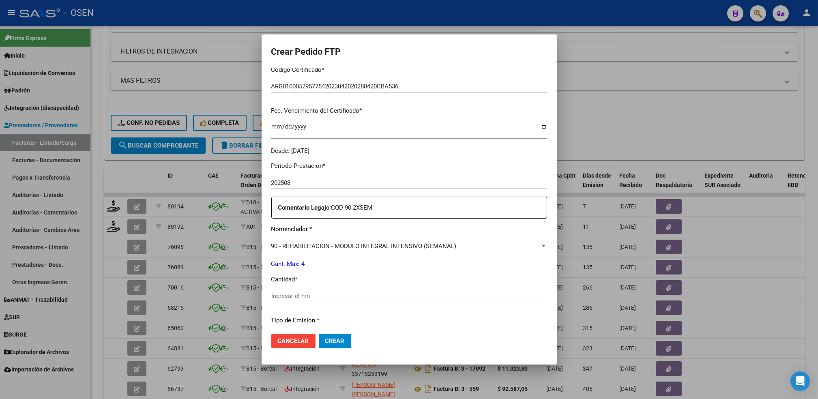
scroll to position [190, 0]
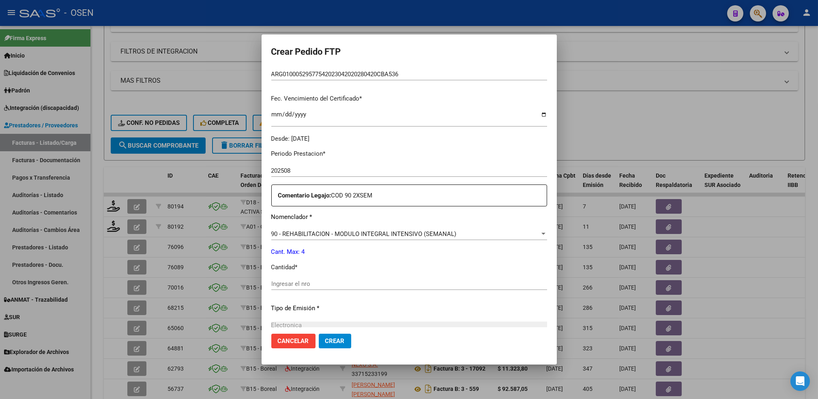
click at [286, 284] on input "Ingresar el nro" at bounding box center [409, 283] width 276 height 7
type input "4"
click at [325, 340] on span "Crear" at bounding box center [334, 340] width 19 height 7
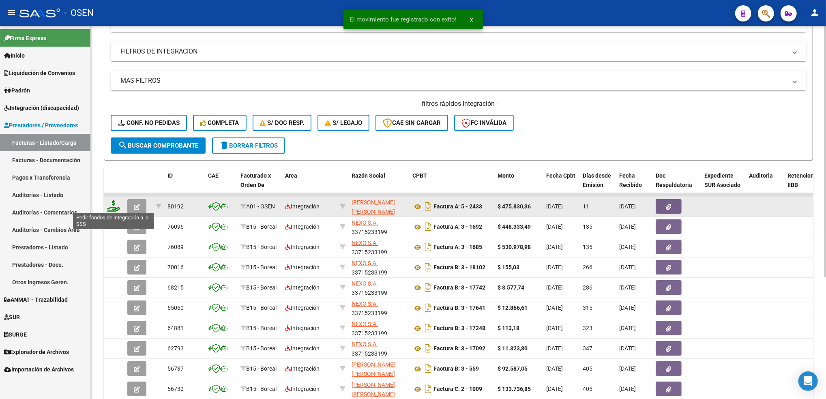
click at [115, 208] on icon at bounding box center [113, 205] width 13 height 11
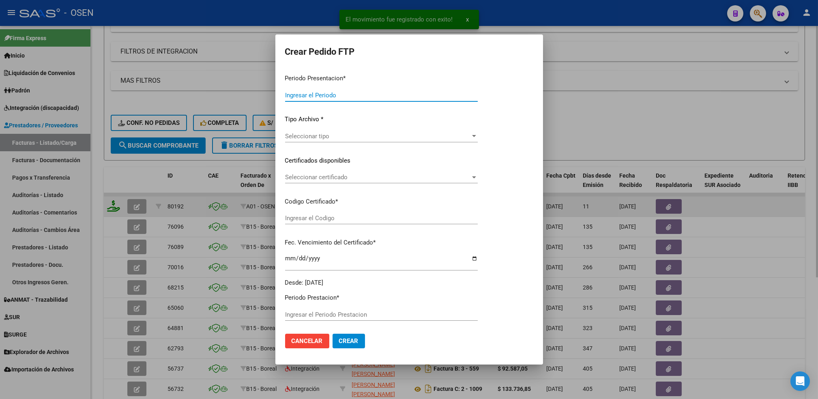
type input "202508"
type input "$ 475.830,36"
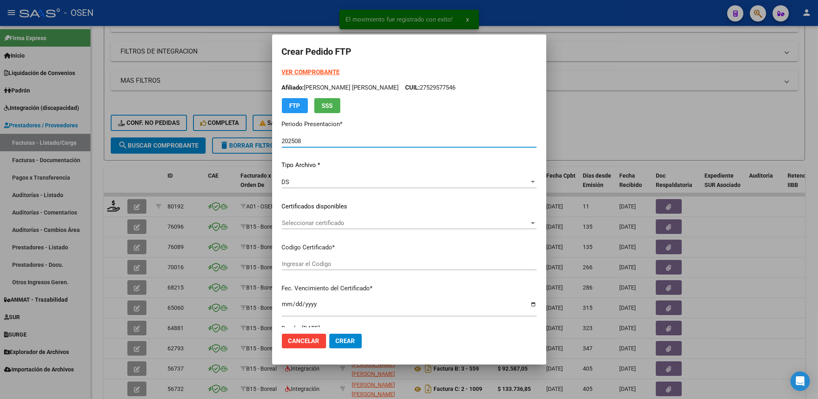
type input "ARG01000572448212022102120271021BS436"
type input "[DATE]"
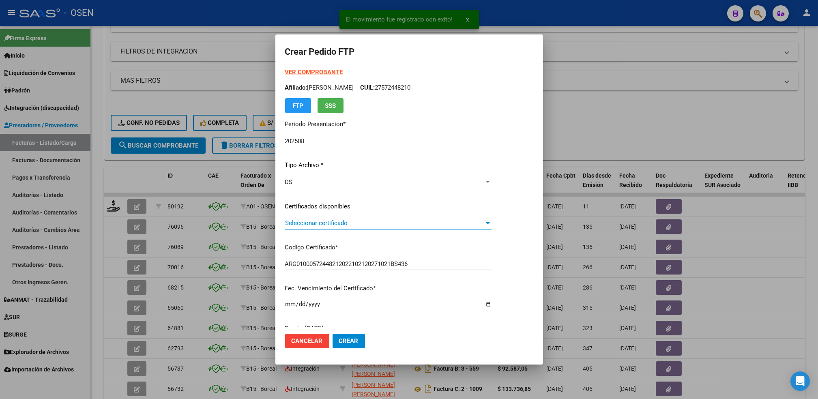
click at [323, 221] on span "Seleccionar certificado" at bounding box center [384, 222] width 199 height 7
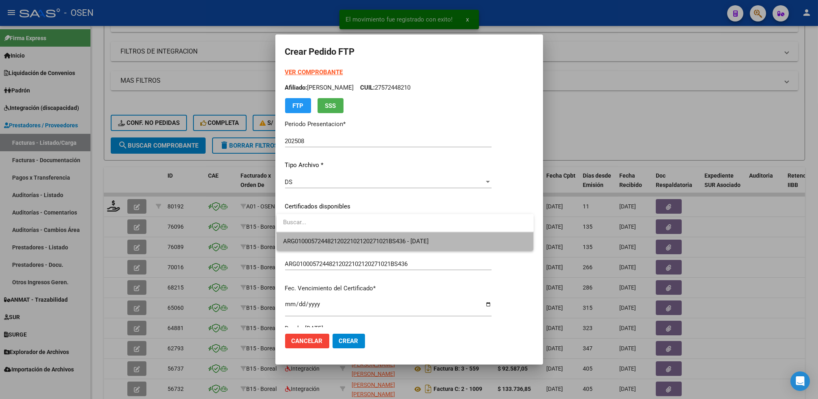
click at [326, 236] on span "ARG01000572448212022102120271021BS436 - [DATE]" at bounding box center [405, 241] width 244 height 18
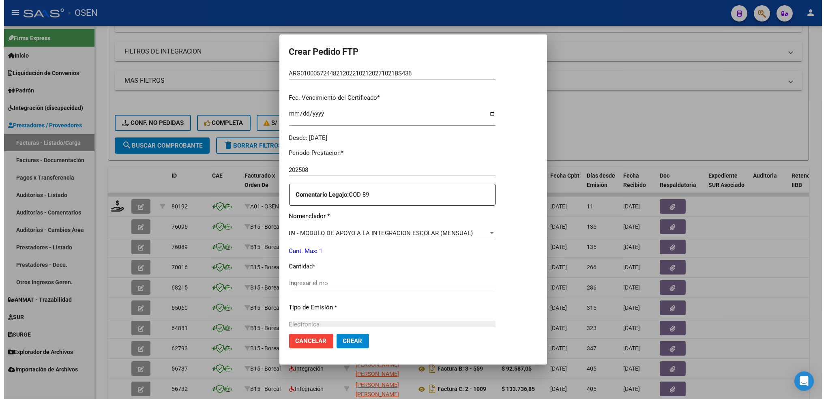
scroll to position [193, 0]
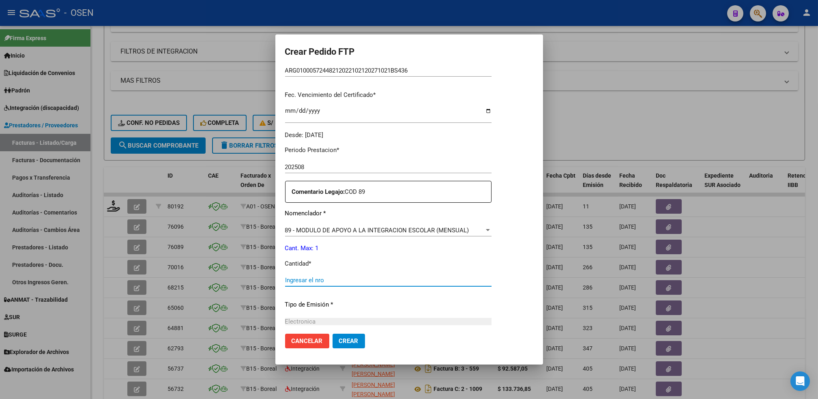
click at [353, 279] on input "Ingresar el nro" at bounding box center [388, 280] width 206 height 7
type input "1"
click at [356, 341] on button "Crear" at bounding box center [349, 341] width 32 height 15
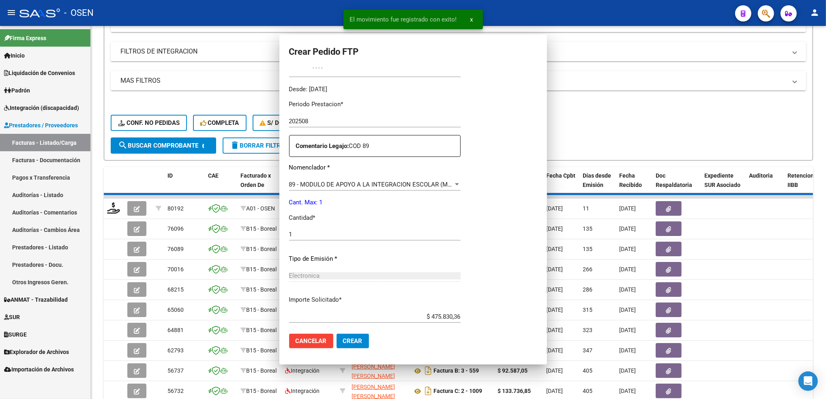
scroll to position [0, 0]
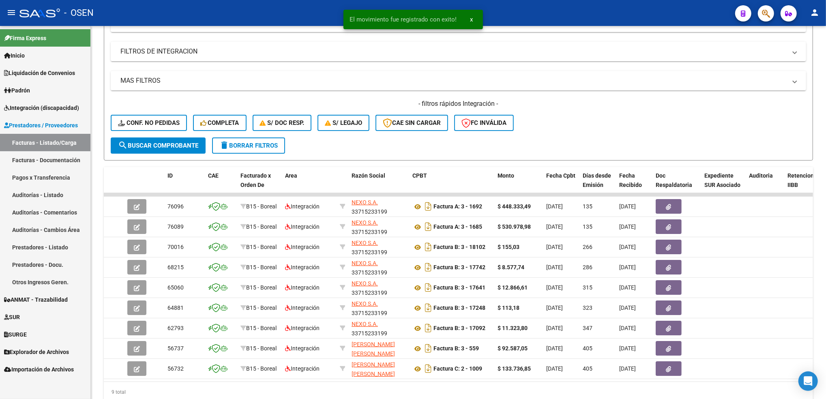
click at [34, 111] on span "Integración (discapacidad)" at bounding box center [41, 107] width 75 height 9
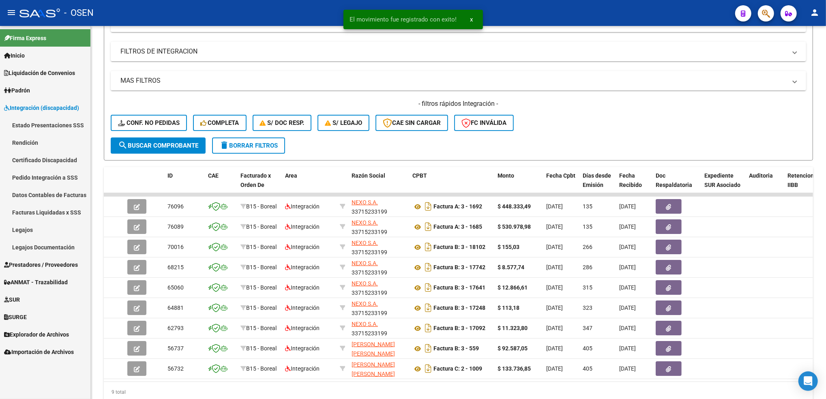
click at [43, 175] on link "Pedido Integración a SSS" at bounding box center [45, 177] width 90 height 17
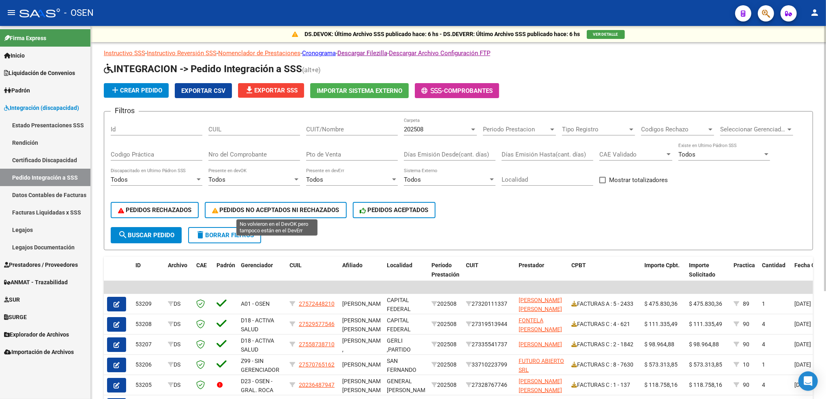
click at [305, 211] on span "PEDIDOS NO ACEPTADOS NI RECHAZADOS" at bounding box center [275, 209] width 127 height 7
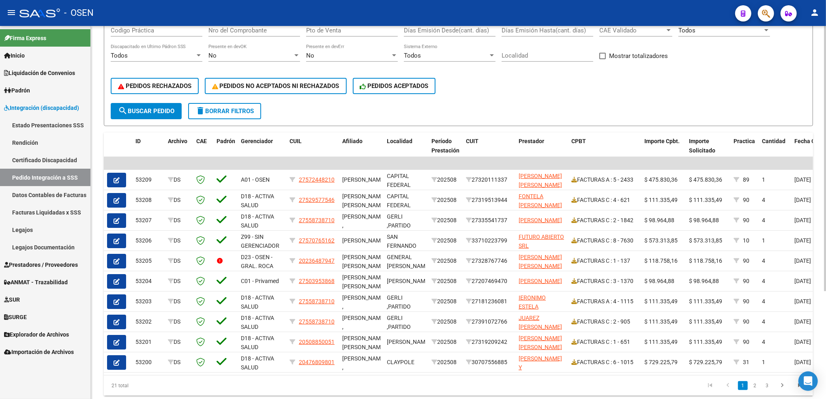
scroll to position [152, 0]
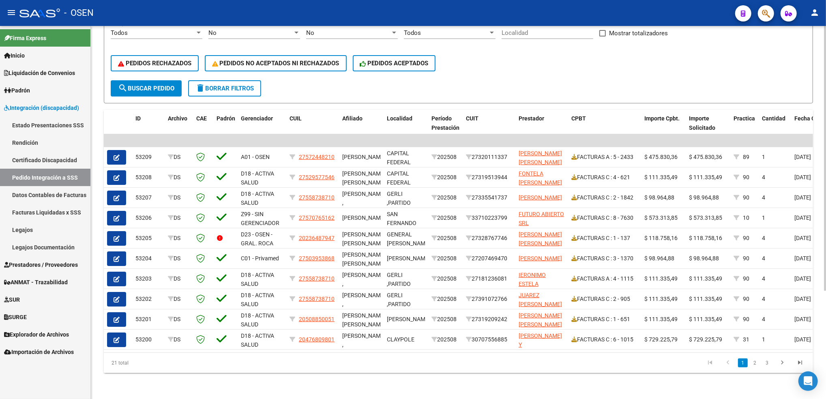
click at [826, 363] on html "menu - OSEN person Firma Express Inicio Calendario SSS Instructivos Contacto OS…" at bounding box center [413, 199] width 826 height 399
click at [801, 362] on icon "go to last page" at bounding box center [800, 364] width 11 height 10
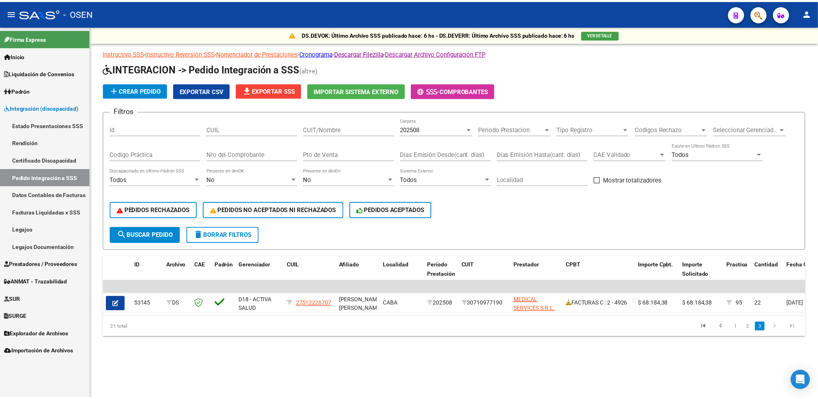
scroll to position [0, 0]
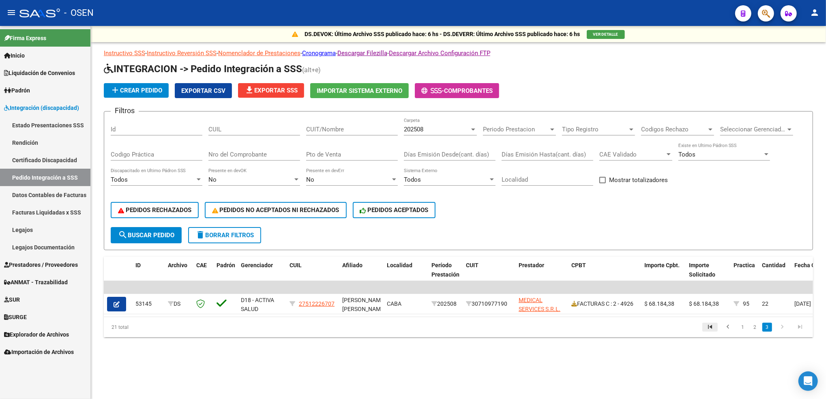
click at [712, 330] on icon "go to first page" at bounding box center [710, 328] width 11 height 10
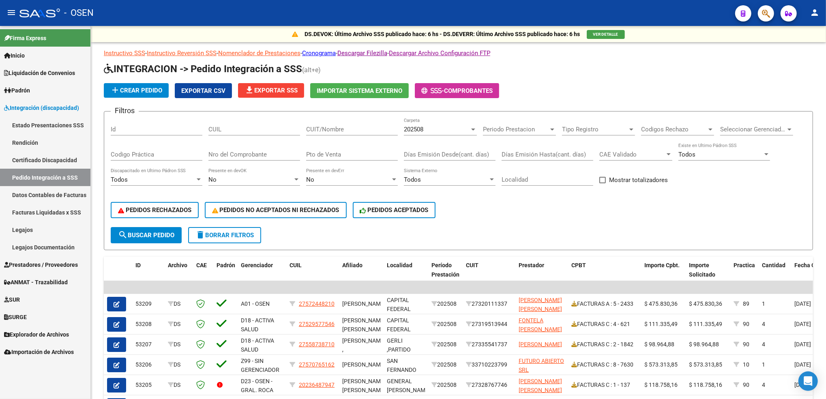
click at [57, 266] on span "Prestadores / Proveedores" at bounding box center [41, 264] width 74 height 9
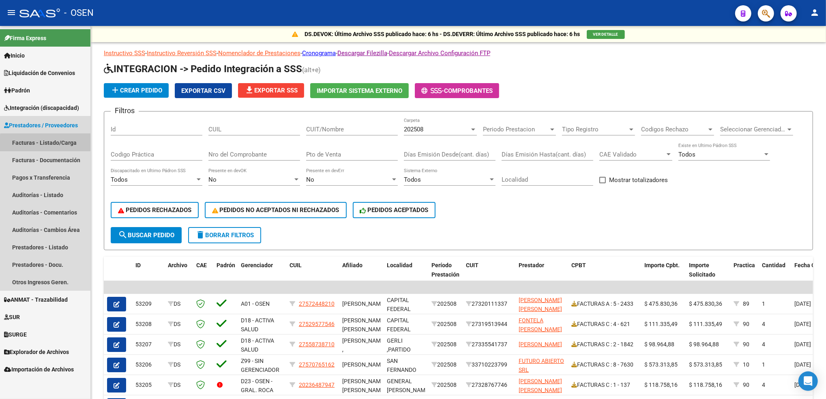
click at [49, 147] on link "Facturas - Listado/Carga" at bounding box center [45, 142] width 90 height 17
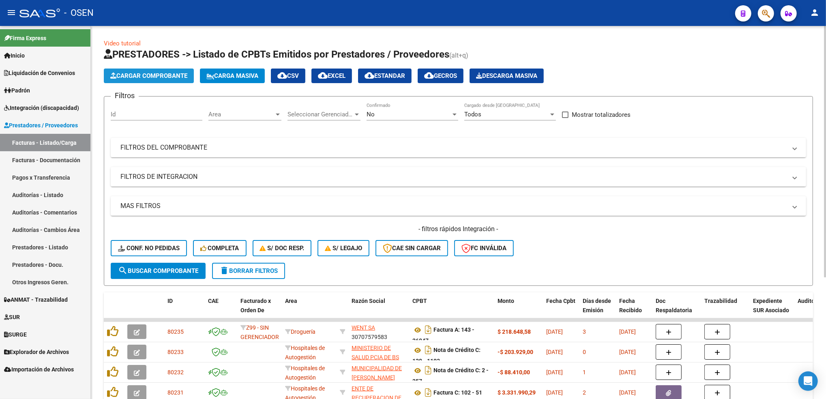
click at [178, 69] on button "Cargar Comprobante" at bounding box center [149, 76] width 90 height 15
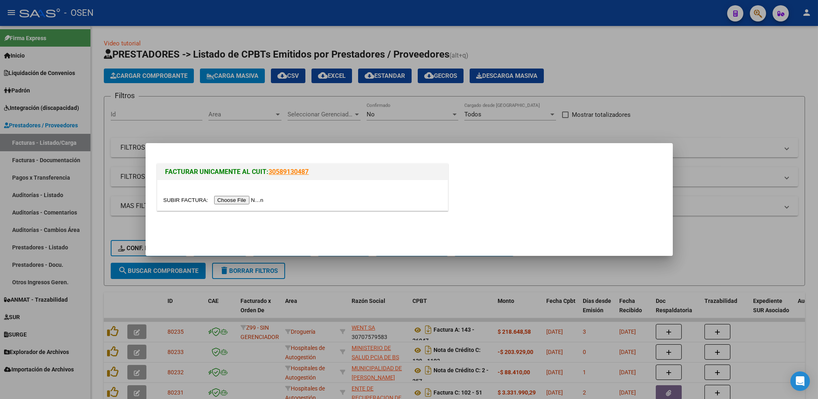
click at [228, 197] on input "file" at bounding box center [214, 200] width 103 height 9
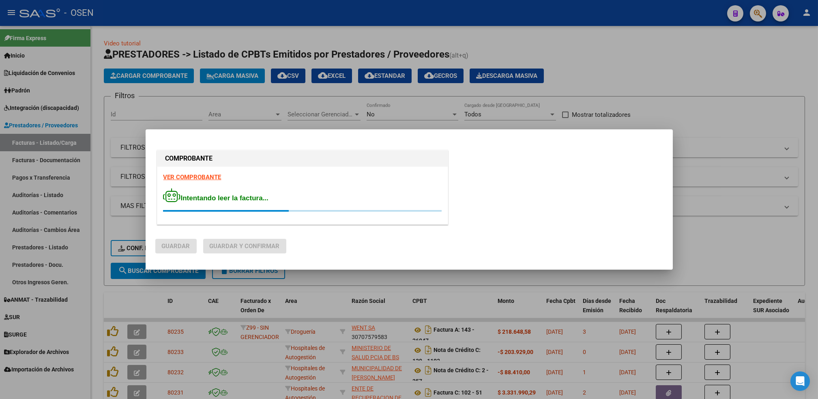
click at [211, 176] on strong "VER COMPROBANTE" at bounding box center [192, 177] width 58 height 7
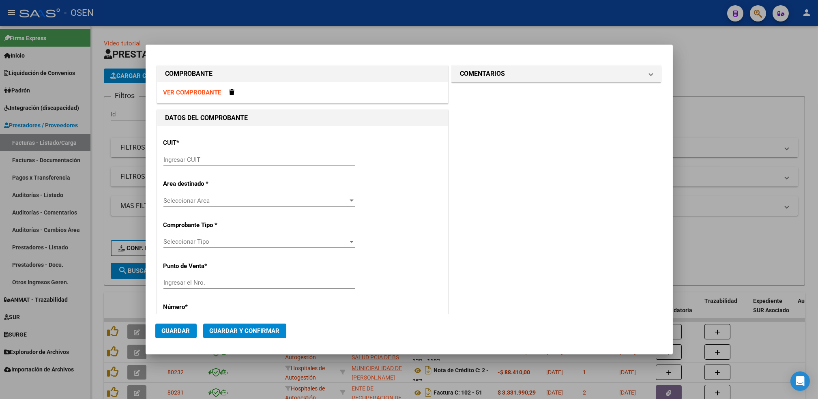
click at [212, 164] on div "Ingresar CUIT" at bounding box center [259, 160] width 192 height 12
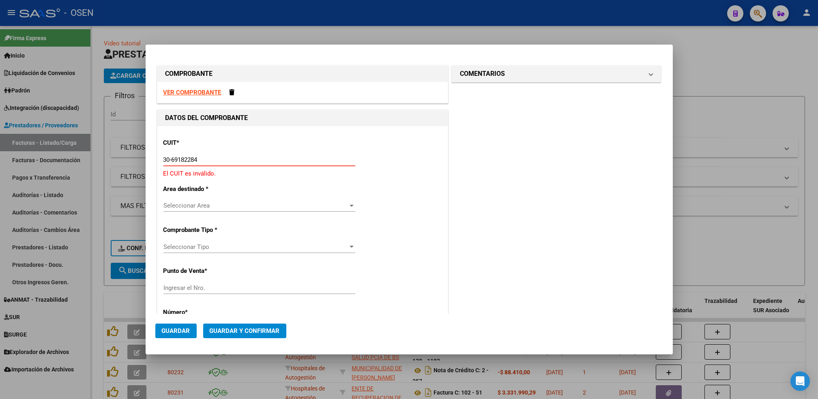
type input "30-69182284-9"
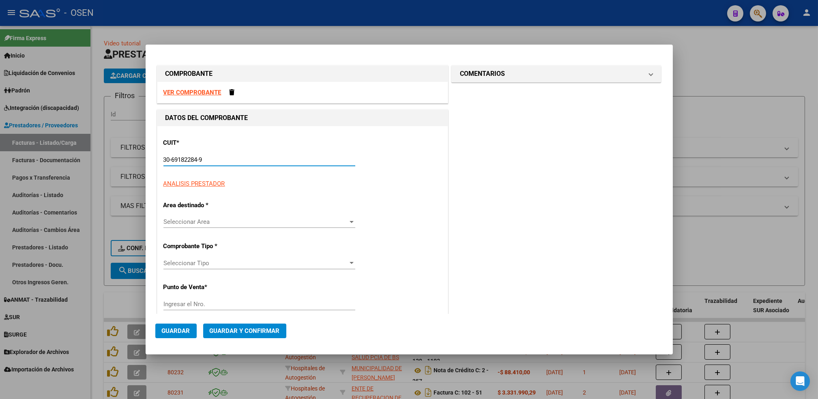
type input "1688"
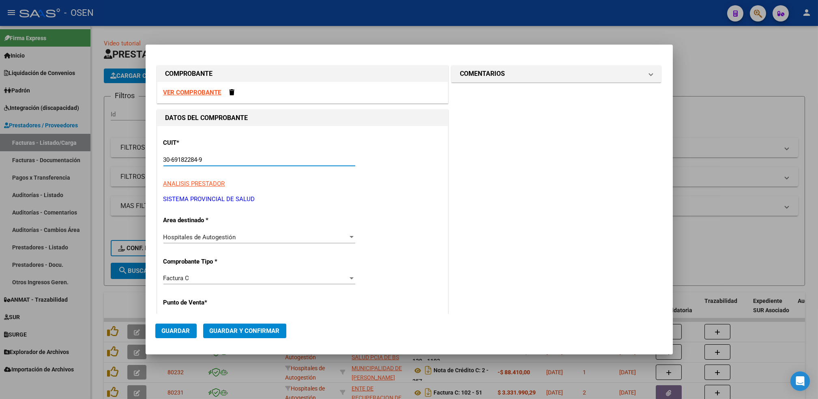
type input "30-69182284-9"
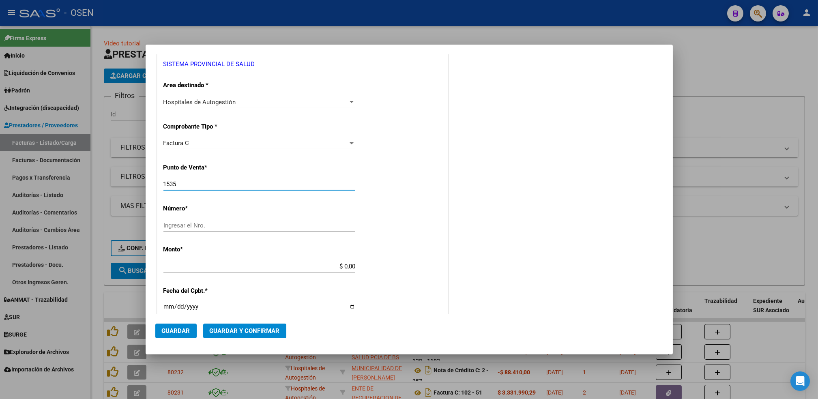
type input "1535"
type input "1847"
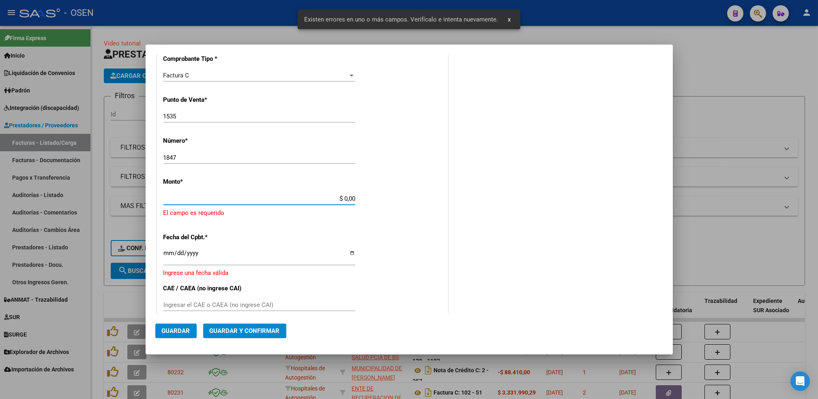
scroll to position [213, 0]
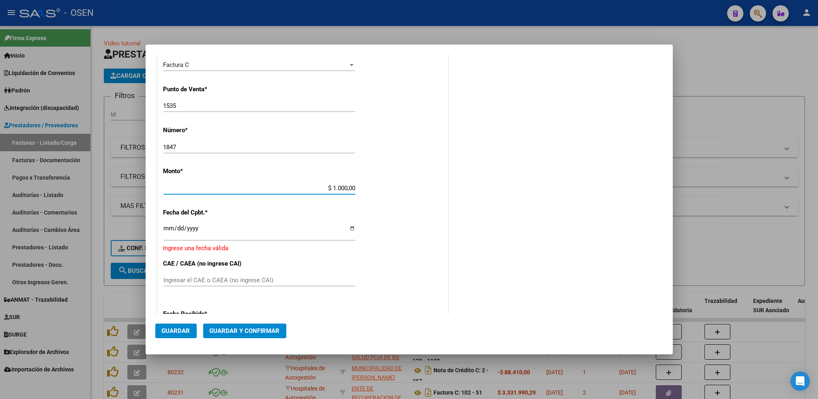
type input "$ 10.000,00"
click at [165, 225] on input "Ingresar la fecha" at bounding box center [259, 231] width 192 height 13
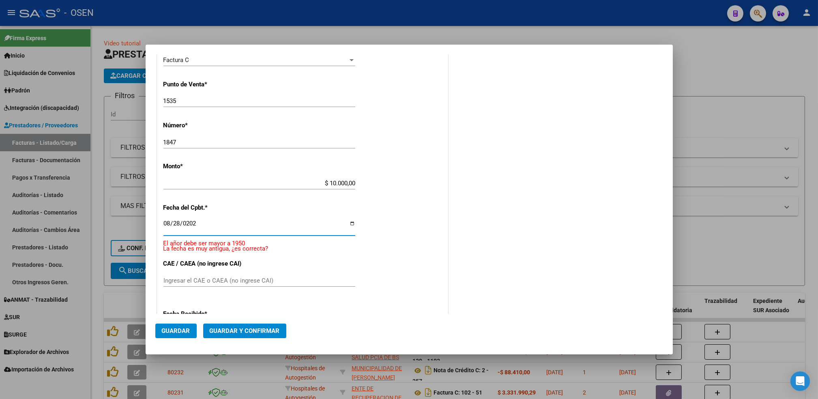
type input "[DATE]"
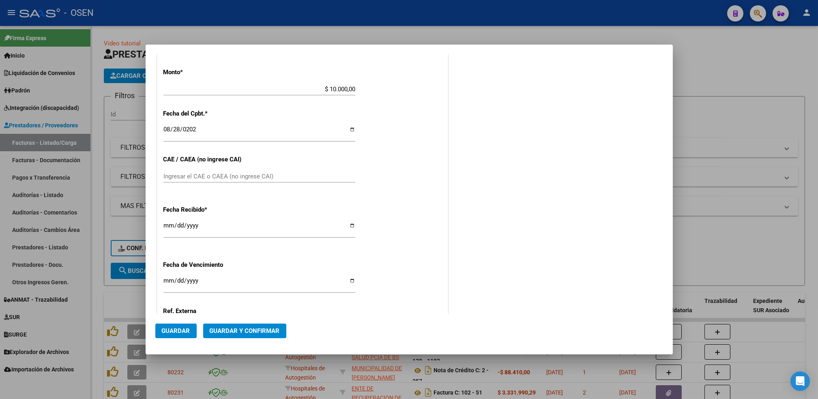
scroll to position [318, 0]
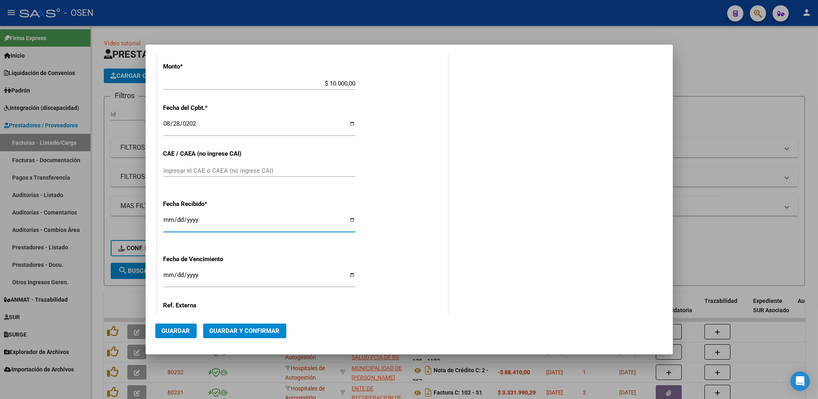
click at [165, 220] on input "[DATE]" at bounding box center [259, 223] width 192 height 13
type input "[DATE]"
click at [190, 332] on button "Guardar" at bounding box center [175, 331] width 41 height 15
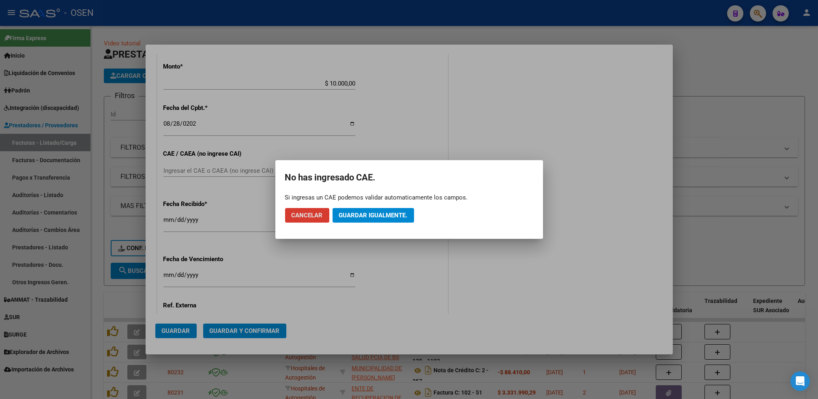
click at [350, 212] on span "Guardar igualmente." at bounding box center [373, 215] width 69 height 7
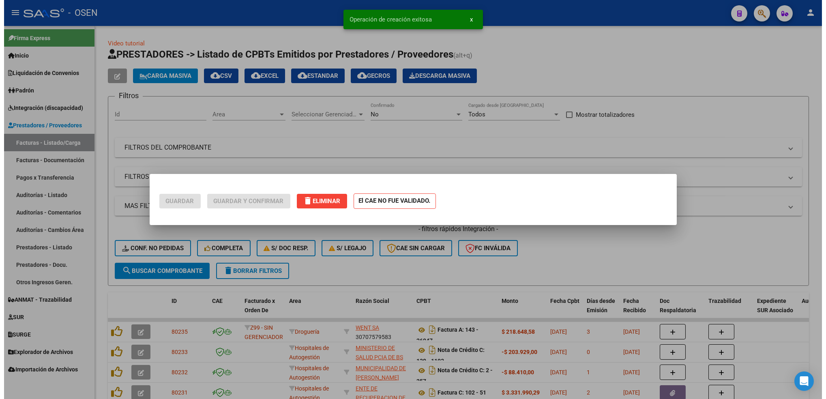
scroll to position [0, 0]
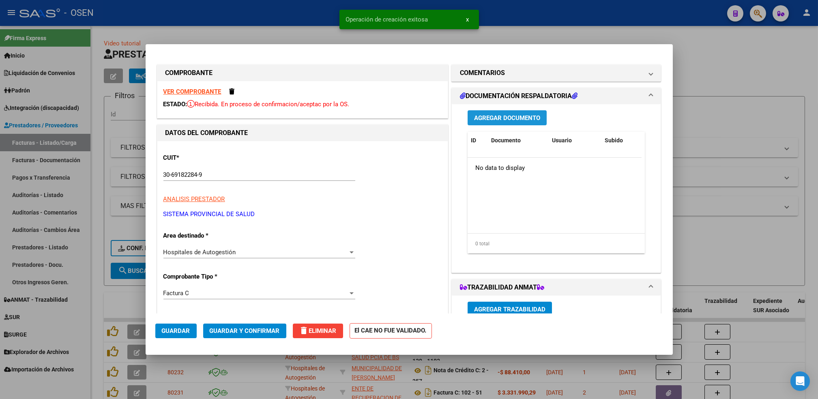
click at [511, 122] on button "Agregar Documento" at bounding box center [507, 117] width 79 height 15
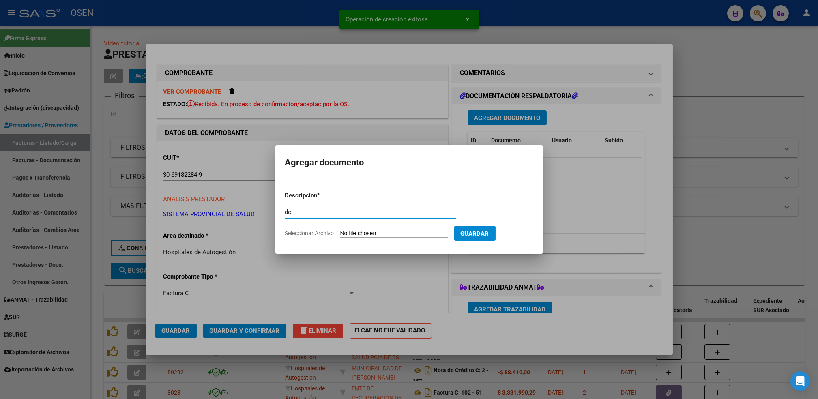
type input "d"
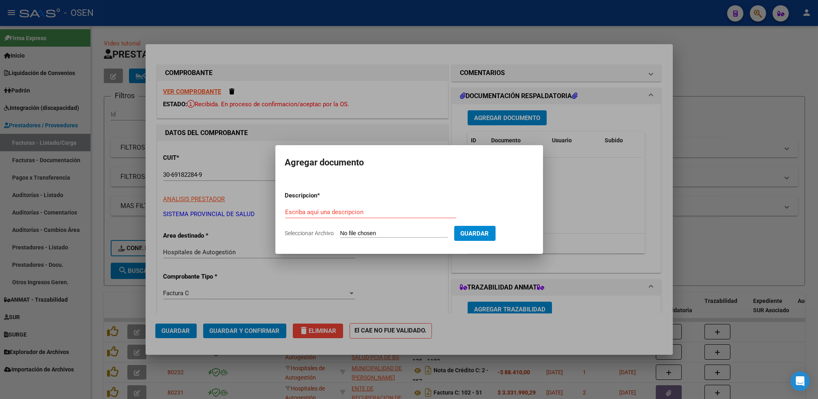
click at [174, 329] on div at bounding box center [409, 199] width 818 height 399
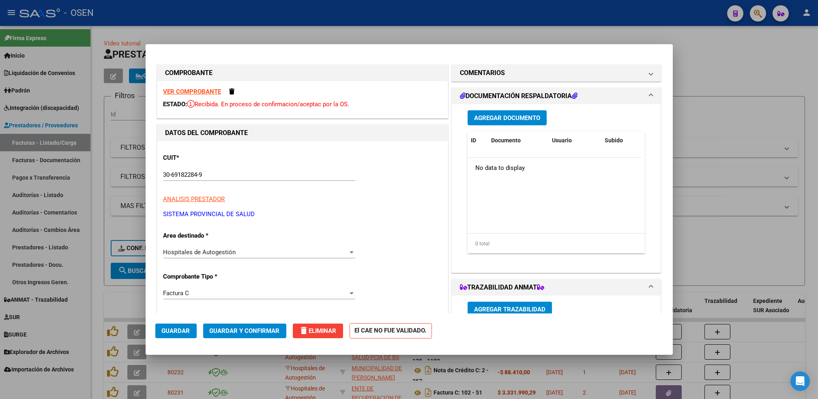
click at [98, 303] on div at bounding box center [409, 199] width 818 height 399
type input "$ 0,00"
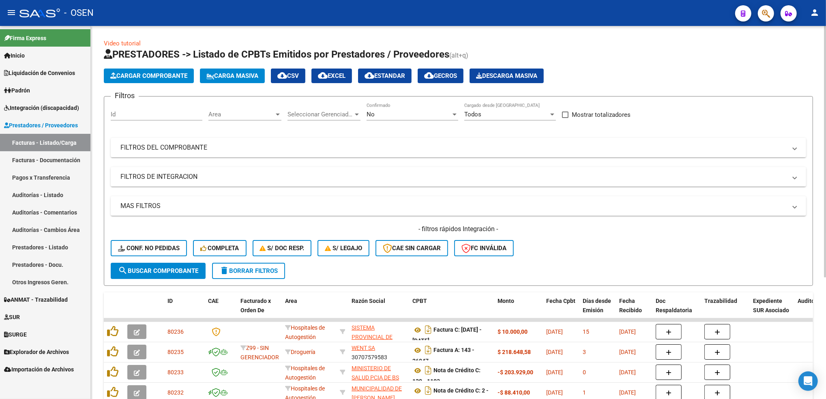
drag, startPoint x: 823, startPoint y: 102, endPoint x: 826, endPoint y: 194, distance: 91.7
click at [826, 194] on html "menu - OSEN person Firma Express Inicio Calendario SSS Instructivos Contacto OS…" at bounding box center [413, 199] width 826 height 399
drag, startPoint x: 826, startPoint y: 194, endPoint x: 792, endPoint y: 75, distance: 123.6
click at [792, 75] on div "Cargar Comprobante Carga Masiva cloud_download CSV cloud_download EXCEL cloud_d…" at bounding box center [458, 76] width 709 height 15
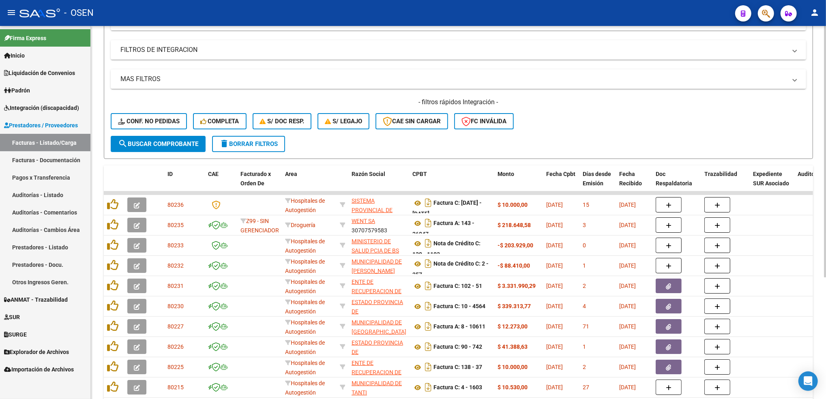
scroll to position [181, 0]
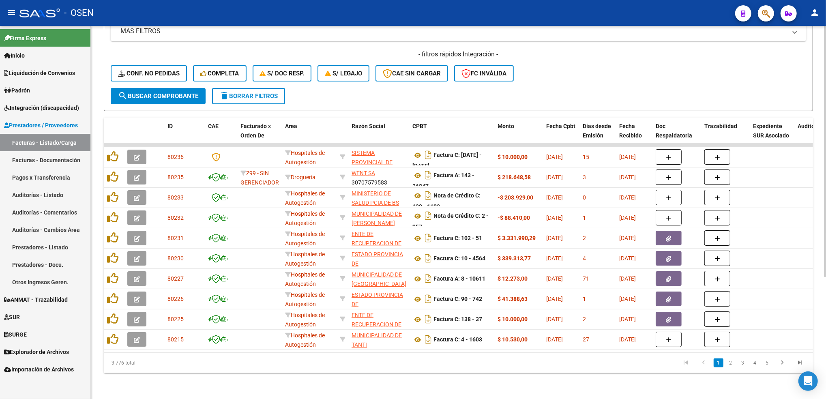
click at [826, 223] on html "menu - OSEN person Firma Express Inicio Calendario SSS Instructivos Contacto OS…" at bounding box center [413, 199] width 826 height 399
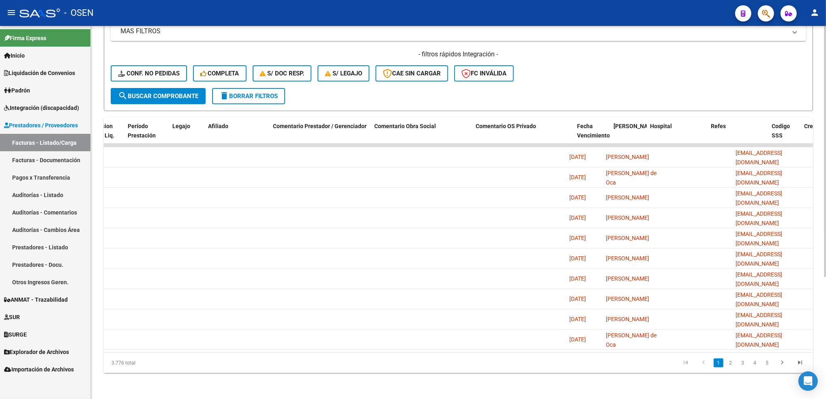
scroll to position [0, 0]
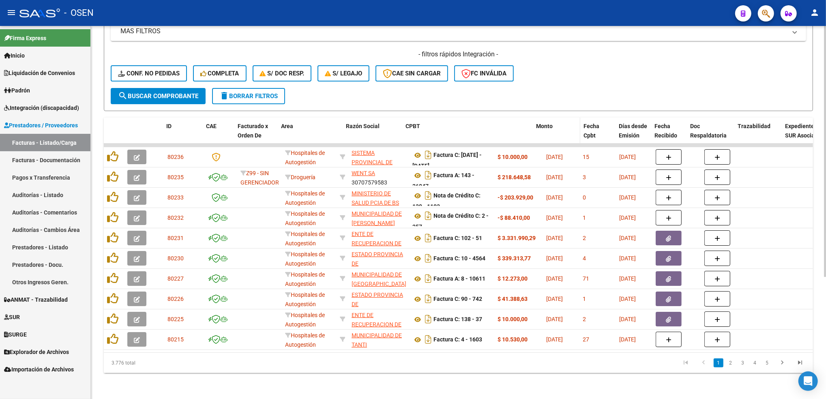
drag, startPoint x: 491, startPoint y: 122, endPoint x: 557, endPoint y: 119, distance: 65.8
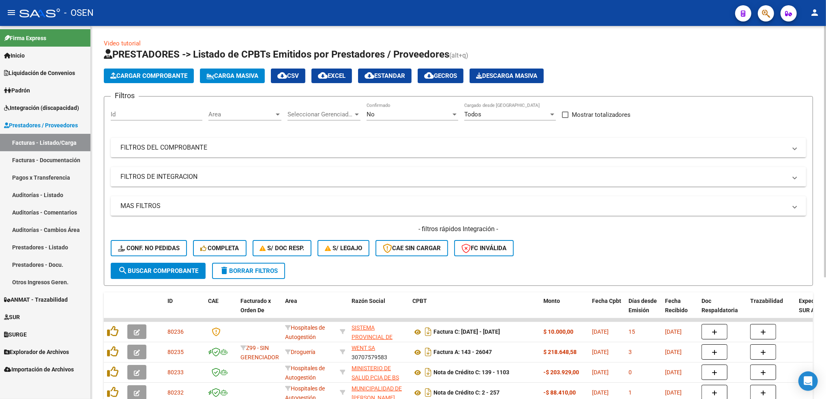
click at [799, 100] on div "Video tutorial PRESTADORES -> Listado de CPBTs Emitidos por Prestadores / Prove…" at bounding box center [459, 300] width 737 height 548
click at [174, 73] on span "Cargar Comprobante" at bounding box center [148, 75] width 77 height 7
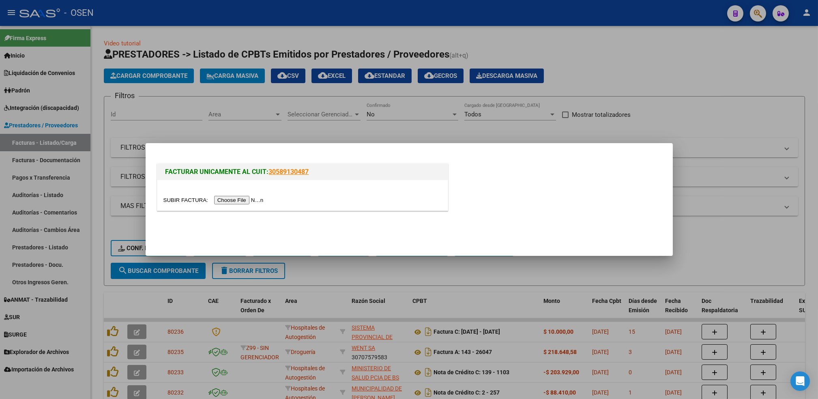
click at [240, 200] on input "file" at bounding box center [214, 200] width 103 height 9
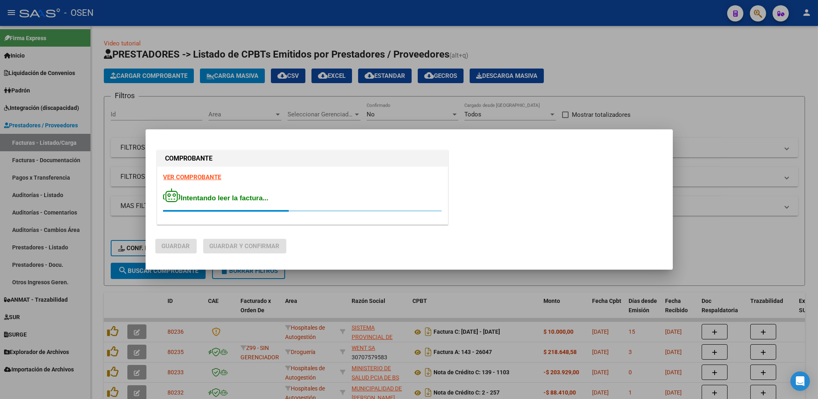
click at [180, 176] on strong "VER COMPROBANTE" at bounding box center [192, 177] width 58 height 7
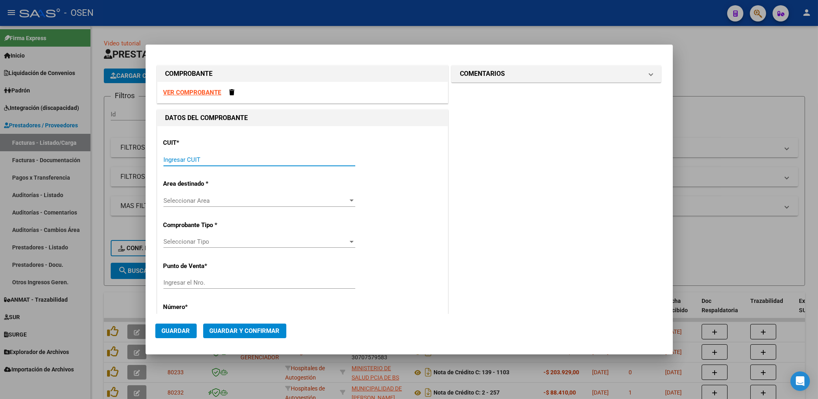
click at [205, 163] on input "Ingresar CUIT" at bounding box center [259, 159] width 192 height 7
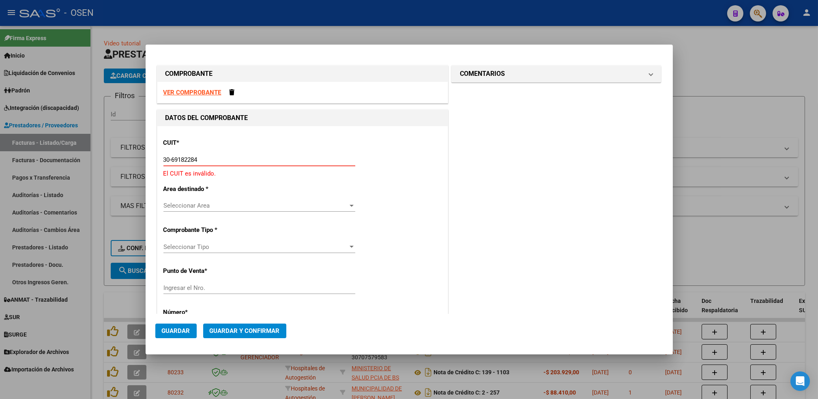
type input "30-69182284-9"
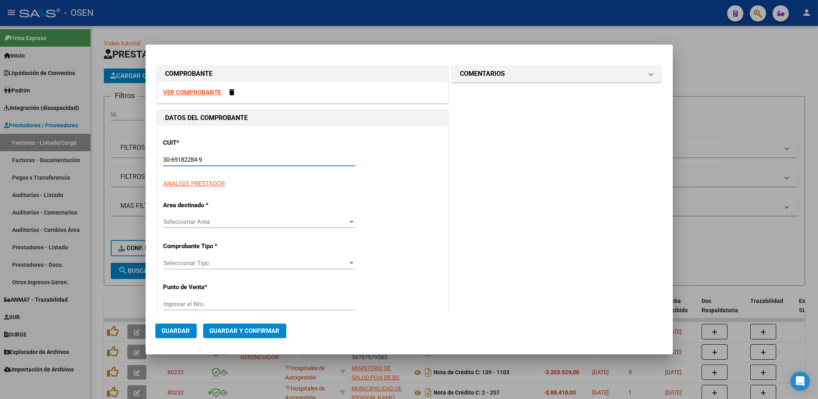
type input "1535"
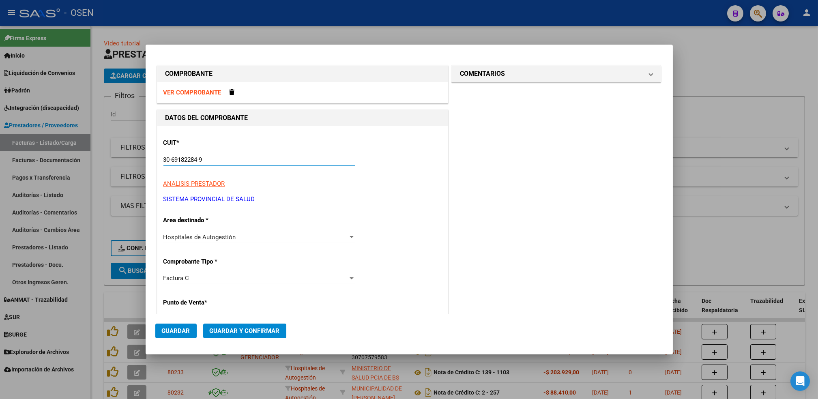
type input "30-69182284-9"
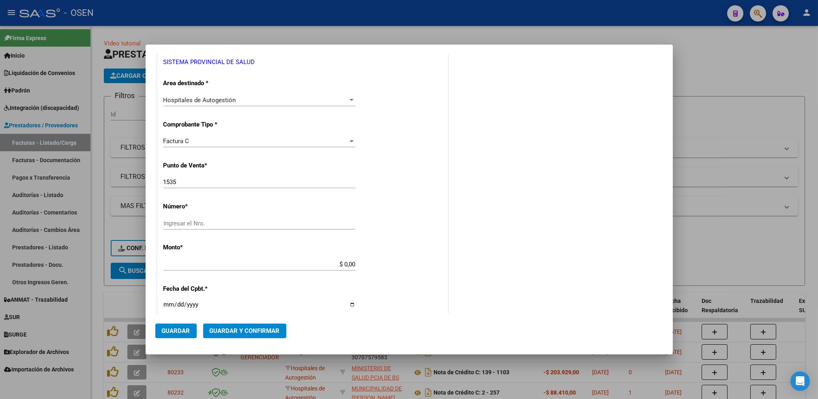
scroll to position [174, 0]
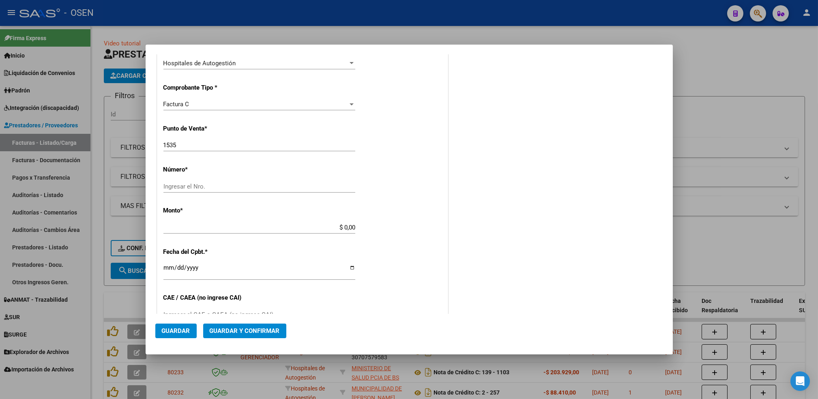
click at [212, 144] on input "1535" at bounding box center [259, 145] width 192 height 7
type input "1534"
type input "1493"
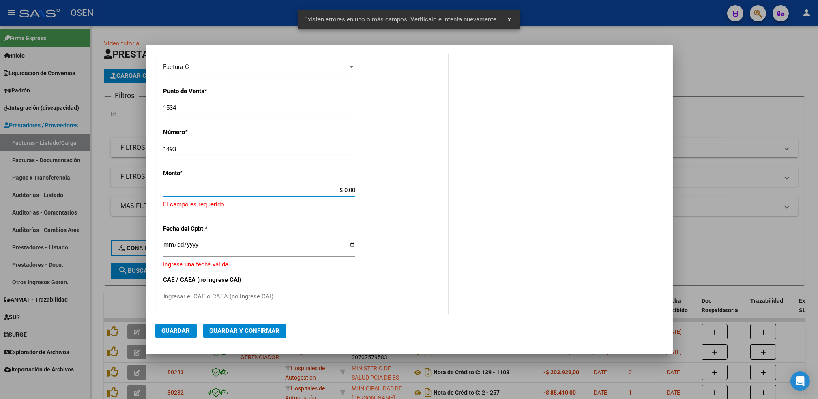
scroll to position [213, 0]
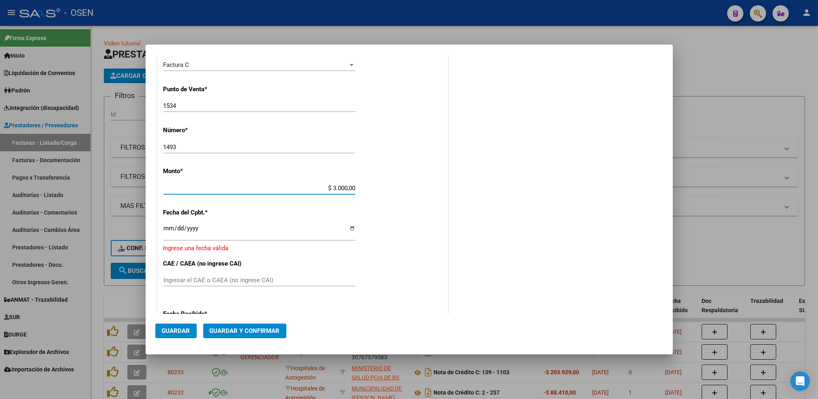
type input "$ 30.000,00"
click at [169, 227] on input "Ingresar la fecha" at bounding box center [259, 231] width 192 height 13
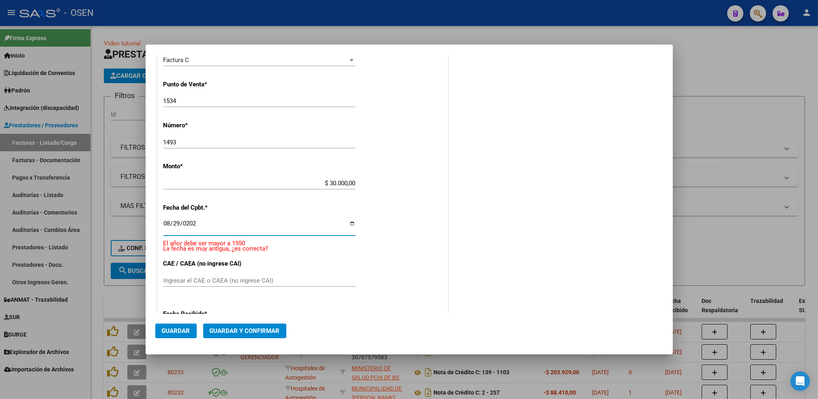
type input "[DATE]"
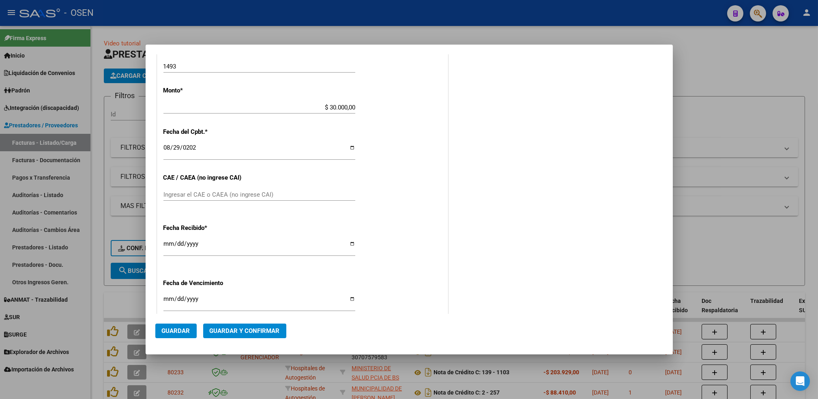
scroll to position [296, 0]
click at [167, 246] on input "[DATE]" at bounding box center [259, 244] width 192 height 13
type input "[DATE]"
click at [179, 330] on span "Guardar" at bounding box center [176, 330] width 28 height 7
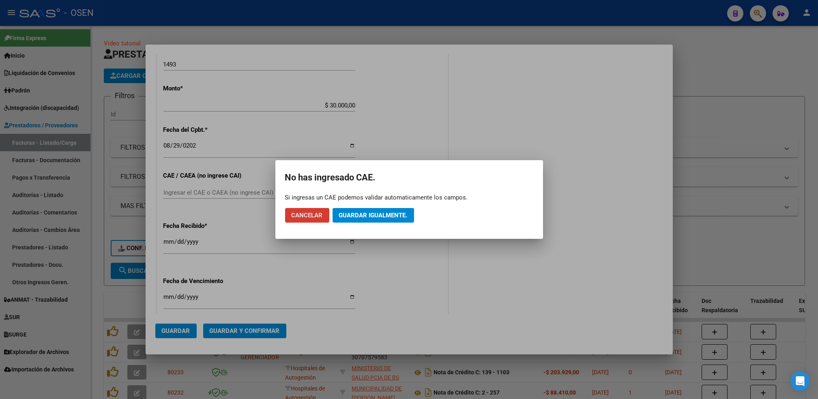
click at [372, 210] on button "Guardar igualmente." at bounding box center [374, 215] width 82 height 15
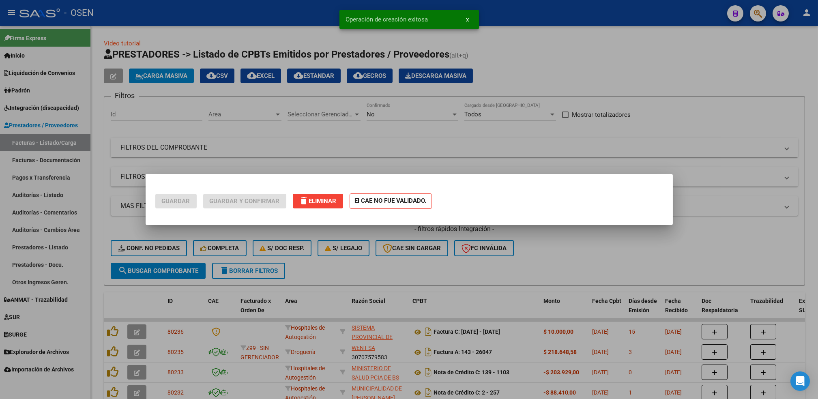
scroll to position [0, 0]
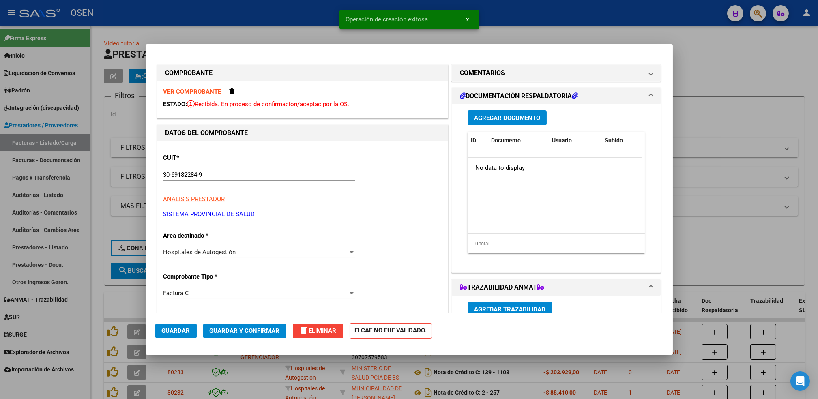
click at [94, 251] on div at bounding box center [409, 199] width 818 height 399
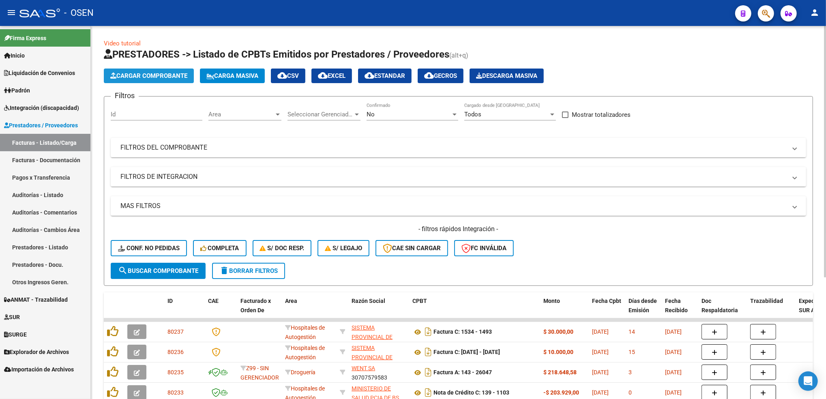
click at [178, 71] on button "Cargar Comprobante" at bounding box center [149, 76] width 90 height 15
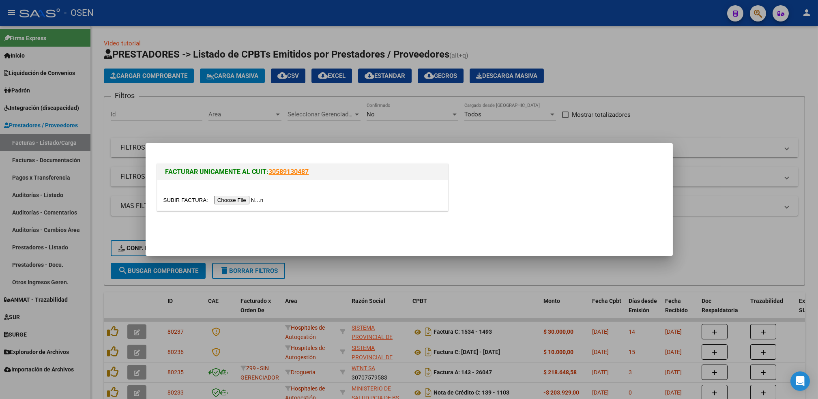
click at [221, 202] on input "file" at bounding box center [214, 200] width 103 height 9
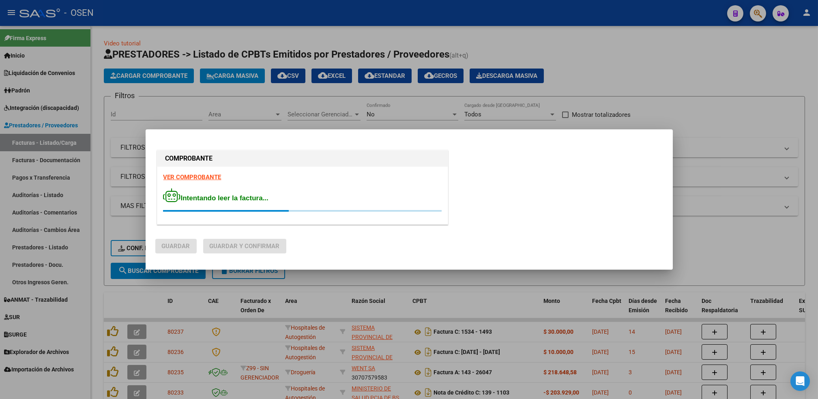
click at [185, 177] on strong "VER COMPROBANTE" at bounding box center [192, 177] width 58 height 7
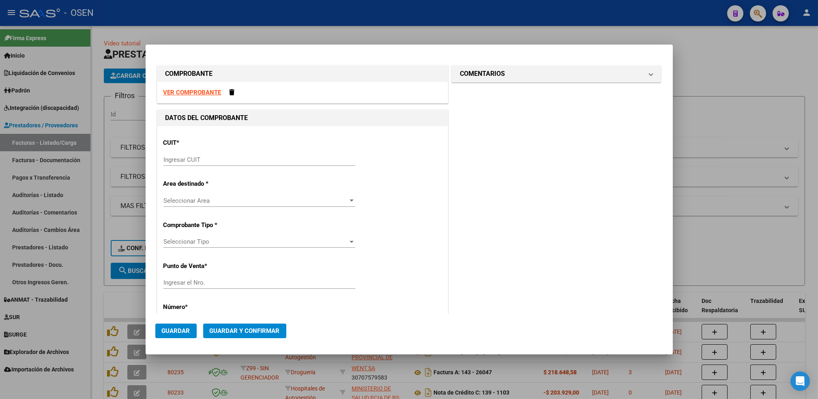
click at [225, 161] on input "Ingresar CUIT" at bounding box center [259, 159] width 192 height 7
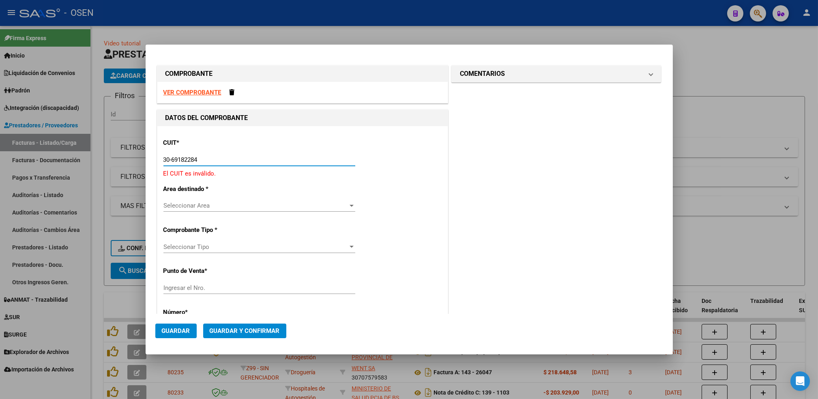
type input "30-69182284-9"
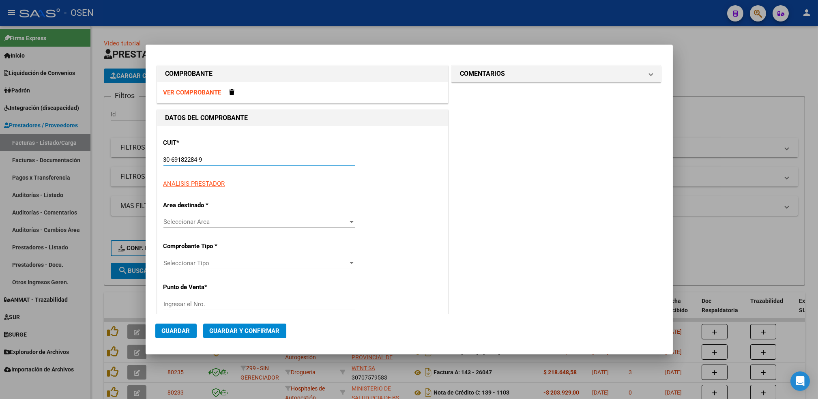
type input "1534"
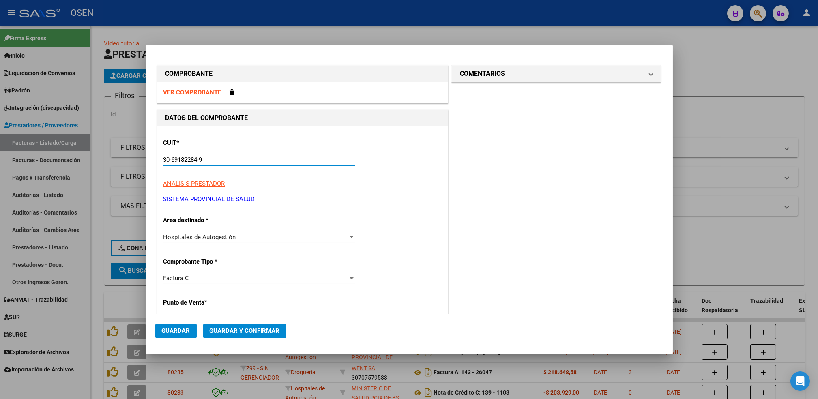
type input "30-69182284-9"
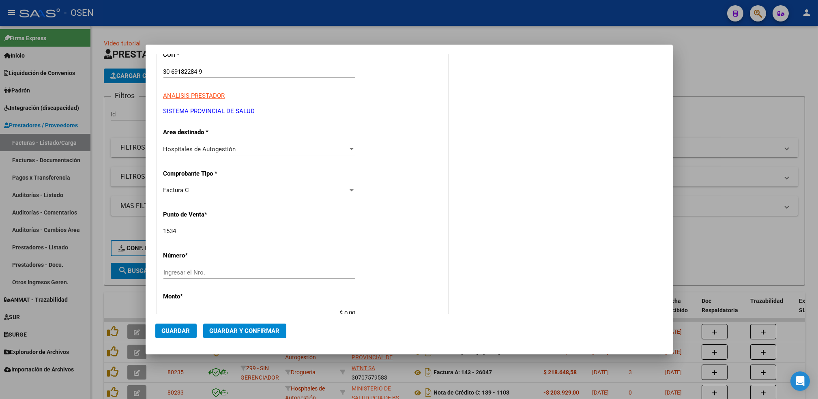
scroll to position [106, 0]
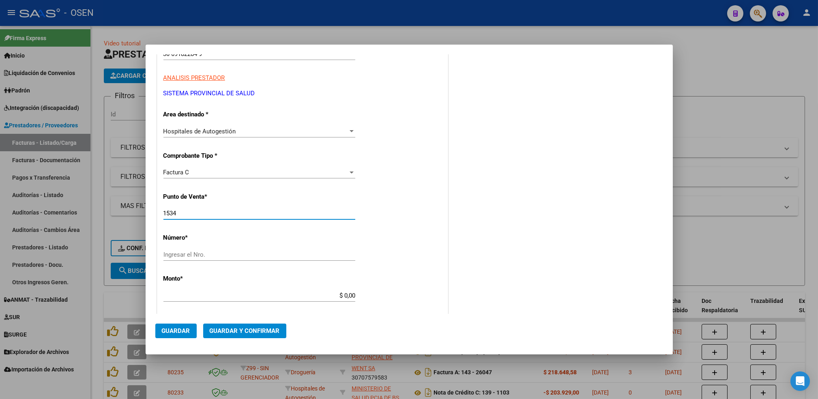
click at [197, 214] on input "1534" at bounding box center [259, 213] width 192 height 7
type input "1539"
type input "1525"
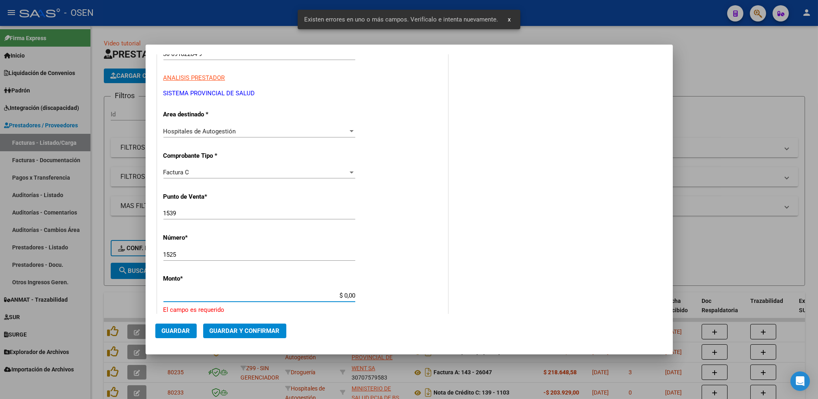
scroll to position [213, 0]
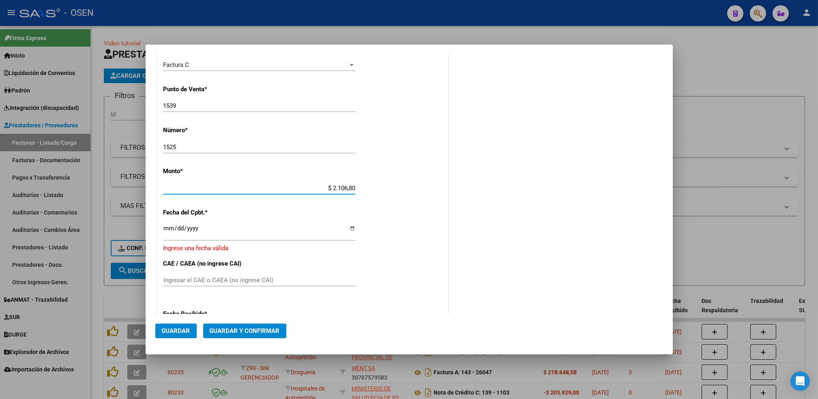
type input "$ 21.068,05"
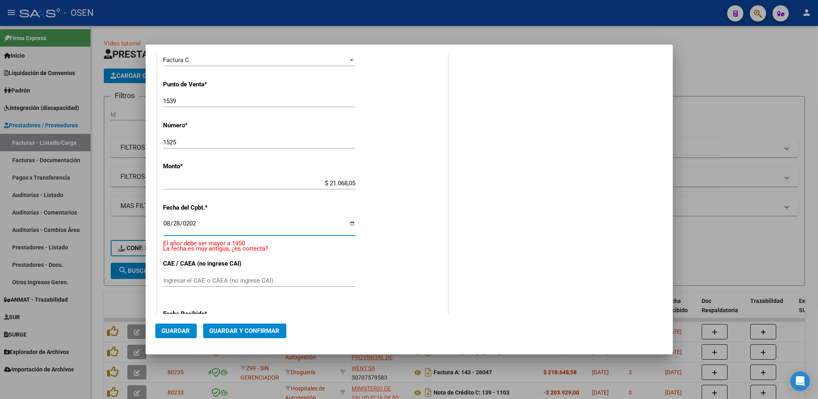
type input "[DATE]"
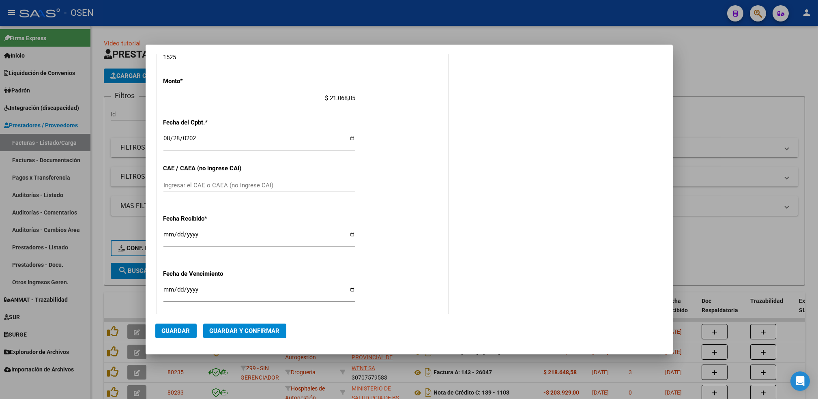
scroll to position [305, 0]
click at [167, 237] on input "[DATE]" at bounding box center [259, 236] width 192 height 13
type input "[DATE]"
click at [187, 332] on span "Guardar" at bounding box center [176, 330] width 28 height 7
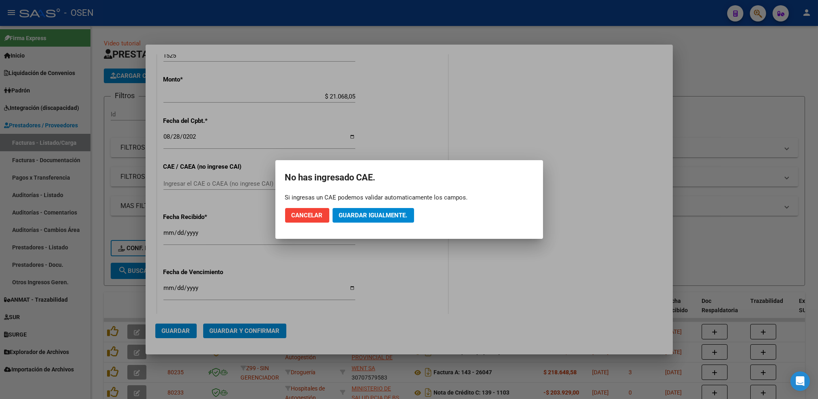
click at [359, 206] on mat-dialog-actions "Cancelar Guardar igualmente." at bounding box center [409, 216] width 248 height 28
click at [359, 215] on span "Guardar igualmente." at bounding box center [373, 215] width 69 height 7
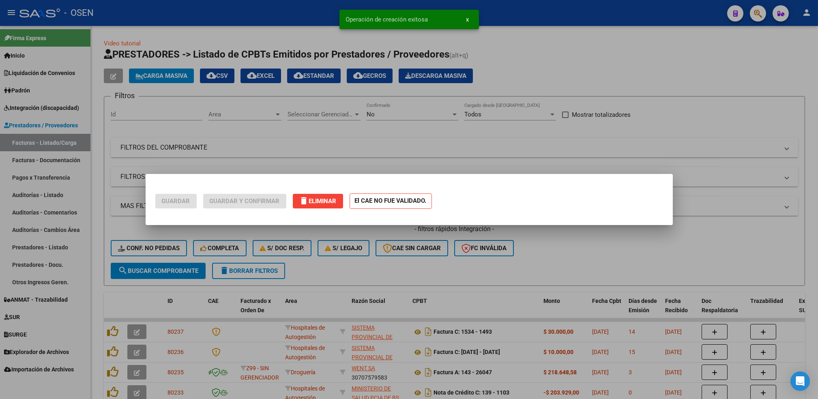
scroll to position [0, 0]
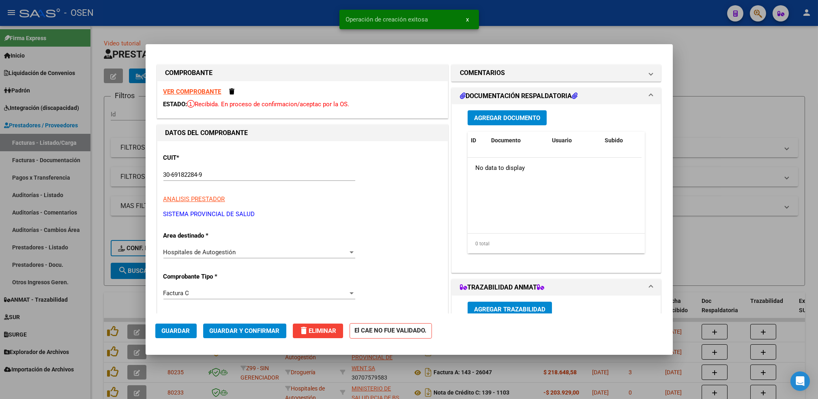
click at [703, 62] on div at bounding box center [409, 199] width 818 height 399
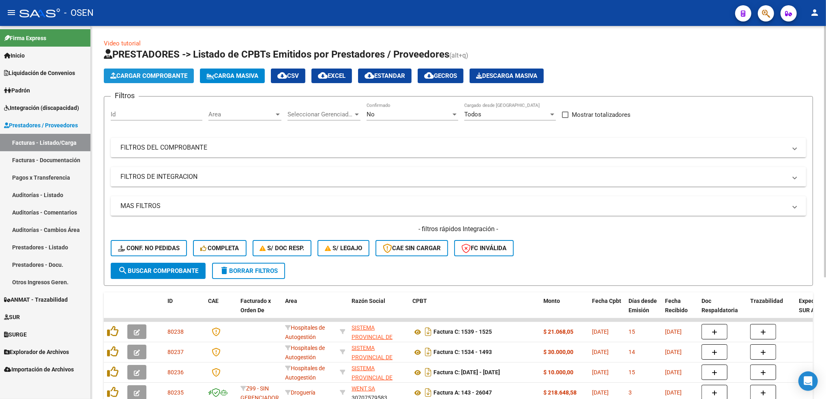
click at [179, 78] on span "Cargar Comprobante" at bounding box center [148, 75] width 77 height 7
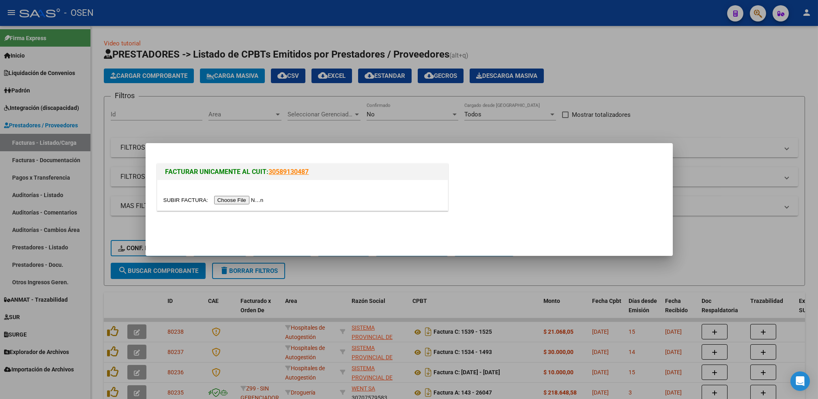
click at [234, 201] on input "file" at bounding box center [214, 200] width 103 height 9
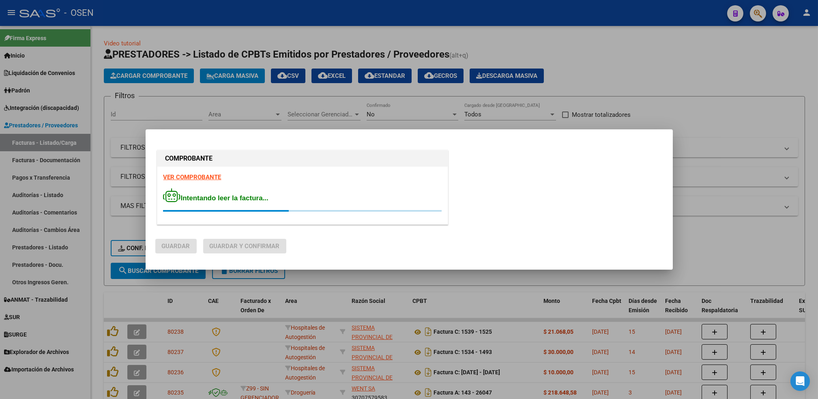
click at [173, 177] on strong "VER COMPROBANTE" at bounding box center [192, 177] width 58 height 7
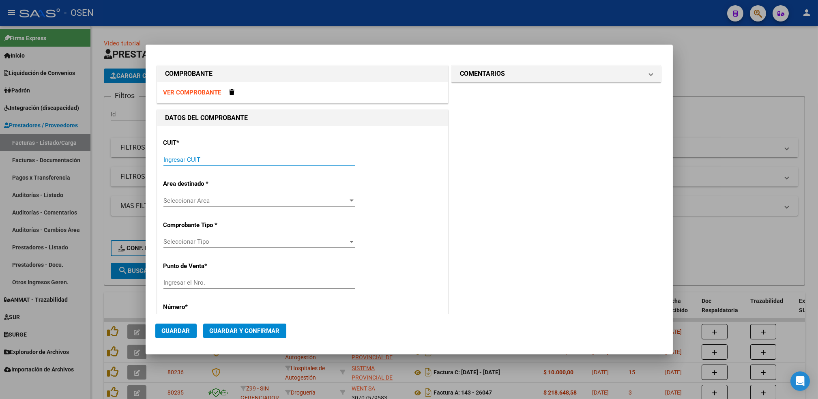
click at [247, 161] on input "Ingresar CUIT" at bounding box center [259, 159] width 192 height 7
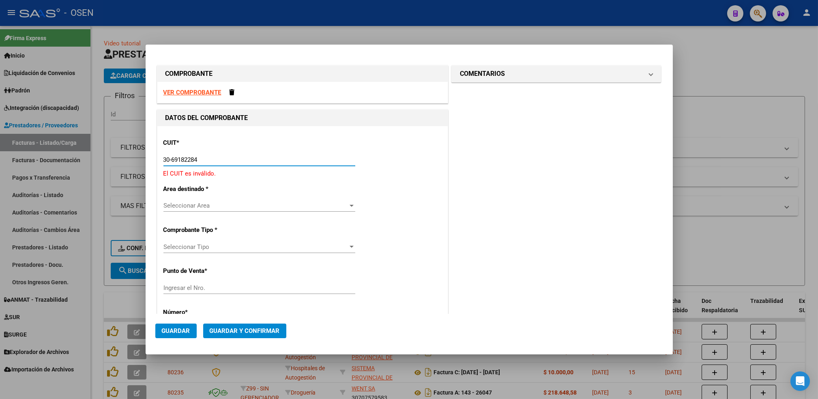
type input "30-69182284-9"
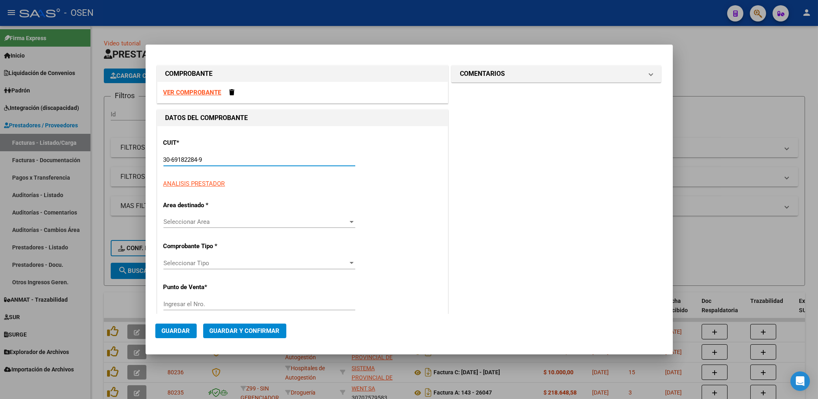
type input "1539"
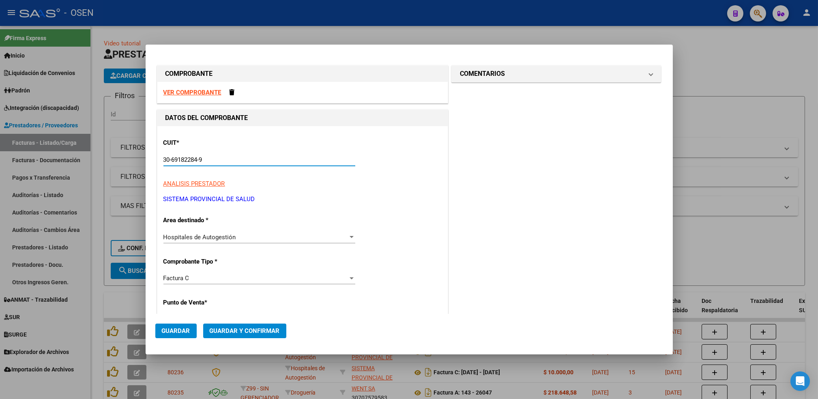
type input "30-69182284-9"
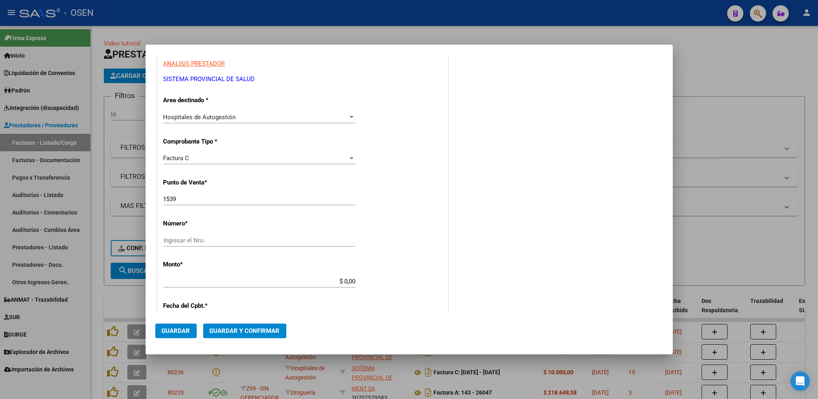
scroll to position [135, 0]
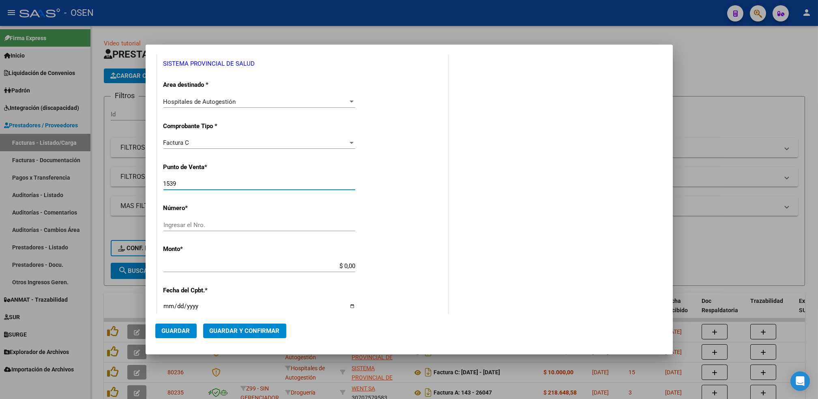
drag, startPoint x: 191, startPoint y: 187, endPoint x: 151, endPoint y: 187, distance: 39.3
click at [151, 187] on mat-dialog-content "COMPROBANTE VER COMPROBANTE DATOS DEL COMPROBANTE CUIT * 30-69182284-9 Ingresar…" at bounding box center [409, 184] width 527 height 260
type input "1546"
type input "1537"
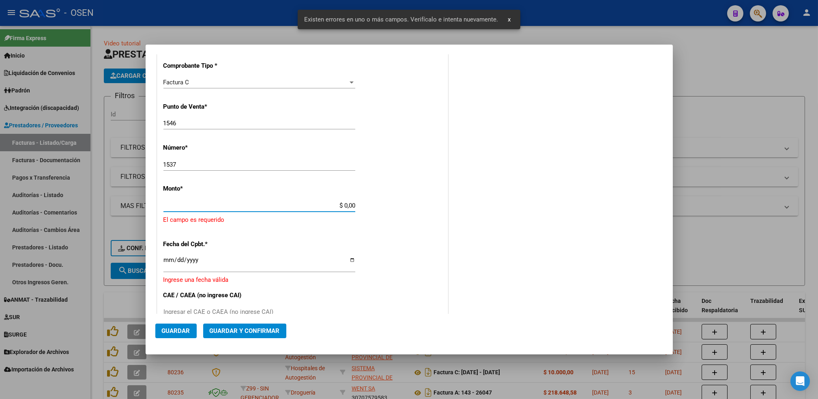
scroll to position [213, 0]
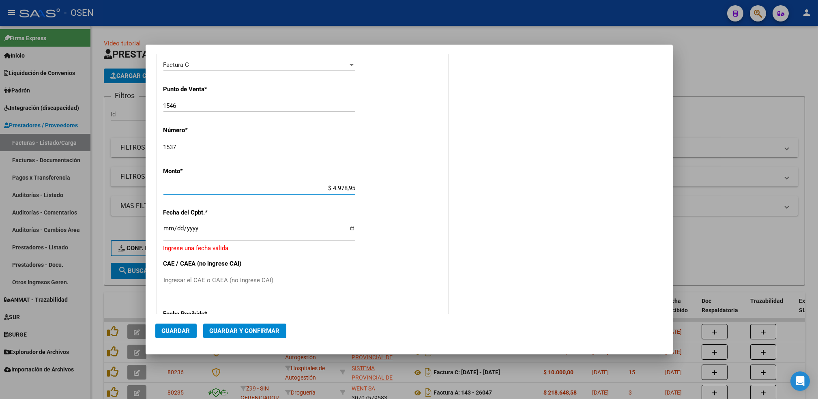
type input "$ 49.789,54"
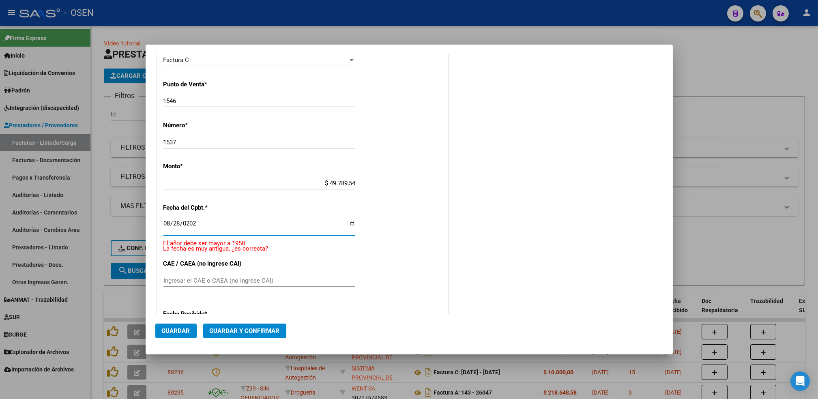
type input "[DATE]"
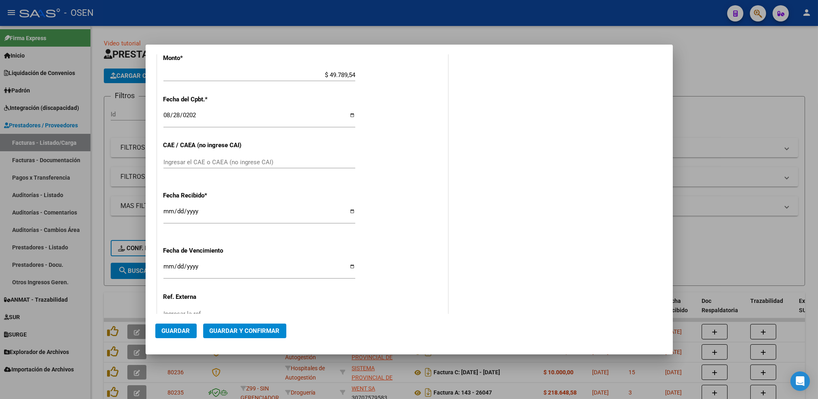
scroll to position [342, 0]
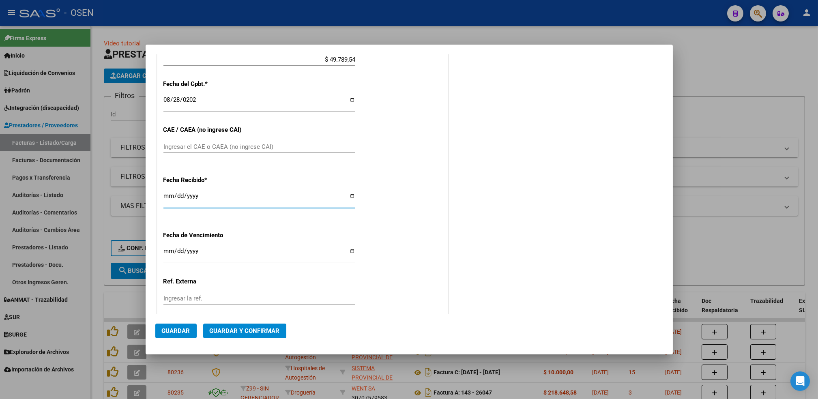
click at [164, 197] on input "[DATE]" at bounding box center [259, 199] width 192 height 13
type input "[DATE]"
click at [195, 332] on button "Guardar" at bounding box center [175, 331] width 41 height 15
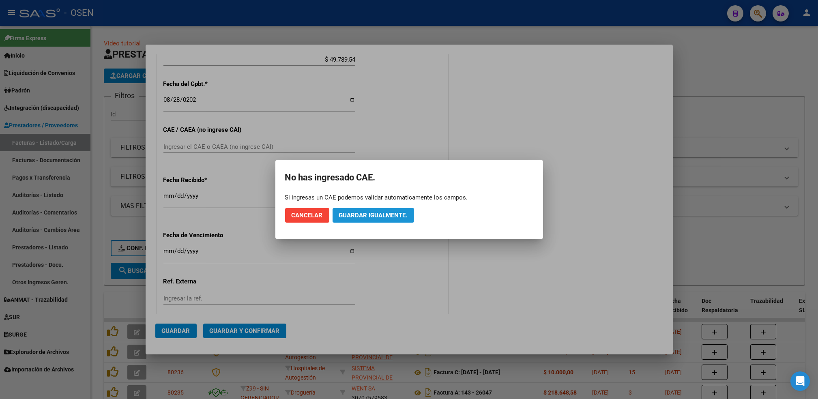
click at [378, 212] on span "Guardar igualmente." at bounding box center [373, 215] width 69 height 7
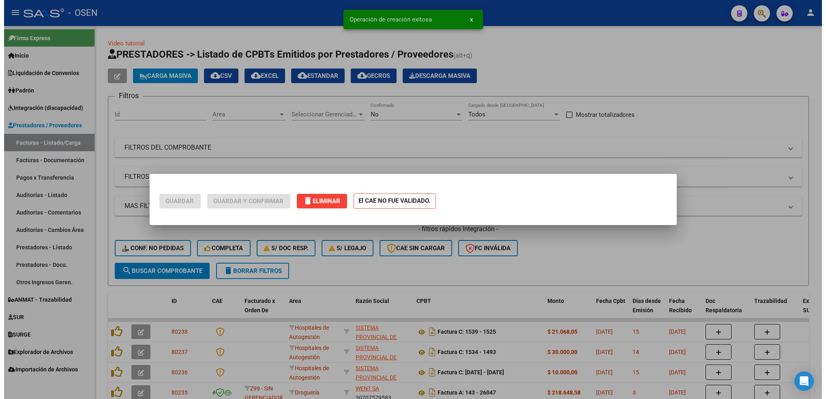
scroll to position [0, 0]
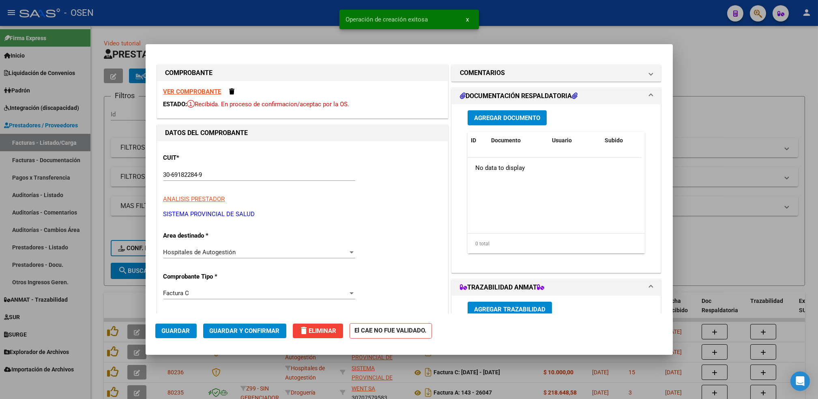
click at [99, 212] on div at bounding box center [409, 199] width 818 height 399
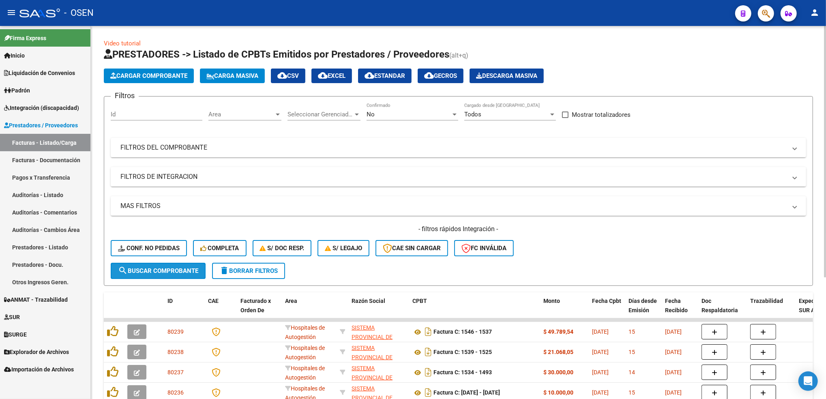
click at [186, 267] on span "search Buscar Comprobante" at bounding box center [158, 270] width 80 height 7
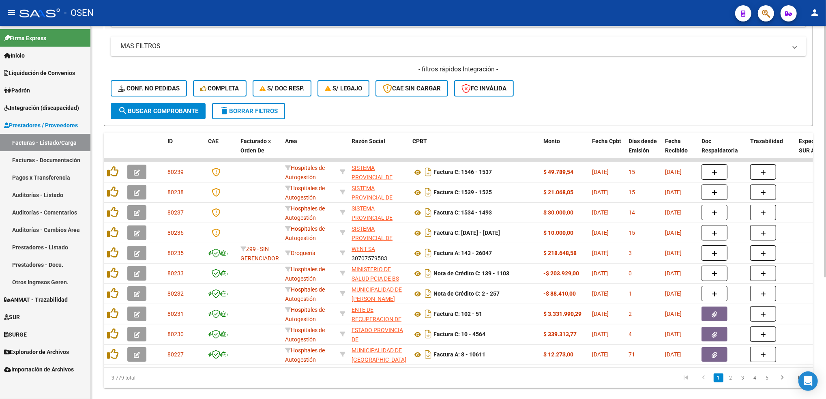
scroll to position [181, 0]
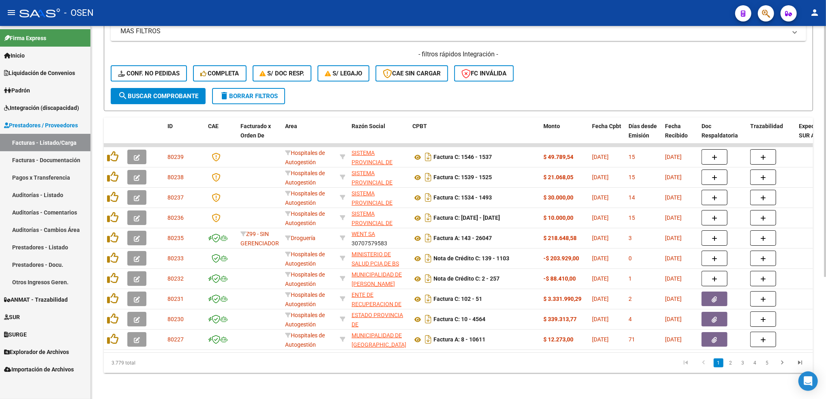
click at [826, 378] on html "menu - OSEN person Firma Express Inicio Calendario SSS Instructivos Contacto OS…" at bounding box center [413, 199] width 826 height 399
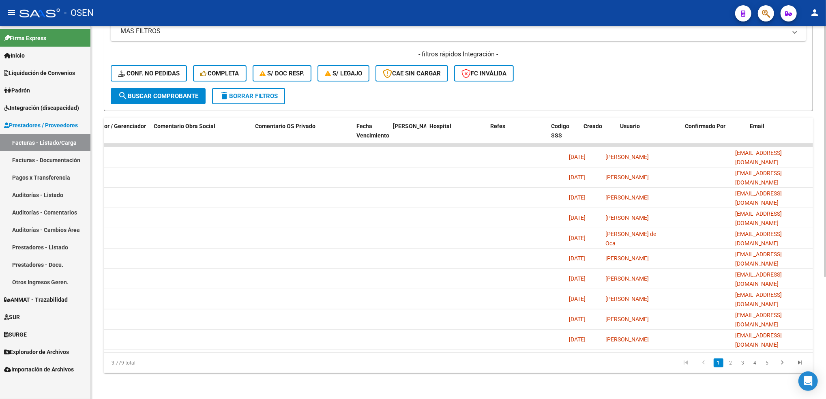
scroll to position [0, 0]
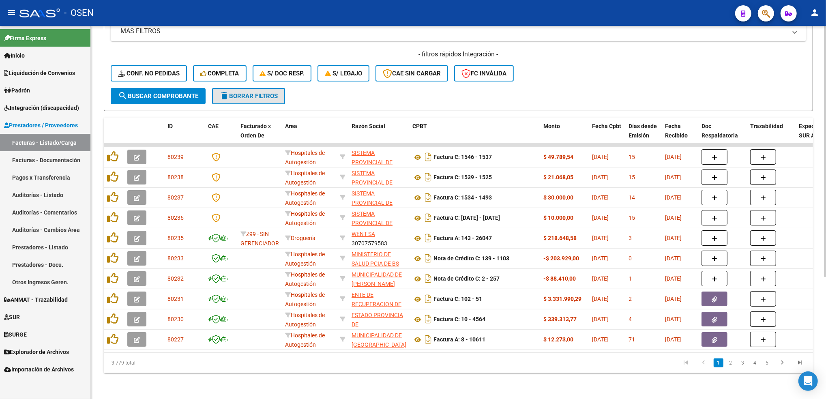
click at [272, 94] on button "delete Borrar Filtros" at bounding box center [248, 96] width 73 height 16
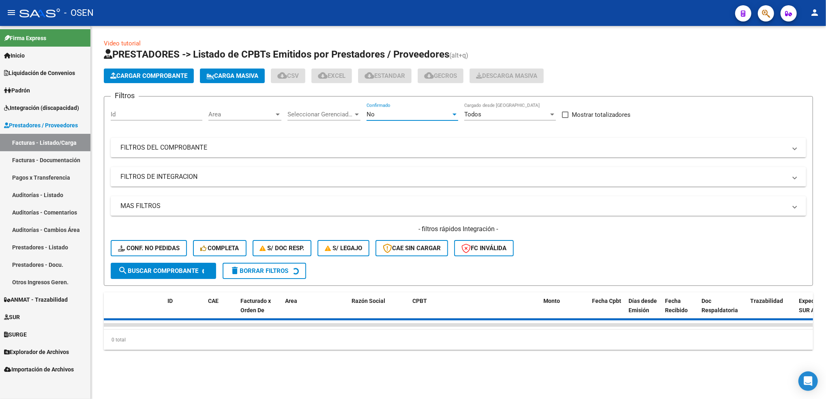
click at [395, 111] on div "No" at bounding box center [409, 114] width 84 height 7
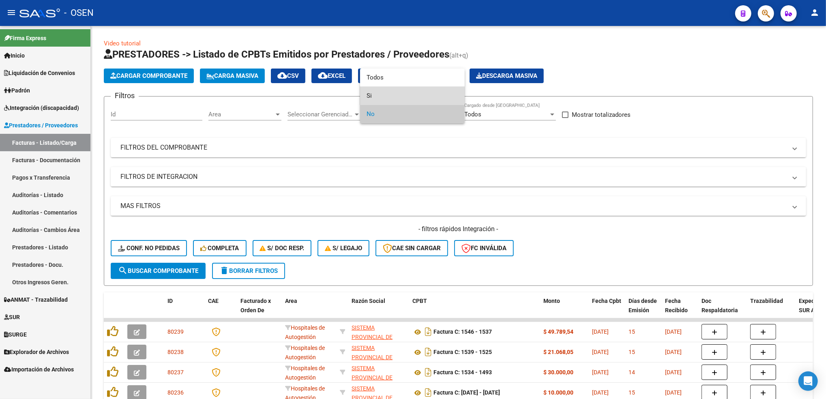
click at [368, 92] on span "Si" at bounding box center [413, 96] width 92 height 18
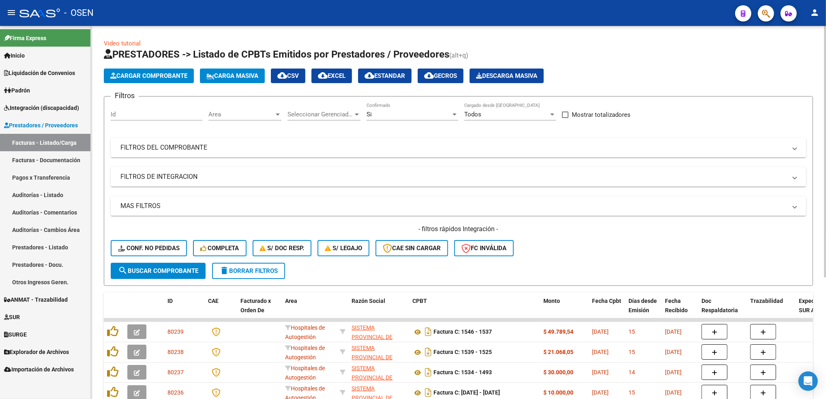
click at [250, 109] on div "Area Area" at bounding box center [244, 111] width 73 height 17
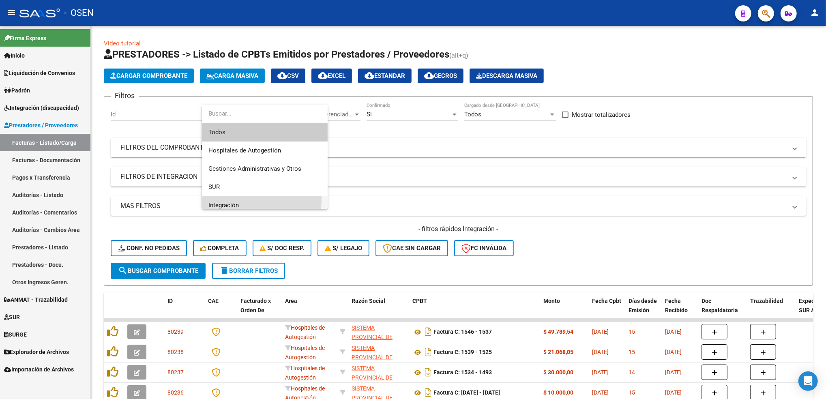
click at [236, 200] on span "Integración" at bounding box center [264, 205] width 113 height 18
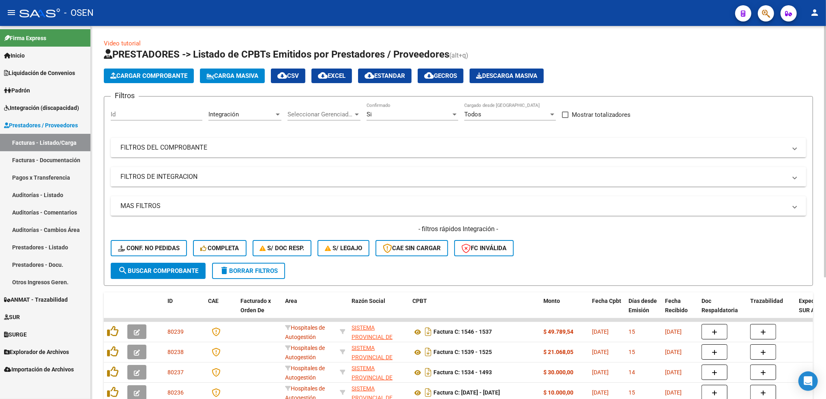
click at [154, 172] on mat-panel-title "FILTROS DE INTEGRACION" at bounding box center [453, 176] width 666 height 9
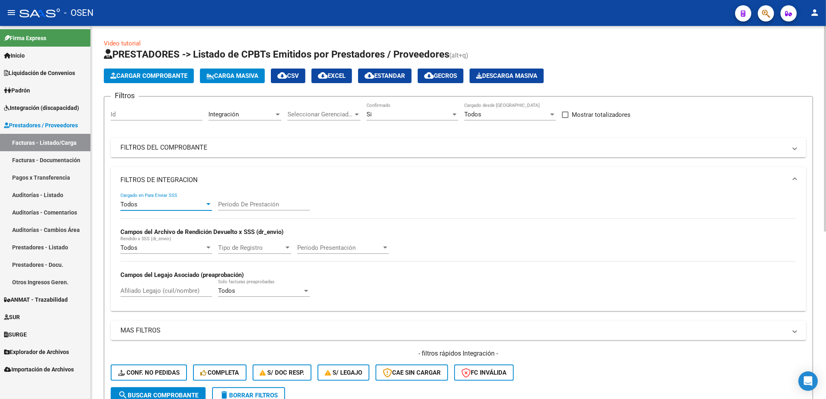
click at [157, 204] on div "Todos" at bounding box center [162, 204] width 84 height 7
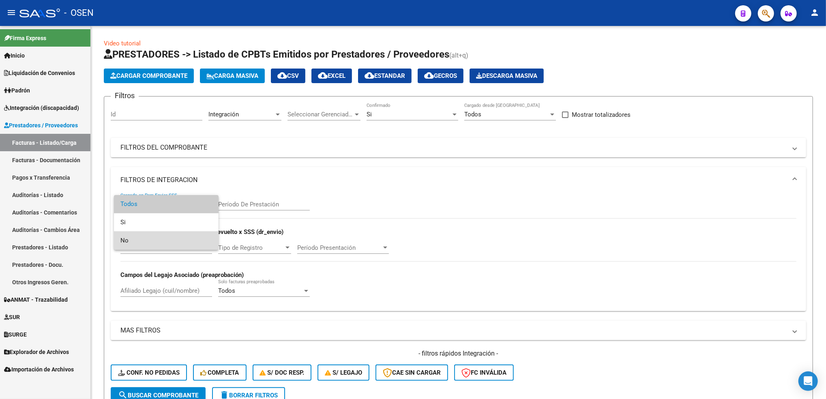
click at [157, 245] on span "No" at bounding box center [166, 241] width 92 height 18
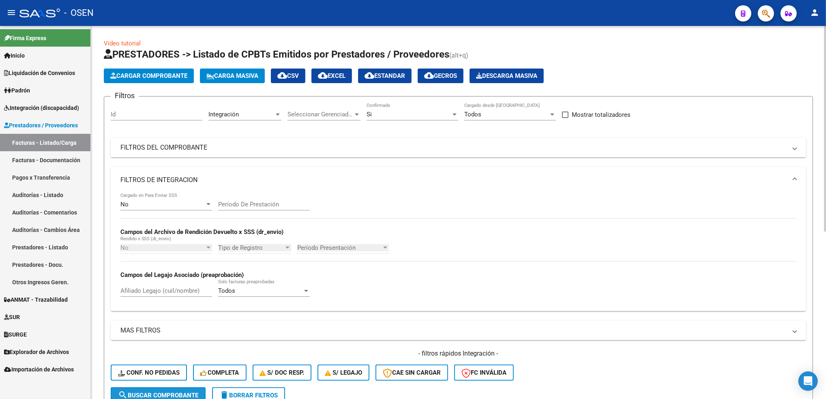
click at [185, 393] on span "search Buscar Comprobante" at bounding box center [158, 395] width 80 height 7
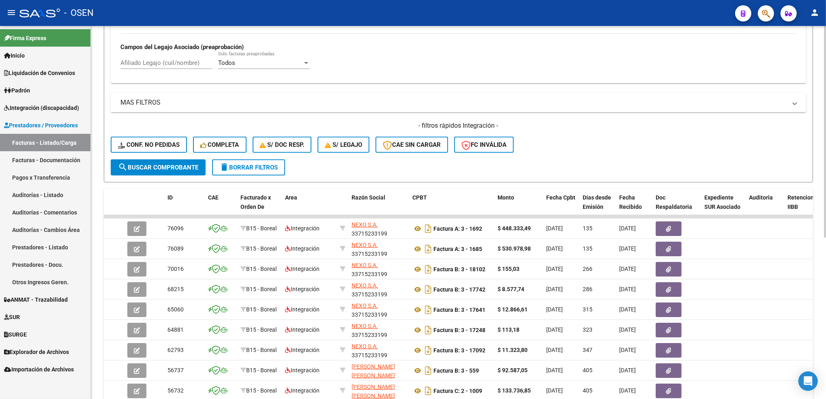
scroll to position [285, 0]
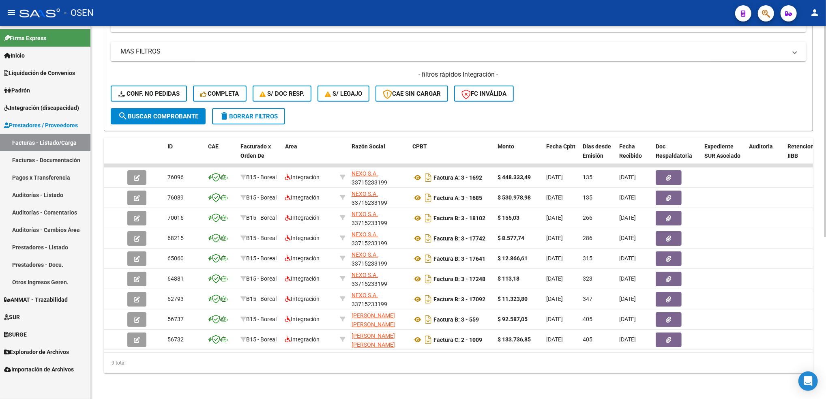
click at [826, 352] on html "menu - OSEN person Firma Express Inicio Calendario SSS Instructivos Contacto OS…" at bounding box center [413, 199] width 826 height 399
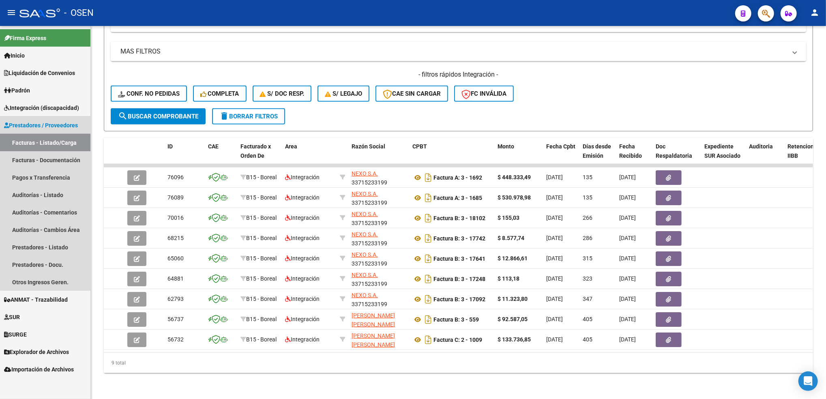
click at [61, 142] on link "Facturas - Listado/Carga" at bounding box center [45, 142] width 90 height 17
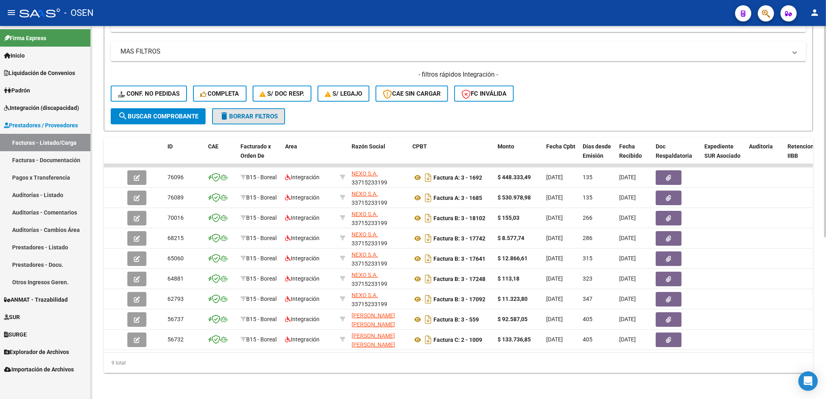
click at [275, 112] on button "delete Borrar Filtros" at bounding box center [248, 116] width 73 height 16
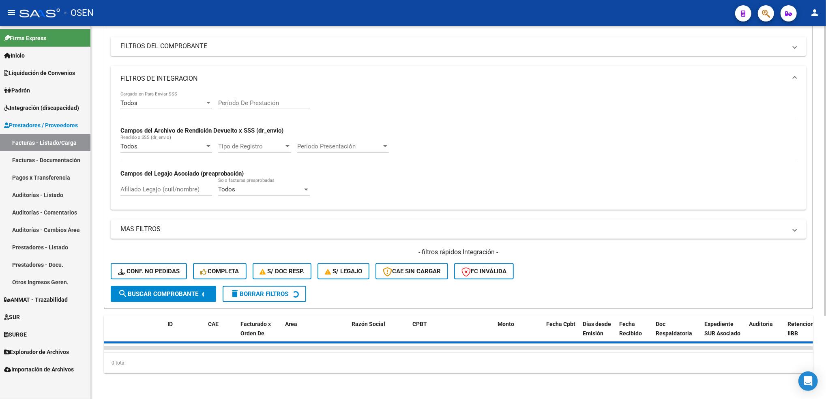
click at [250, 76] on mat-panel-title "FILTROS DE INTEGRACION" at bounding box center [453, 78] width 666 height 9
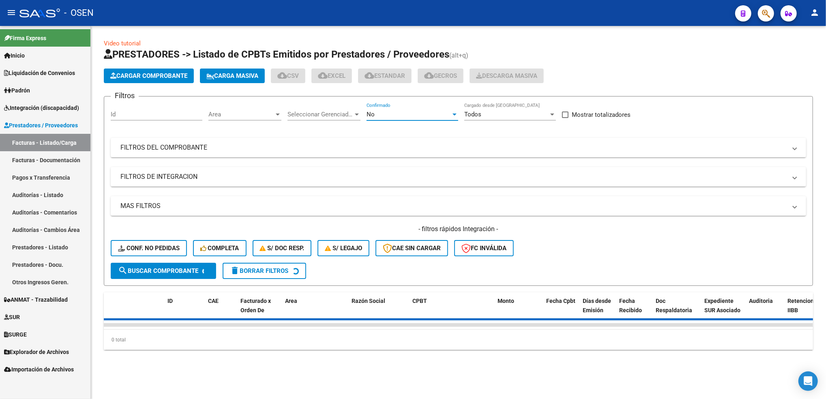
click at [427, 111] on div "No" at bounding box center [409, 114] width 84 height 7
click at [403, 80] on span "Todos" at bounding box center [413, 78] width 92 height 18
click at [375, 147] on mat-panel-title "FILTROS DEL COMPROBANTE" at bounding box center [453, 147] width 666 height 9
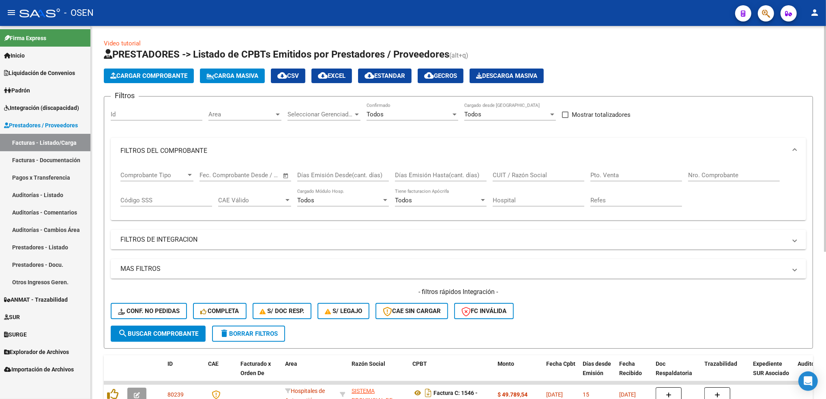
click at [706, 175] on input "Nro. Comprobante" at bounding box center [734, 175] width 92 height 7
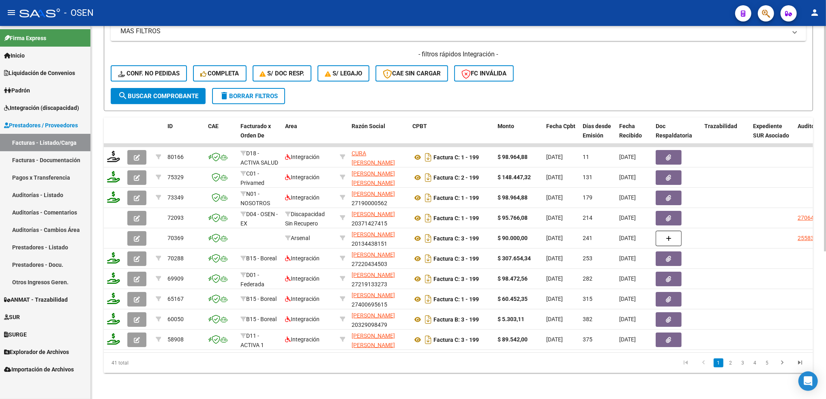
scroll to position [244, 0]
click at [826, 238] on html "menu - OSEN person Firma Express Inicio Calendario SSS Instructivos Contacto OS…" at bounding box center [413, 199] width 826 height 399
type input "199"
